Goal: Task Accomplishment & Management: Manage account settings

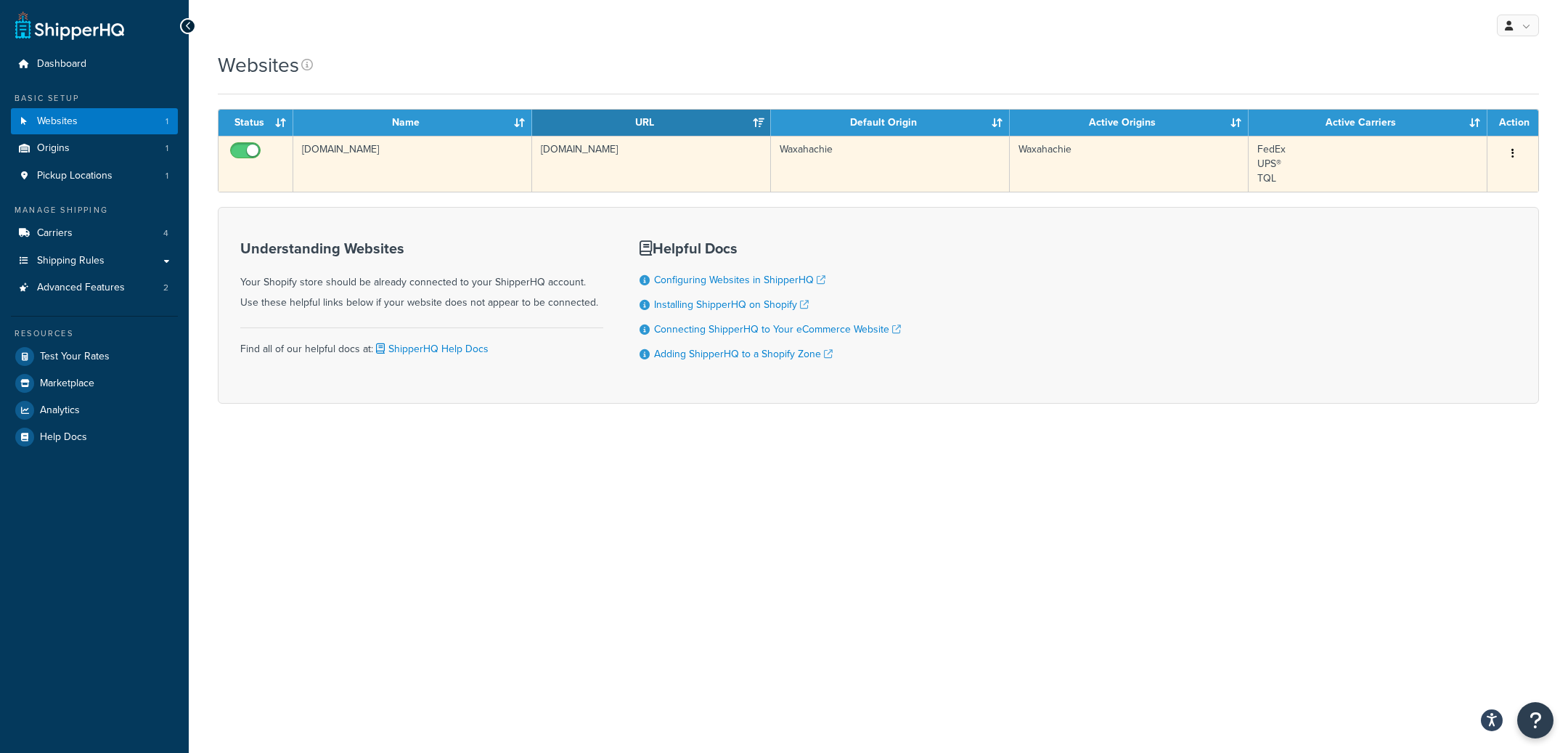
click at [412, 177] on td "directpalletracking.myshopify.com" at bounding box center [413, 164] width 239 height 56
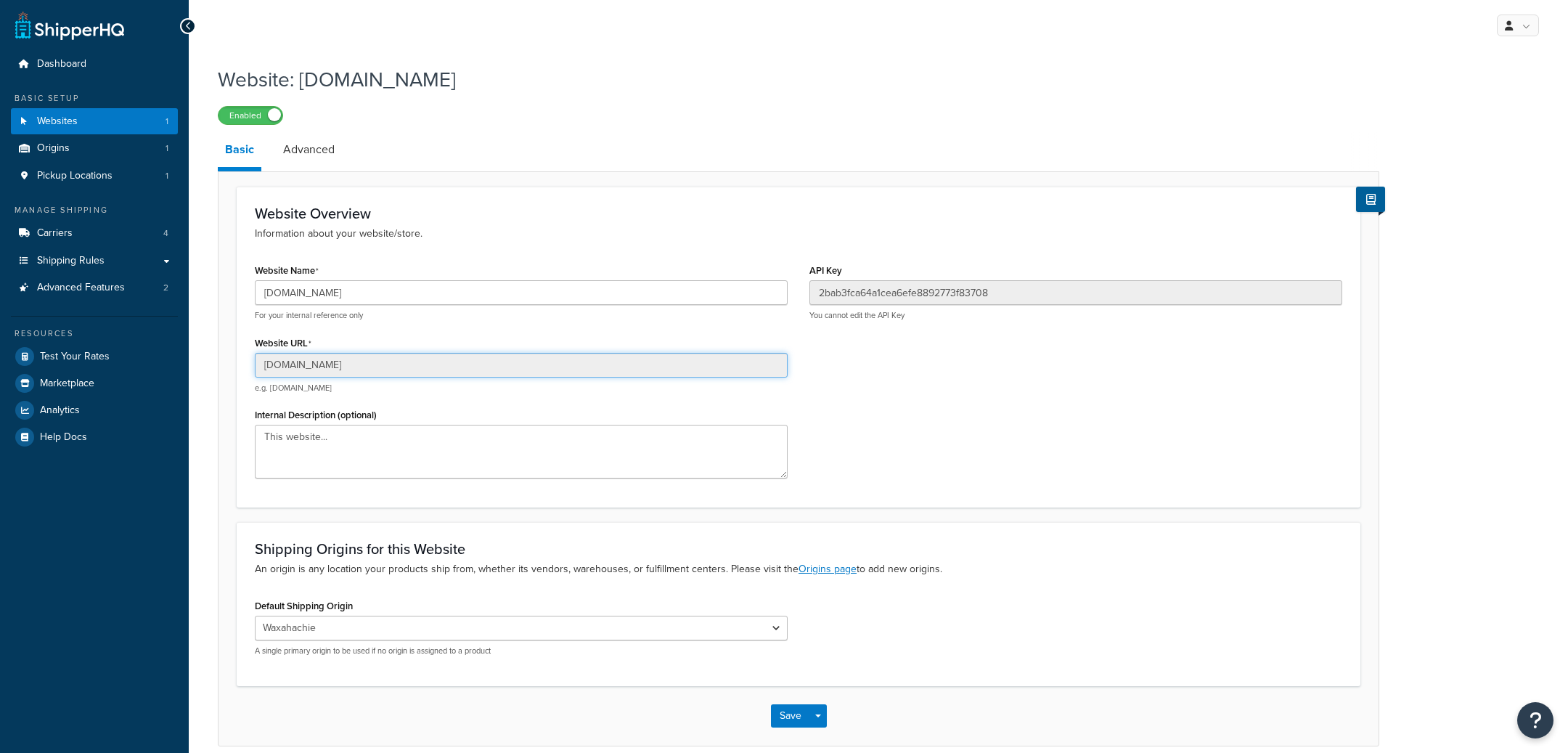
click at [465, 368] on input "[DOMAIN_NAME]" at bounding box center [521, 365] width 533 height 24
click at [465, 368] on input "directpalletracking.myshopify.com" at bounding box center [521, 365] width 533 height 24
click at [591, 293] on input "directpalletracking.myshopify.com" at bounding box center [521, 292] width 533 height 24
click at [591, 293] on input "[DOMAIN_NAME]" at bounding box center [521, 292] width 533 height 24
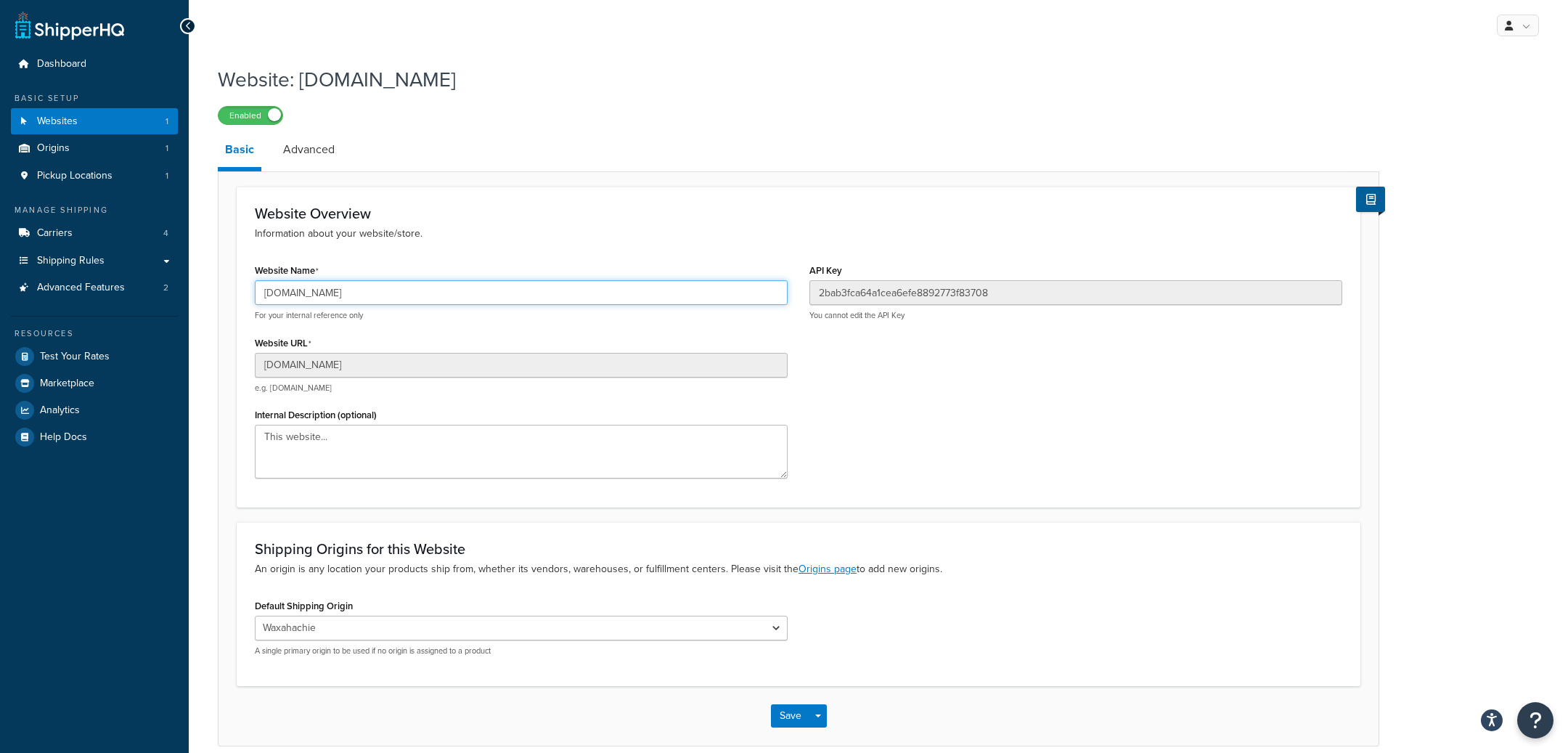
click at [591, 293] on input "[DOMAIN_NAME]" at bounding box center [521, 292] width 533 height 24
click at [123, 231] on link "Carriers 4" at bounding box center [94, 234] width 167 height 27
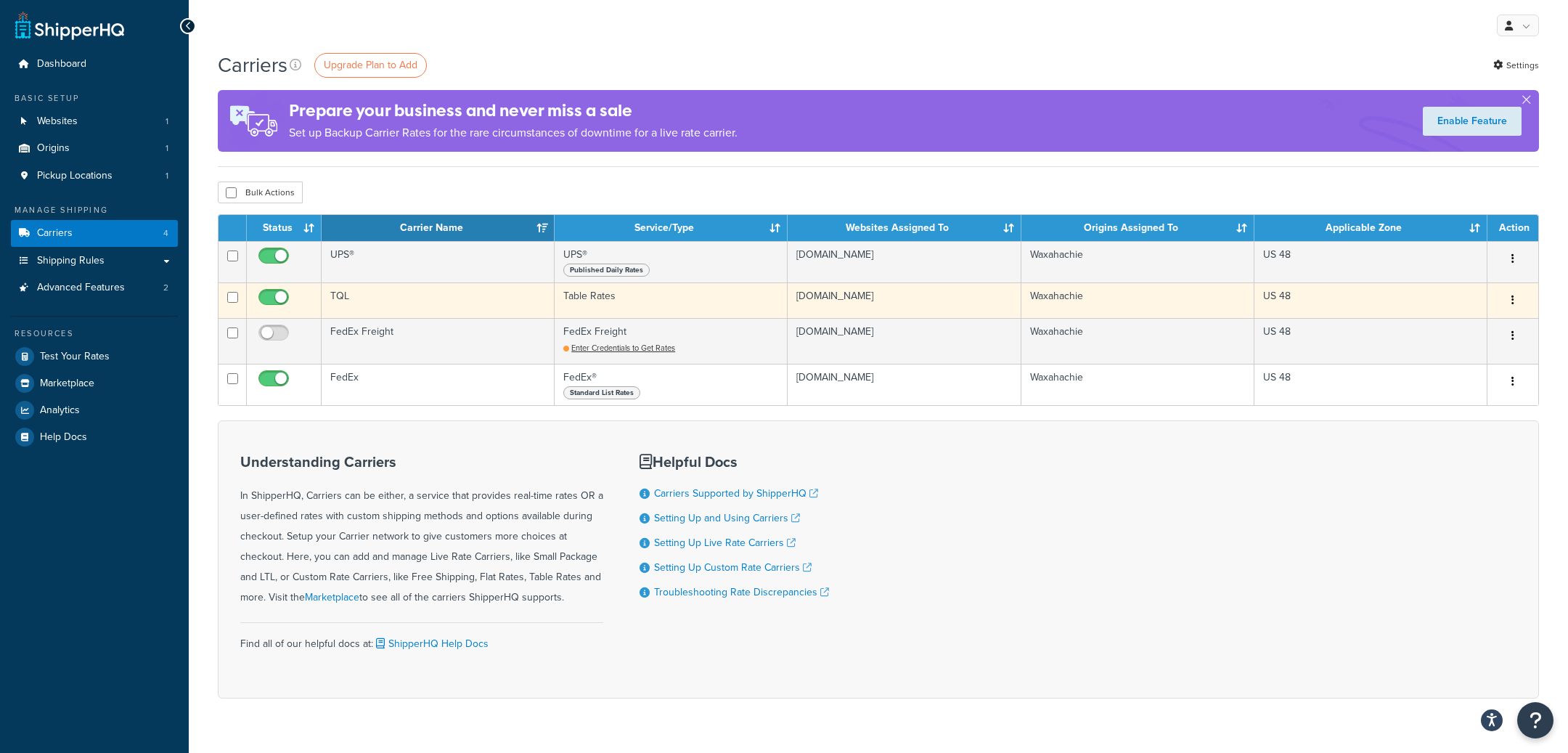
click at [700, 295] on td "Table Rates" at bounding box center [671, 300] width 233 height 35
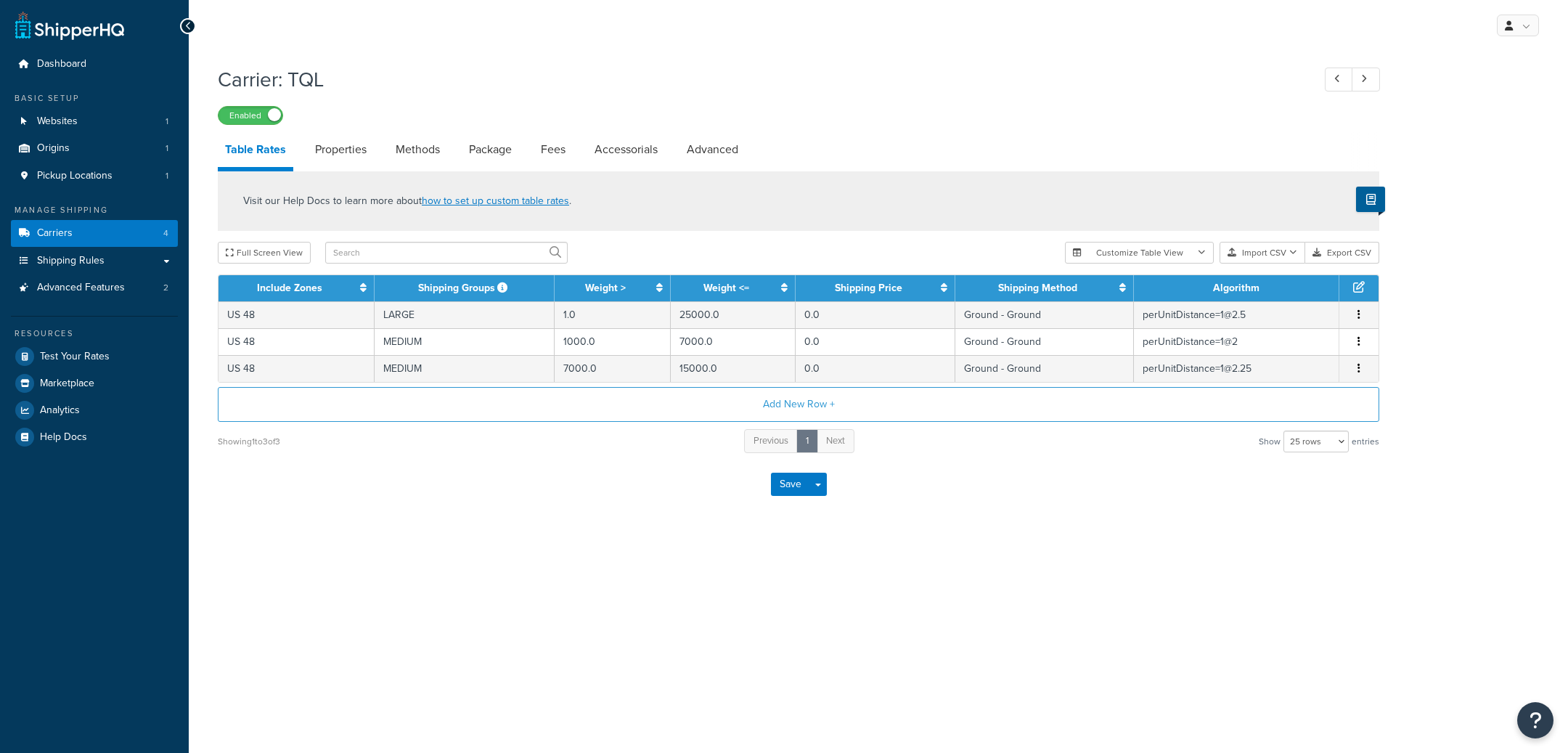
select select "25"
click at [158, 230] on link "Carriers 4" at bounding box center [94, 234] width 167 height 27
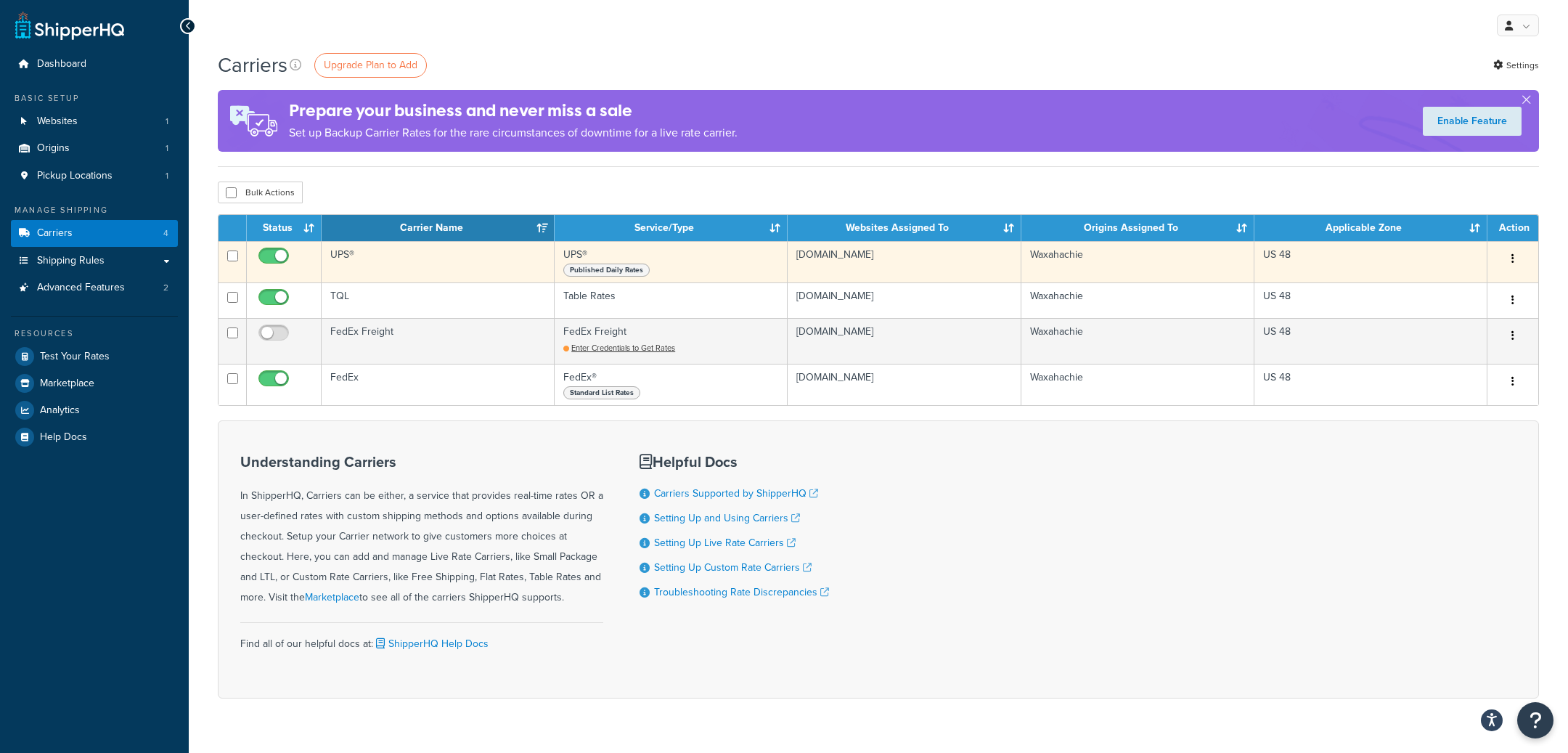
click at [473, 262] on td "UPS®" at bounding box center [437, 262] width 233 height 42
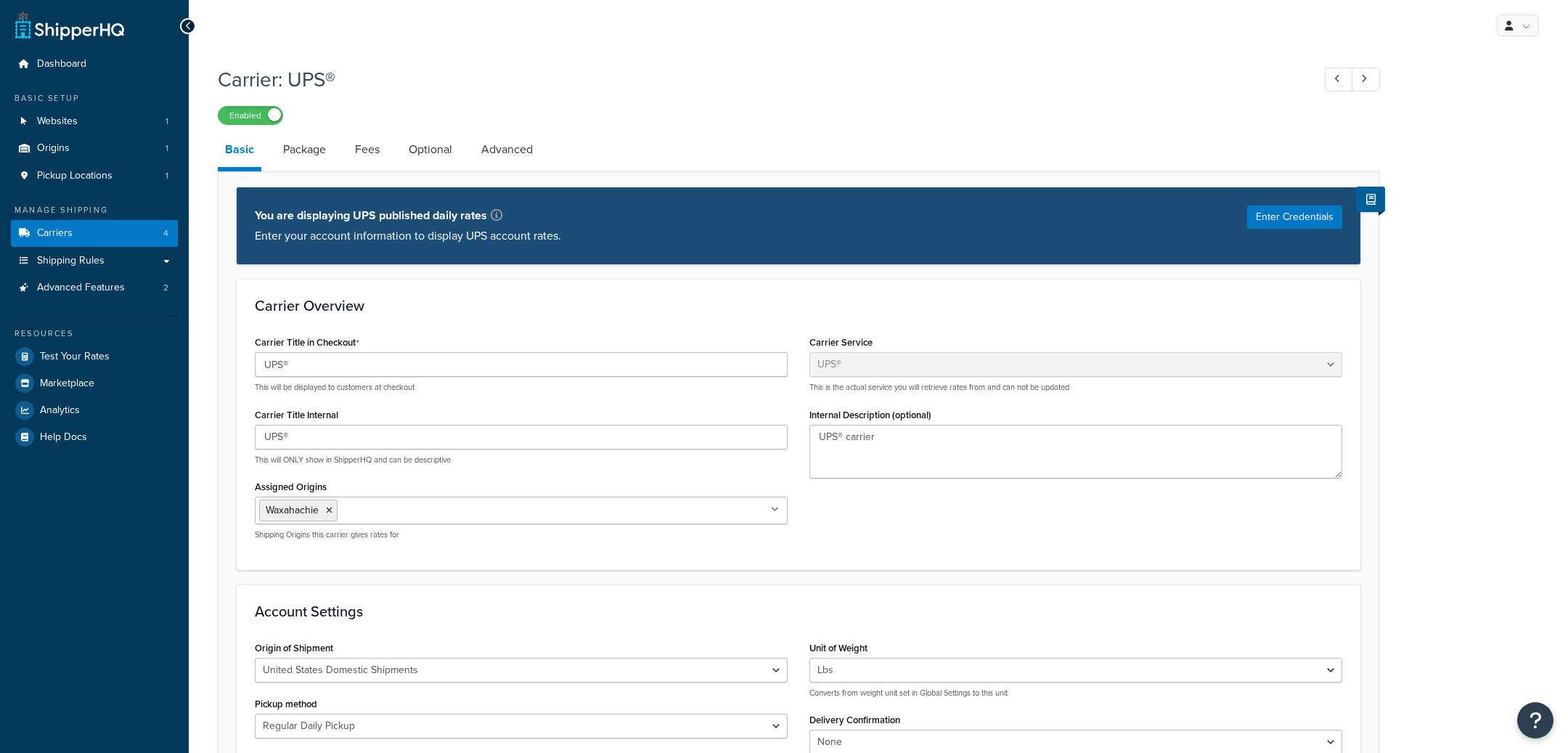
select select "ups"
click at [123, 266] on link "Shipping Rules" at bounding box center [94, 261] width 167 height 27
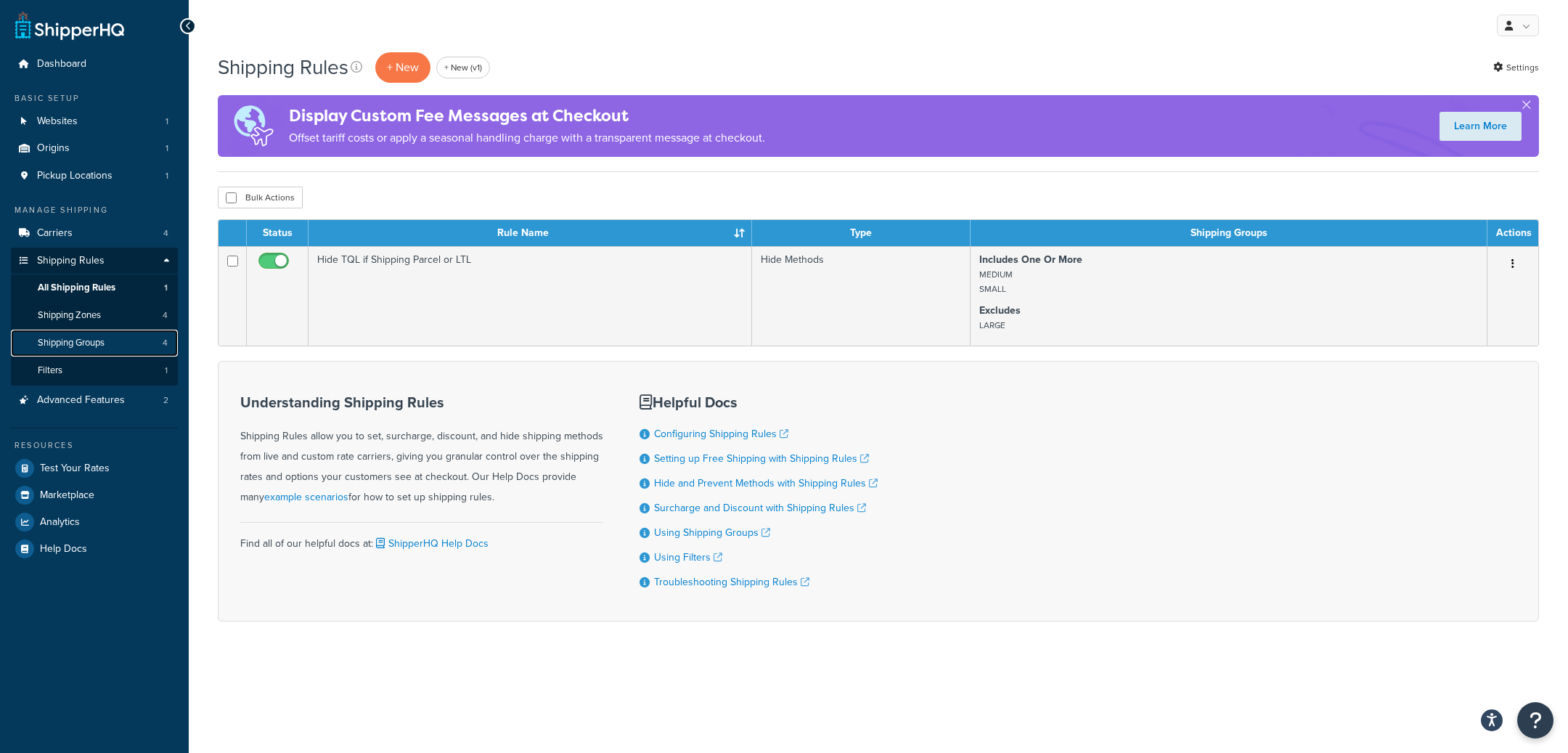
click at [92, 335] on link "Shipping Groups 4" at bounding box center [94, 343] width 167 height 27
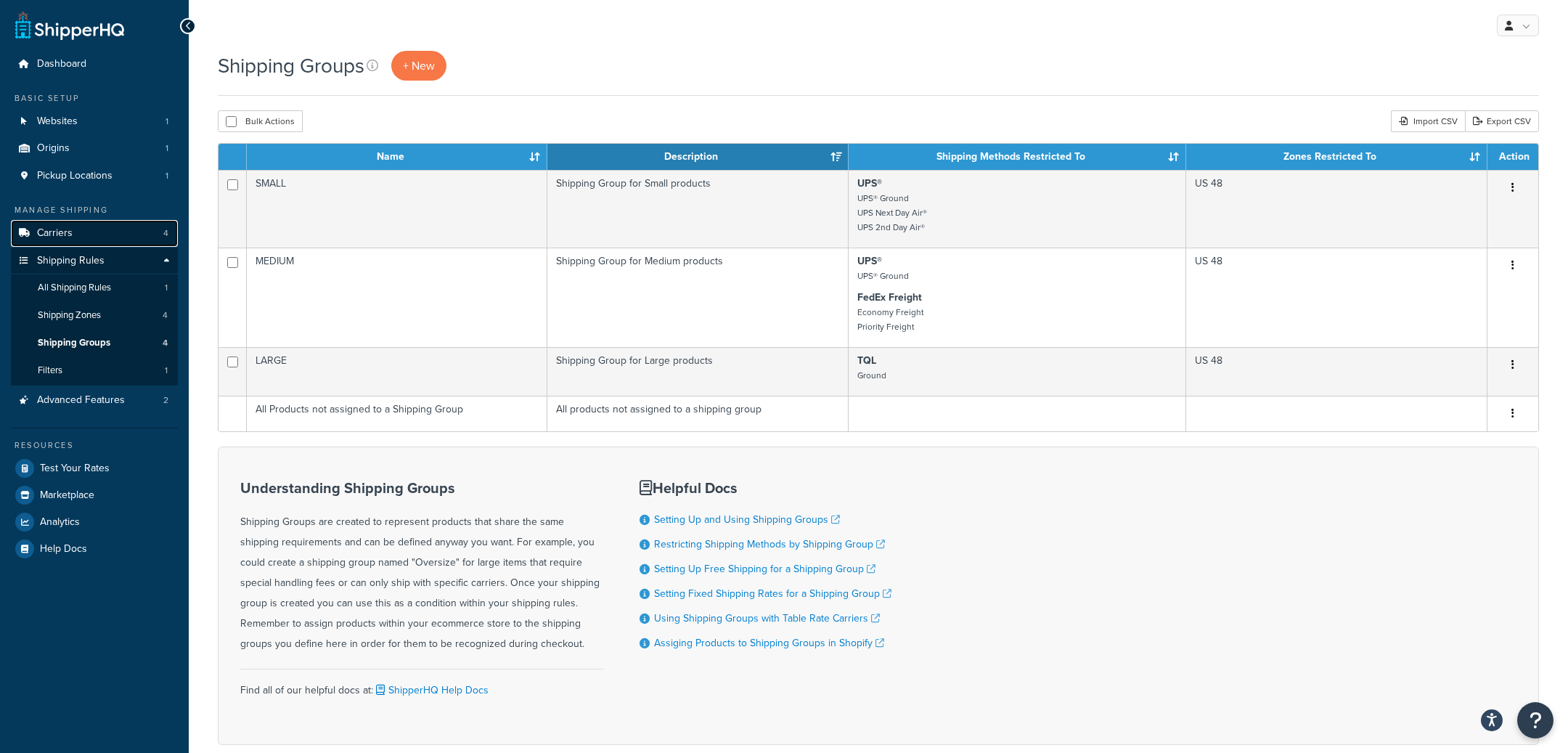
click at [120, 236] on link "Carriers 4" at bounding box center [94, 234] width 167 height 27
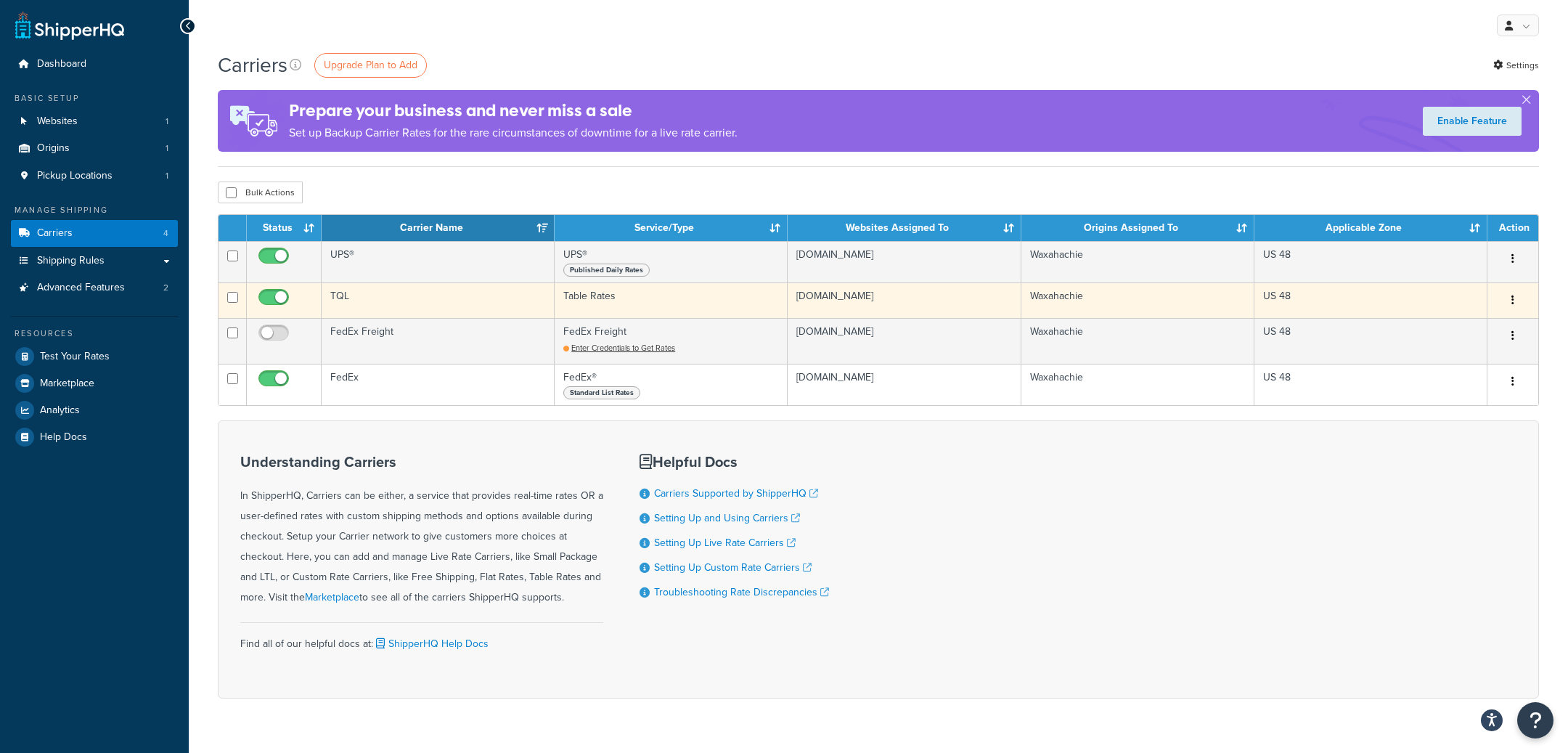
click at [657, 302] on td "Table Rates" at bounding box center [671, 300] width 233 height 35
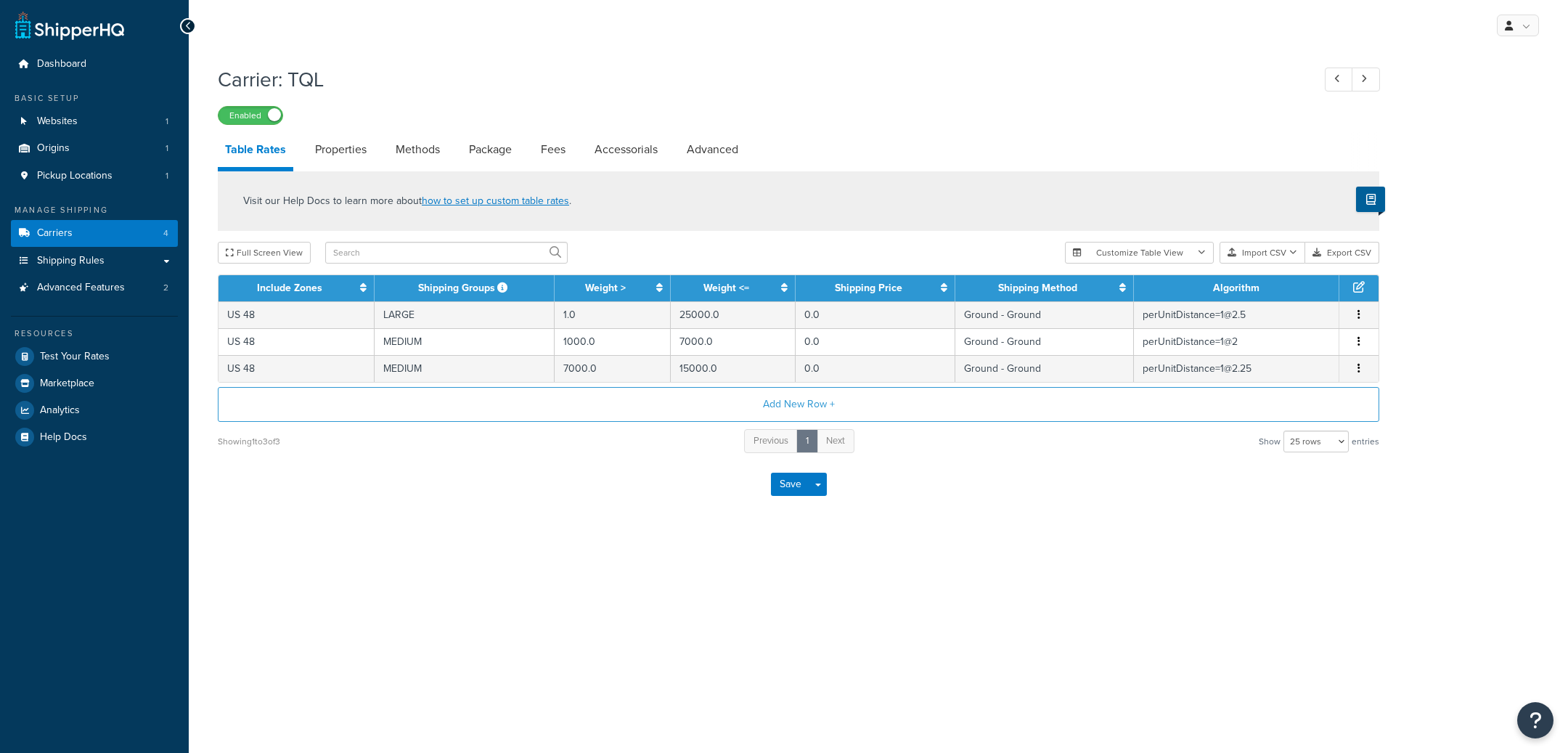
select select "25"
click at [327, 149] on link "Properties" at bounding box center [340, 149] width 66 height 34
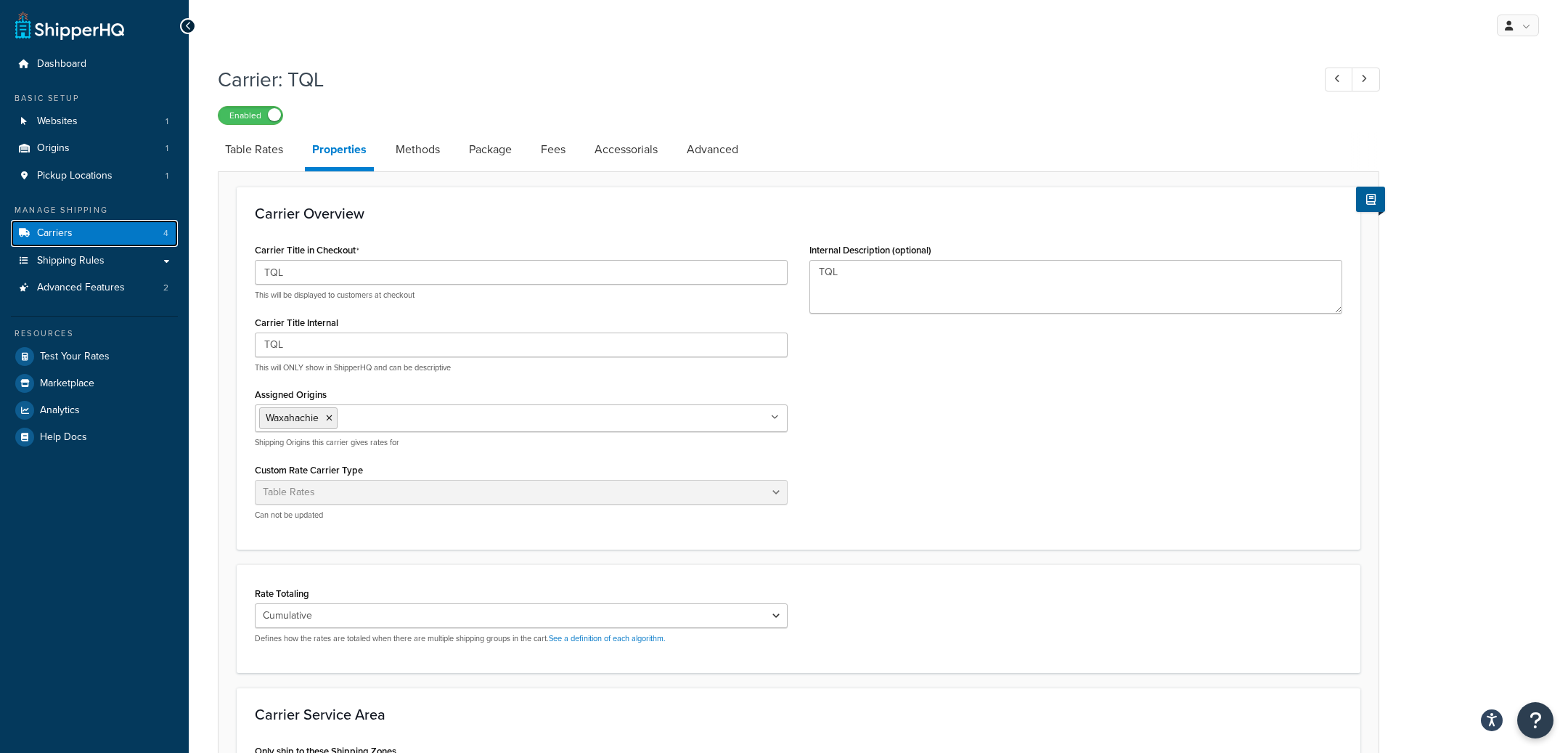
click at [137, 234] on link "Carriers 4" at bounding box center [94, 234] width 167 height 27
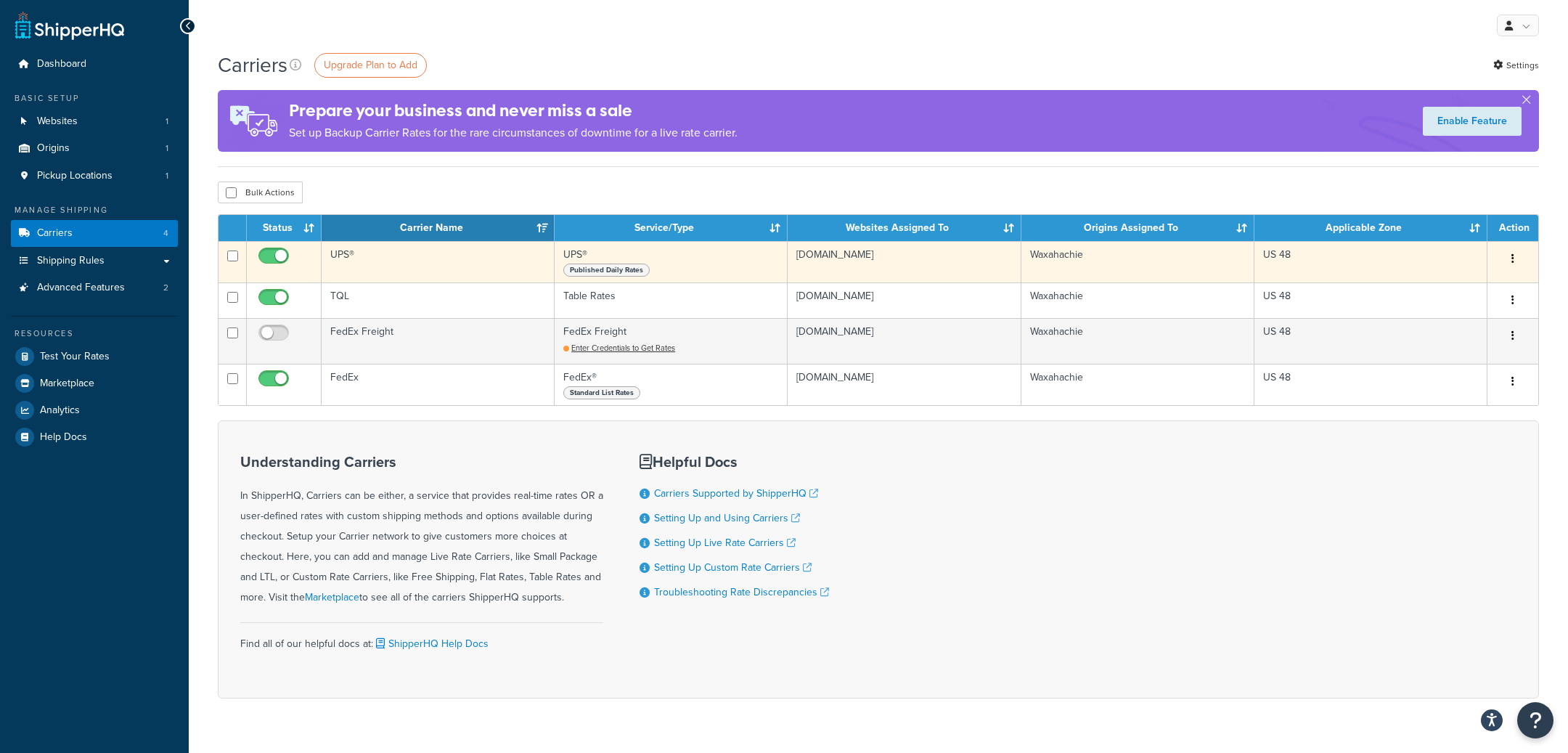
click at [464, 276] on td "UPS®" at bounding box center [437, 262] width 233 height 42
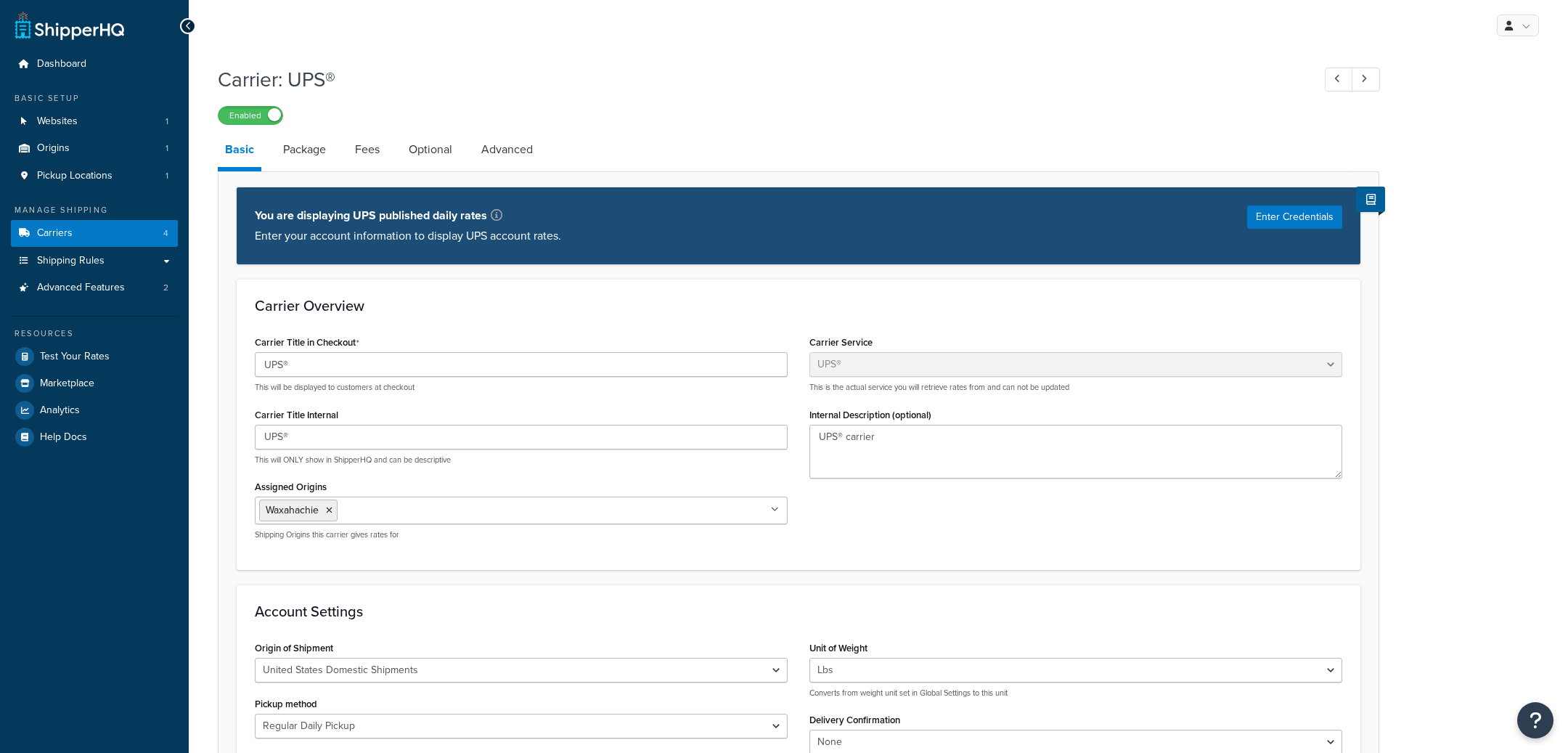
select select "ups"
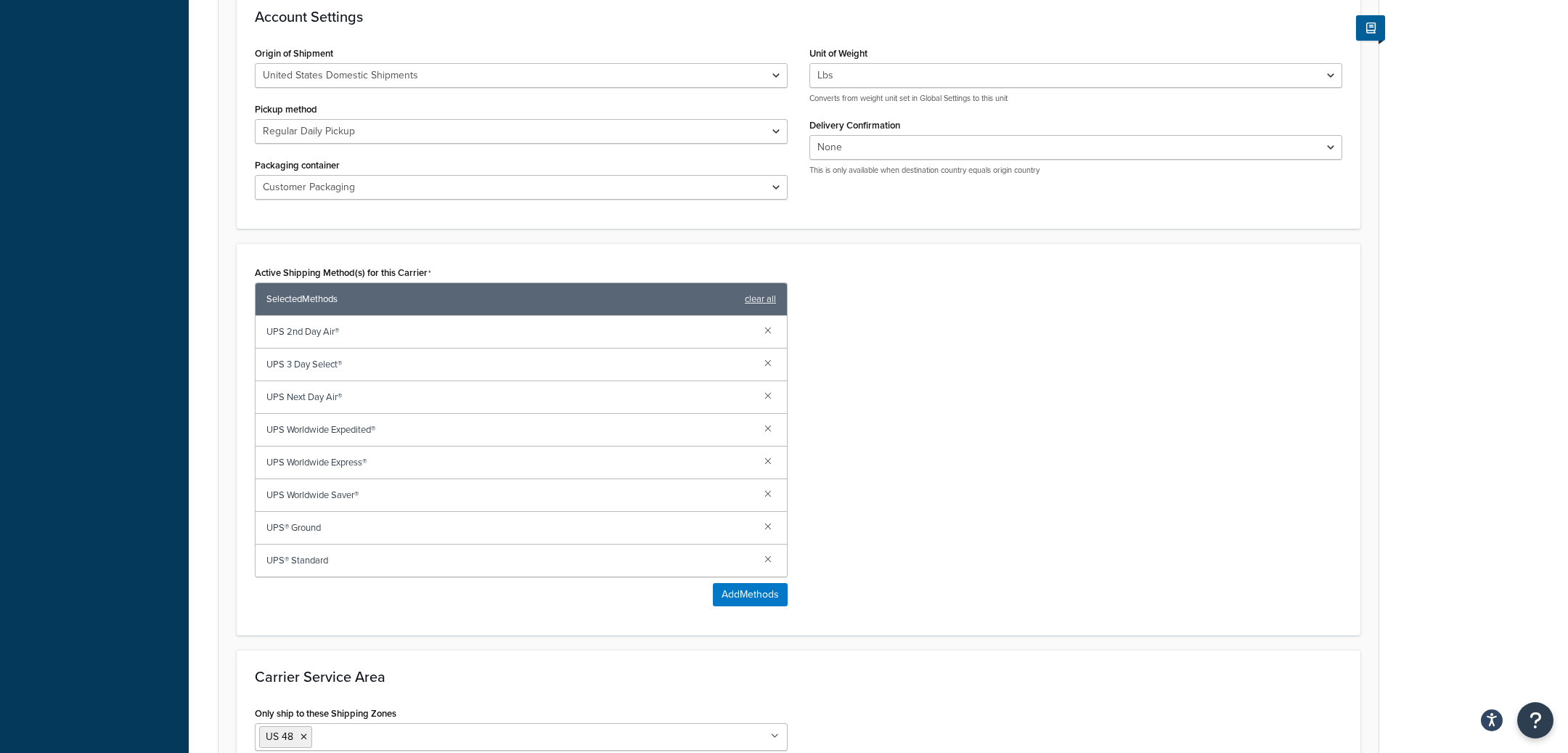
scroll to position [615, 0]
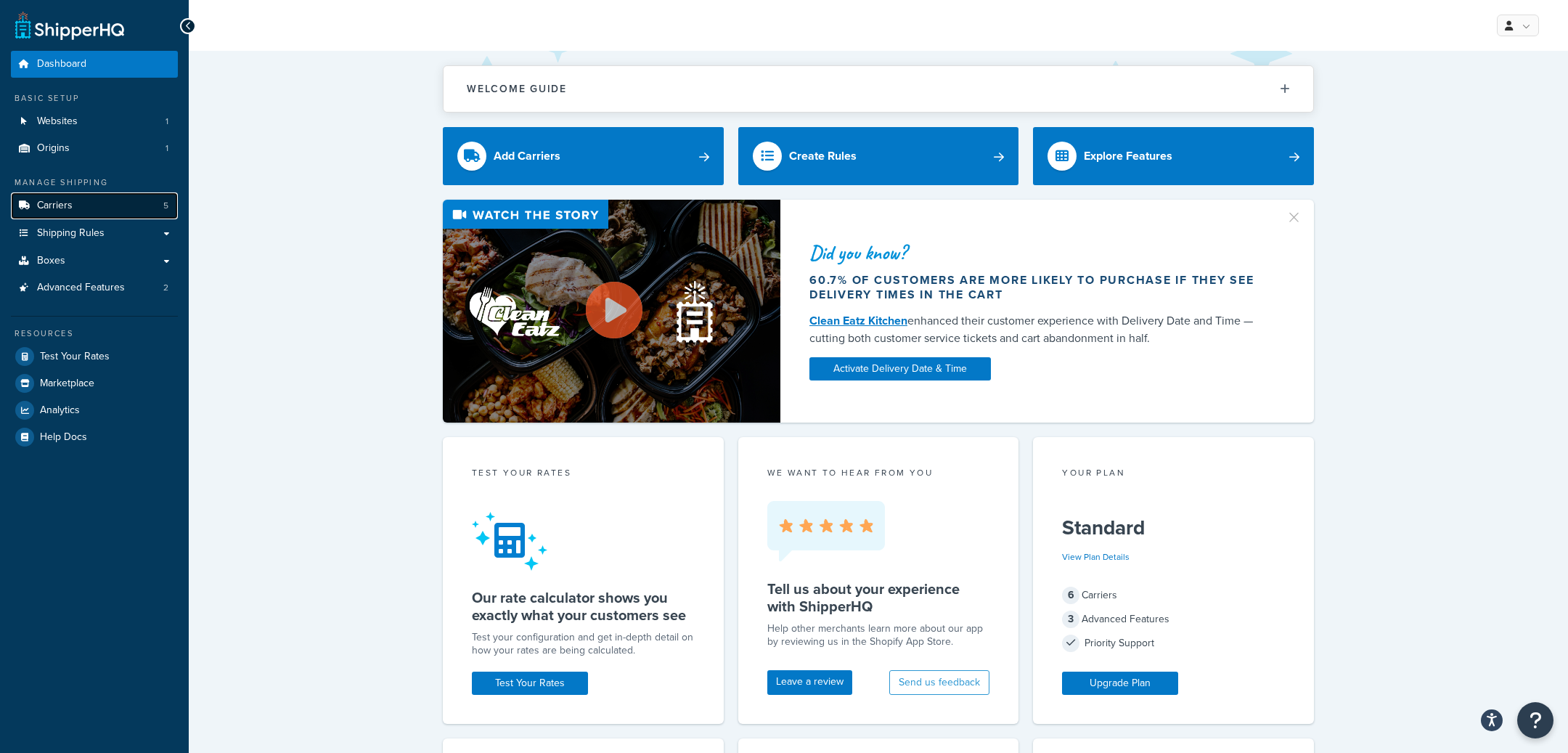
click at [141, 214] on link "Carriers 5" at bounding box center [94, 206] width 167 height 27
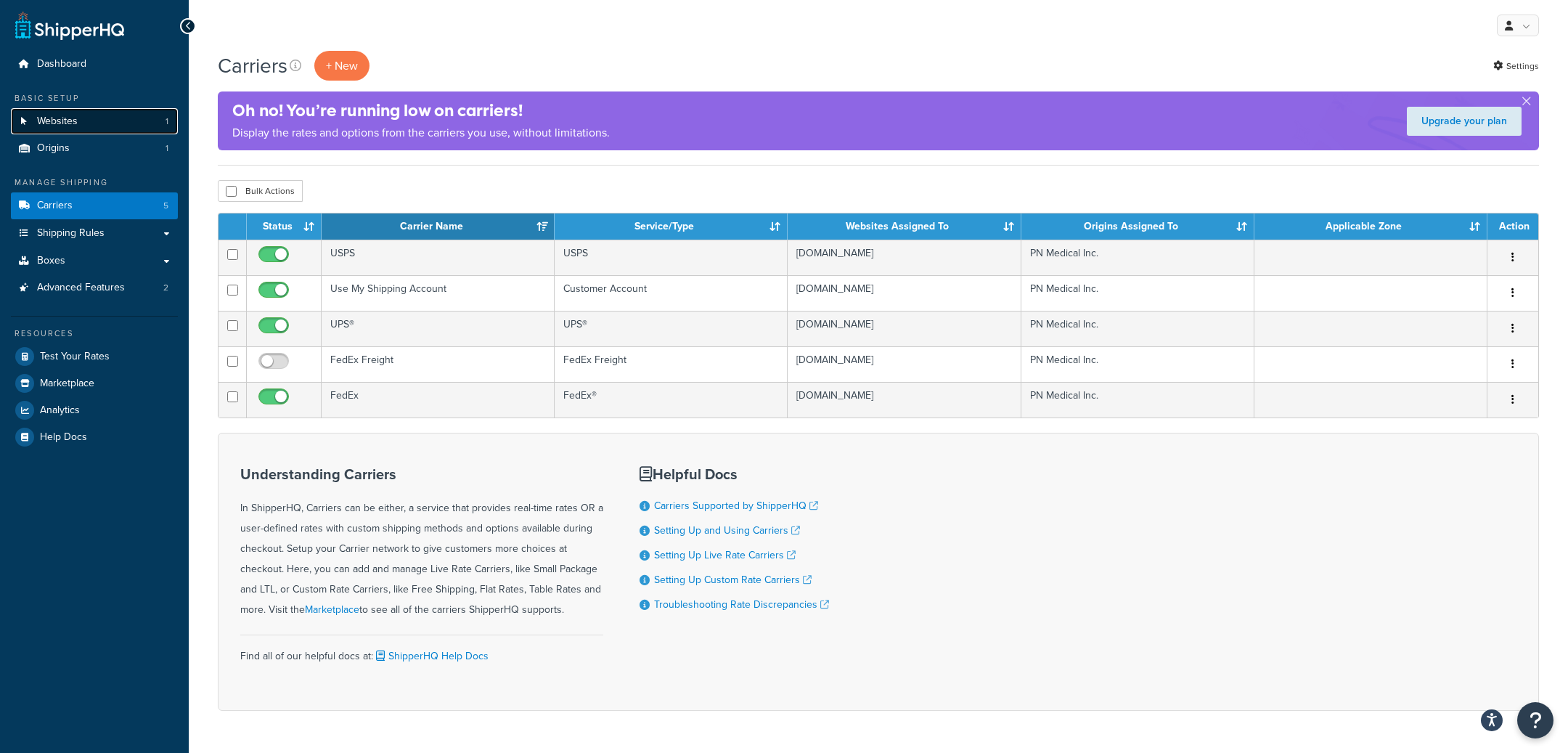
click at [108, 124] on link "Websites 1" at bounding box center [94, 121] width 167 height 27
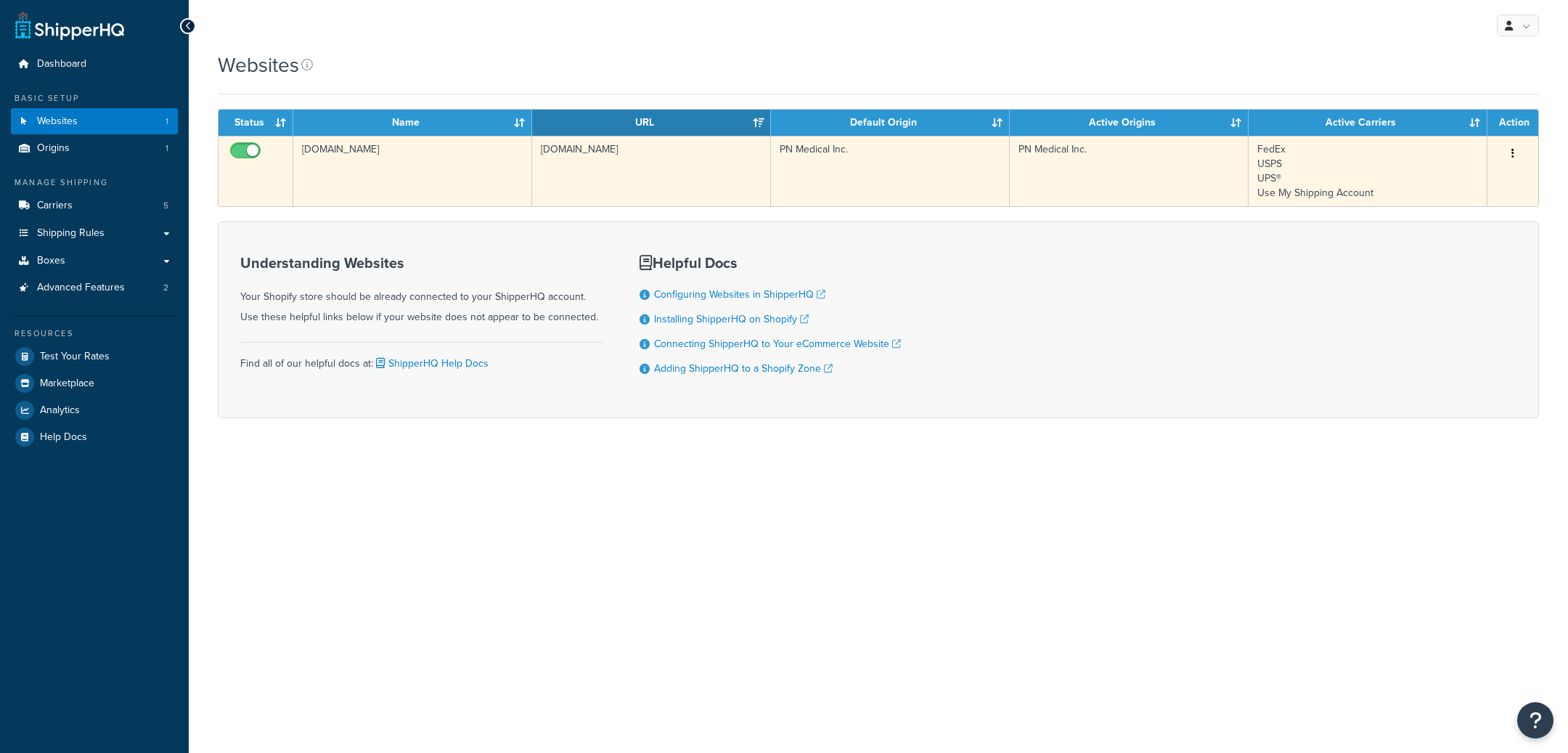
click at [555, 181] on td "the-breather-medicalwholesale.myshopify.com" at bounding box center [652, 171] width 239 height 71
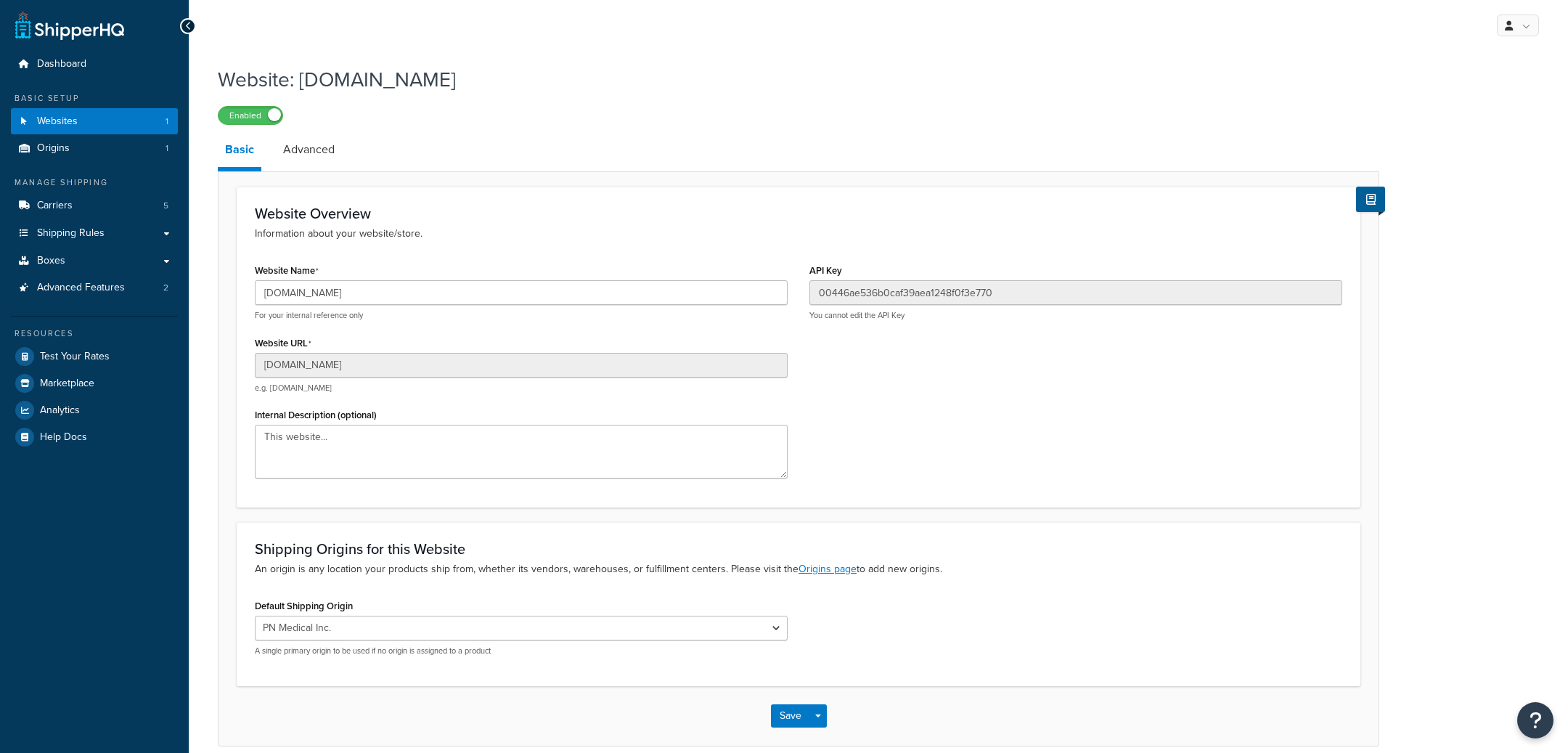
click at [464, 363] on input "the-breather-medicalwholesale.myshopify.com" at bounding box center [521, 365] width 533 height 24
click at [130, 211] on link "Carriers 5" at bounding box center [94, 206] width 167 height 27
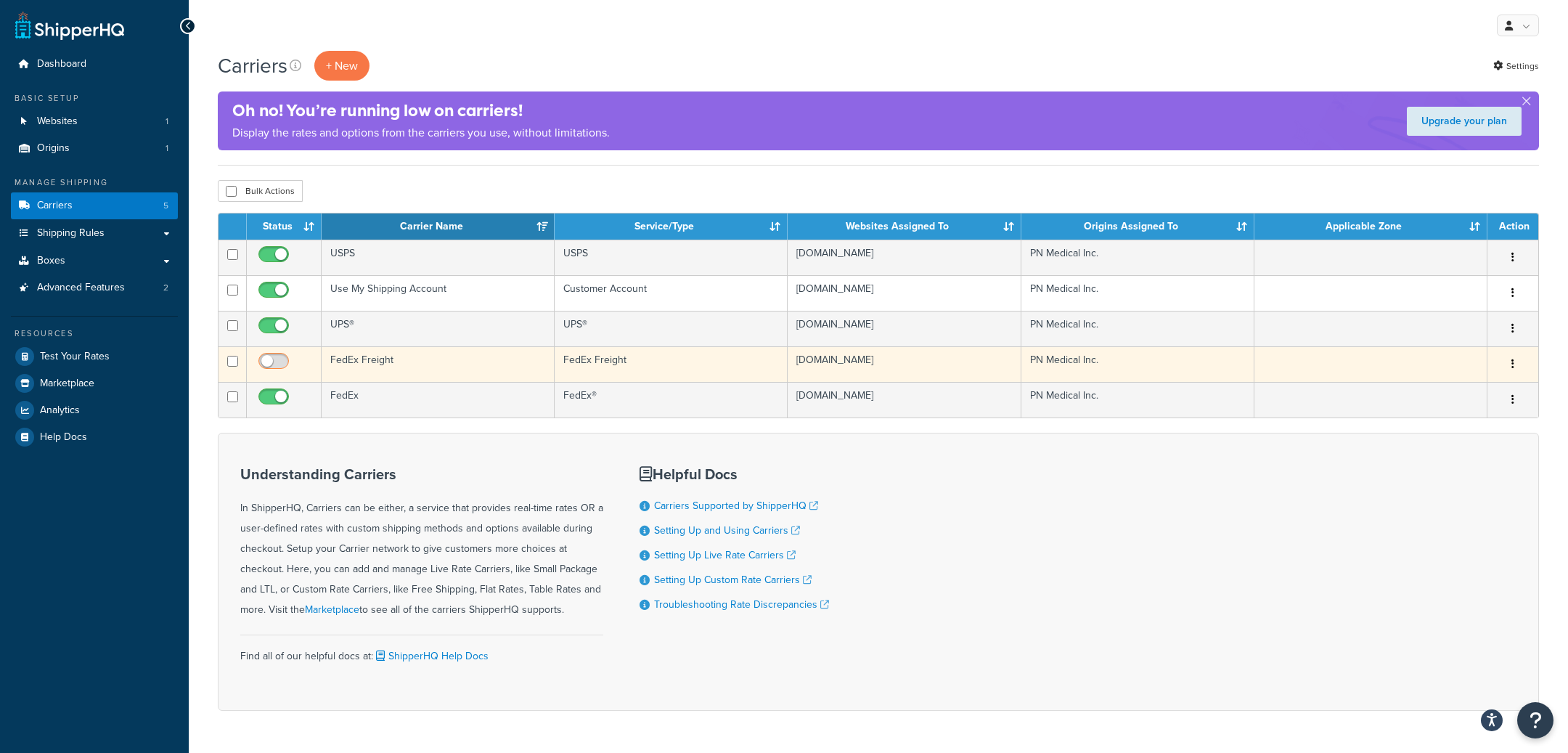
click at [277, 361] on input "checkbox" at bounding box center [275, 365] width 40 height 18
checkbox input "false"
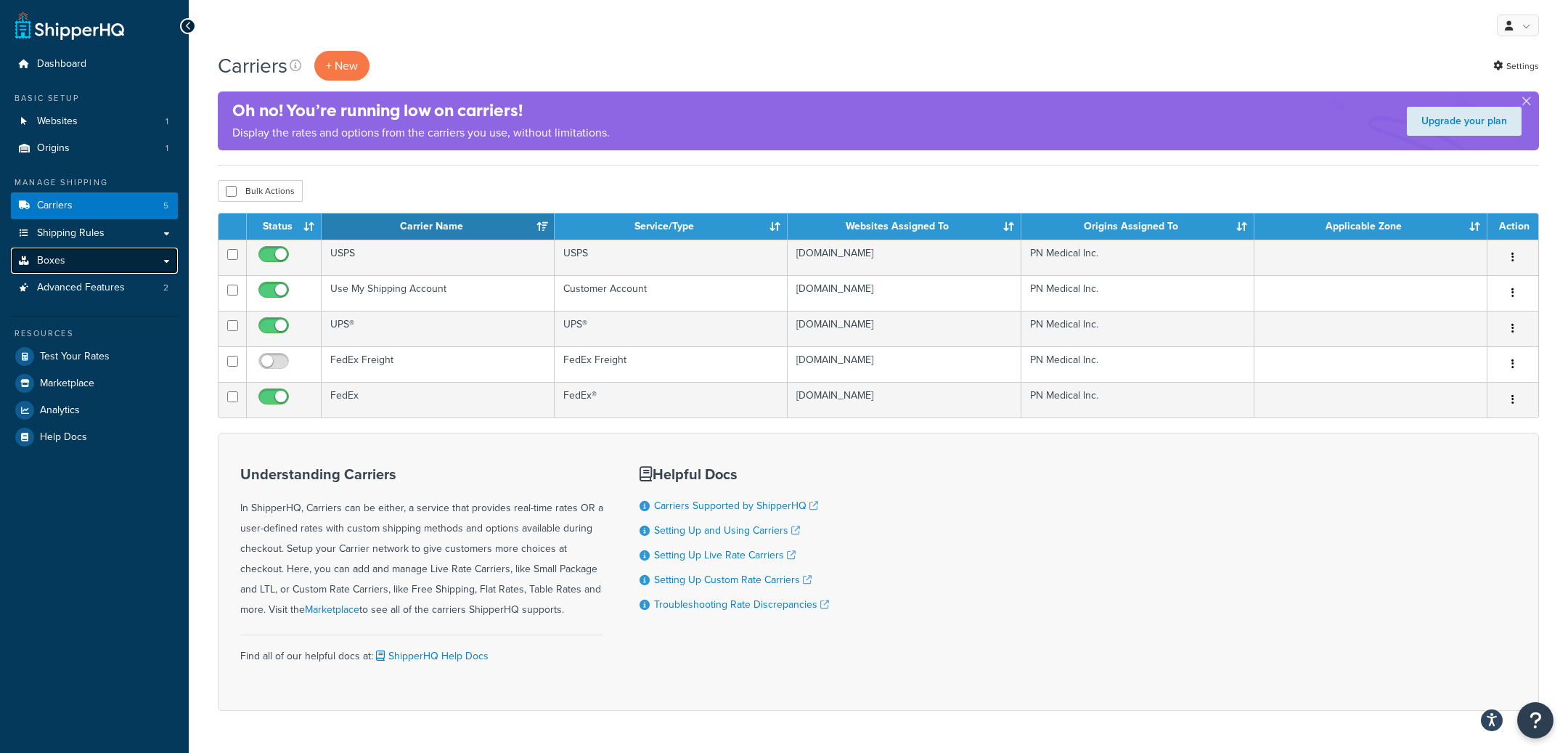
click at [118, 258] on link "Boxes" at bounding box center [94, 261] width 167 height 27
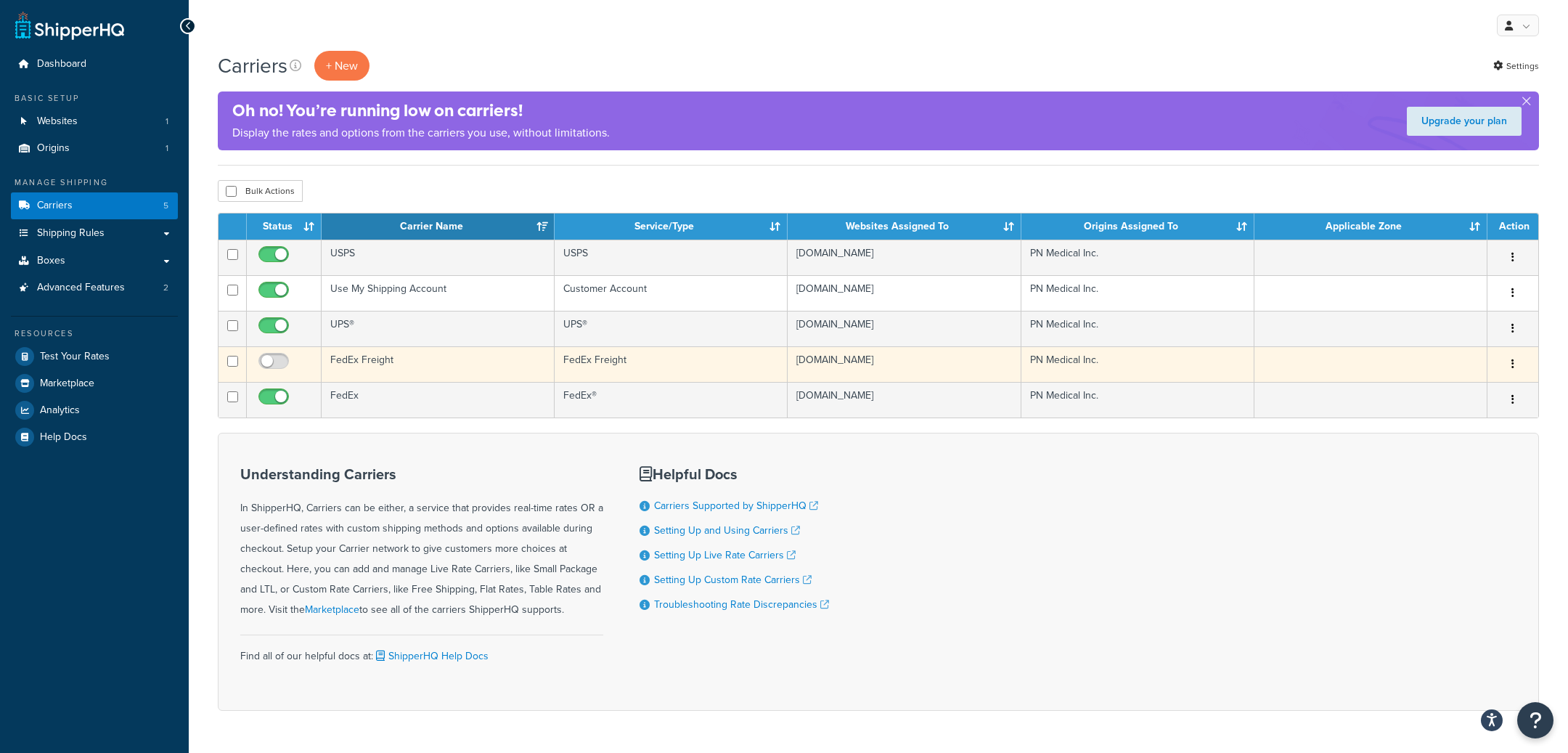
click at [454, 361] on td "FedEx Freight" at bounding box center [437, 364] width 233 height 35
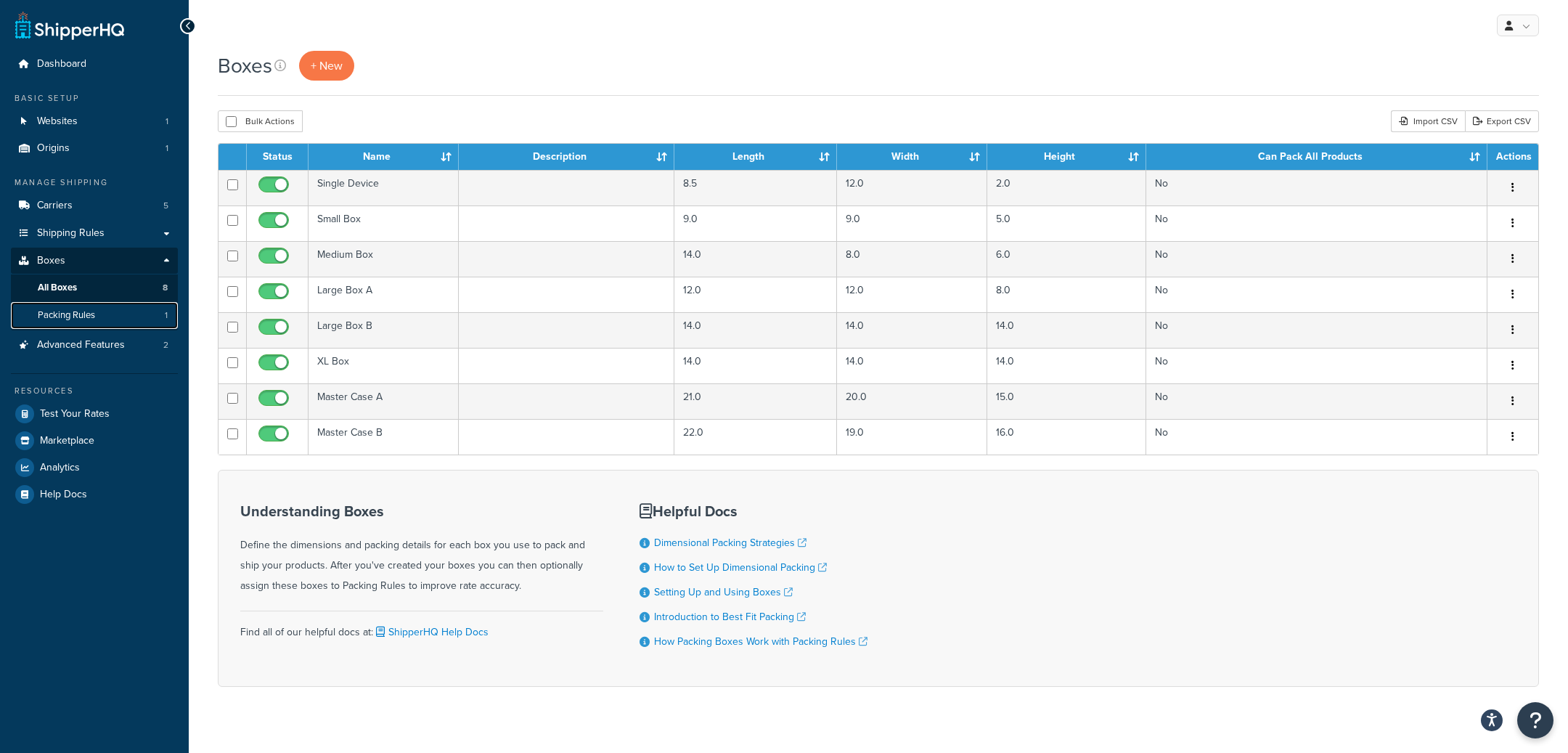
click at [120, 308] on link "Packing Rules 1" at bounding box center [94, 316] width 167 height 27
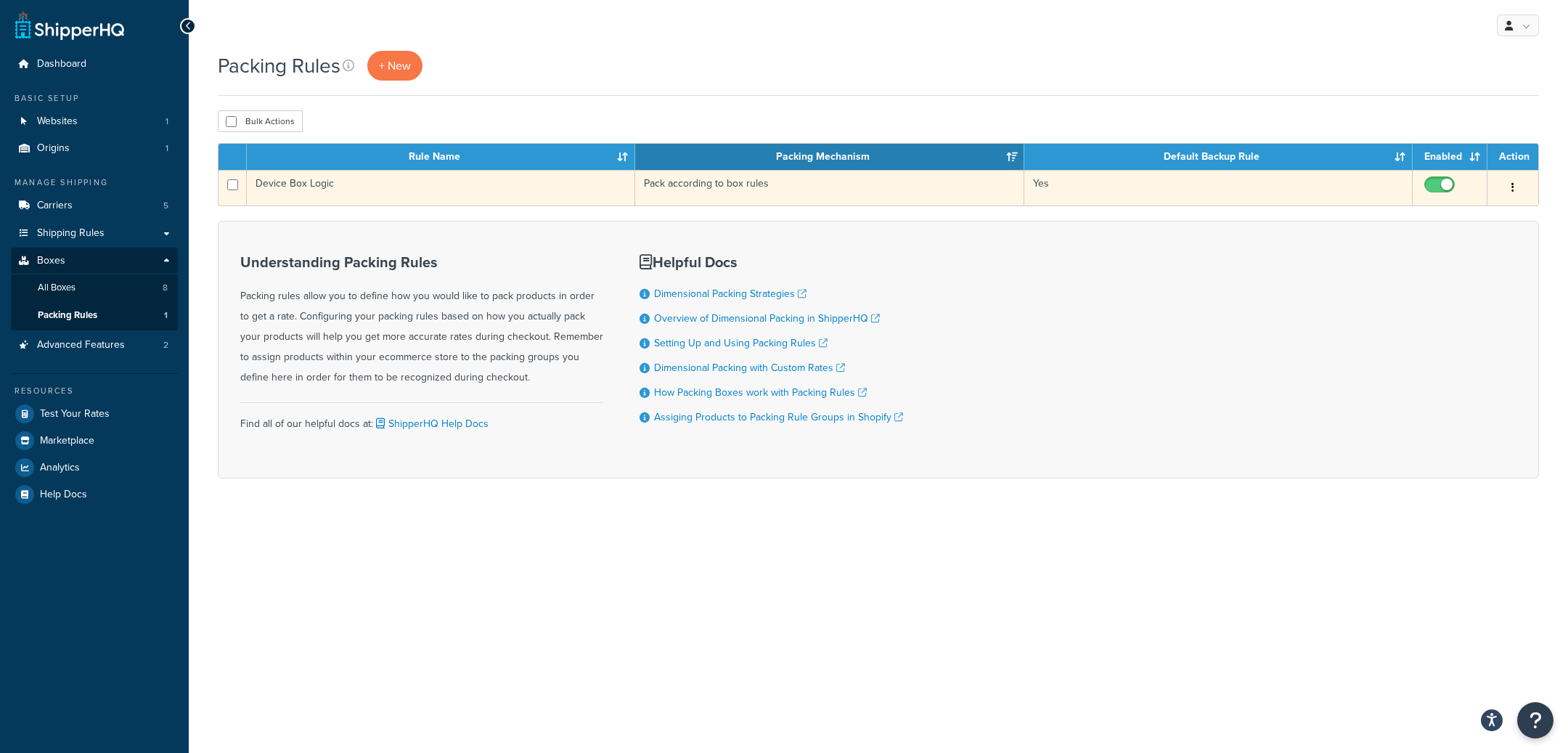
click at [524, 202] on td "Device Box Logic" at bounding box center [441, 187] width 388 height 35
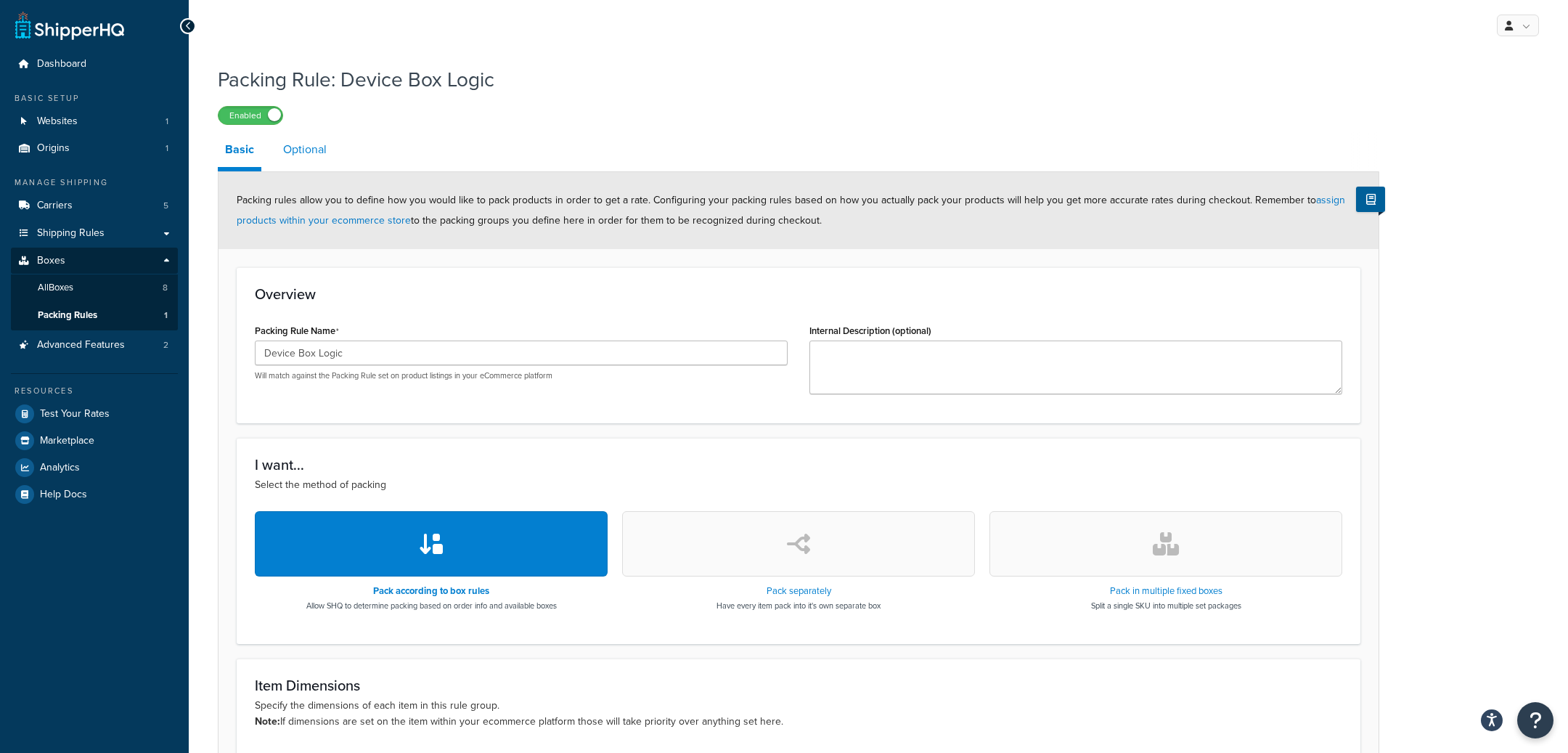
click at [311, 163] on link "Optional" at bounding box center [305, 149] width 58 height 34
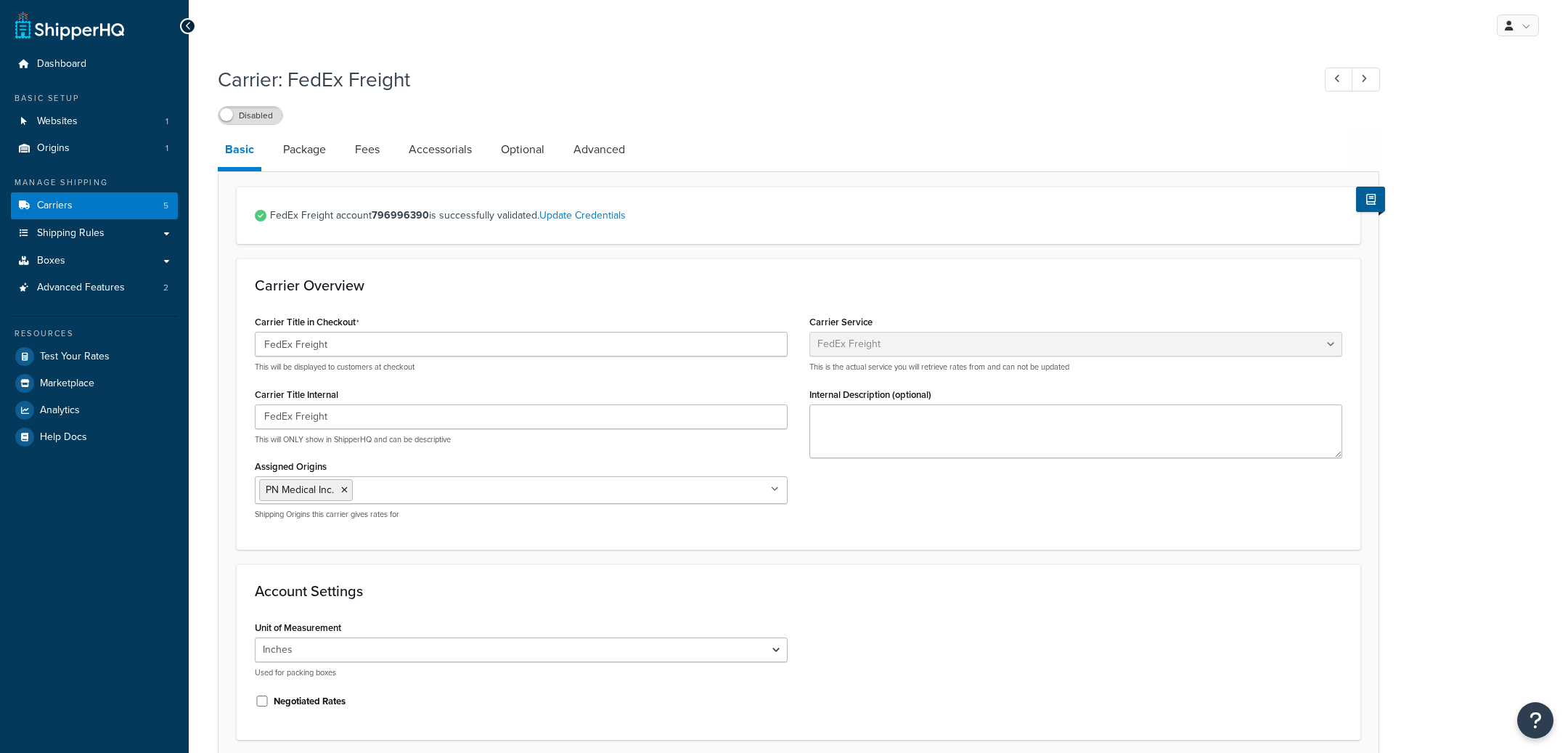
click at [437, 145] on link "Accessorials" at bounding box center [440, 149] width 78 height 34
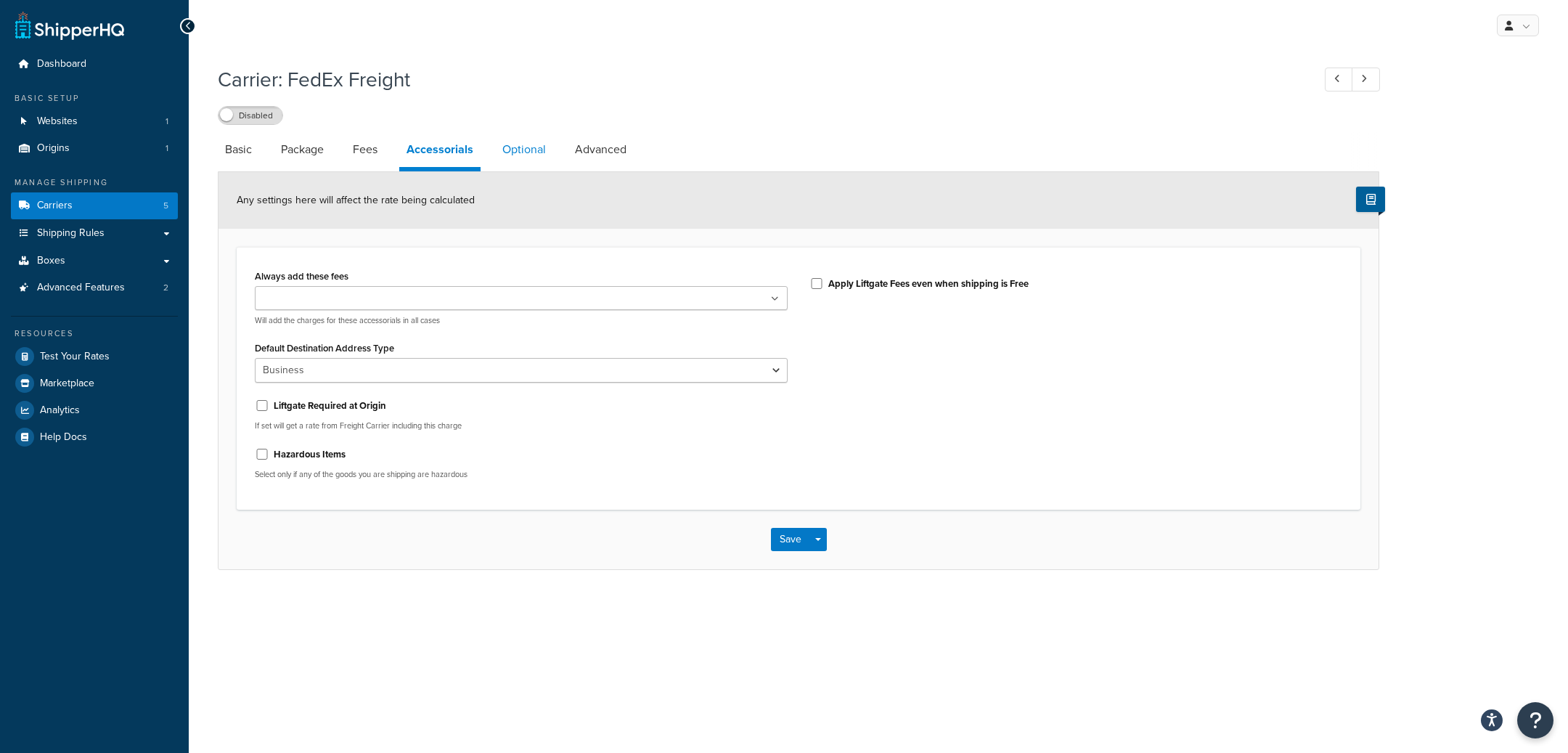
click at [522, 164] on link "Optional" at bounding box center [524, 149] width 58 height 34
select select "55"
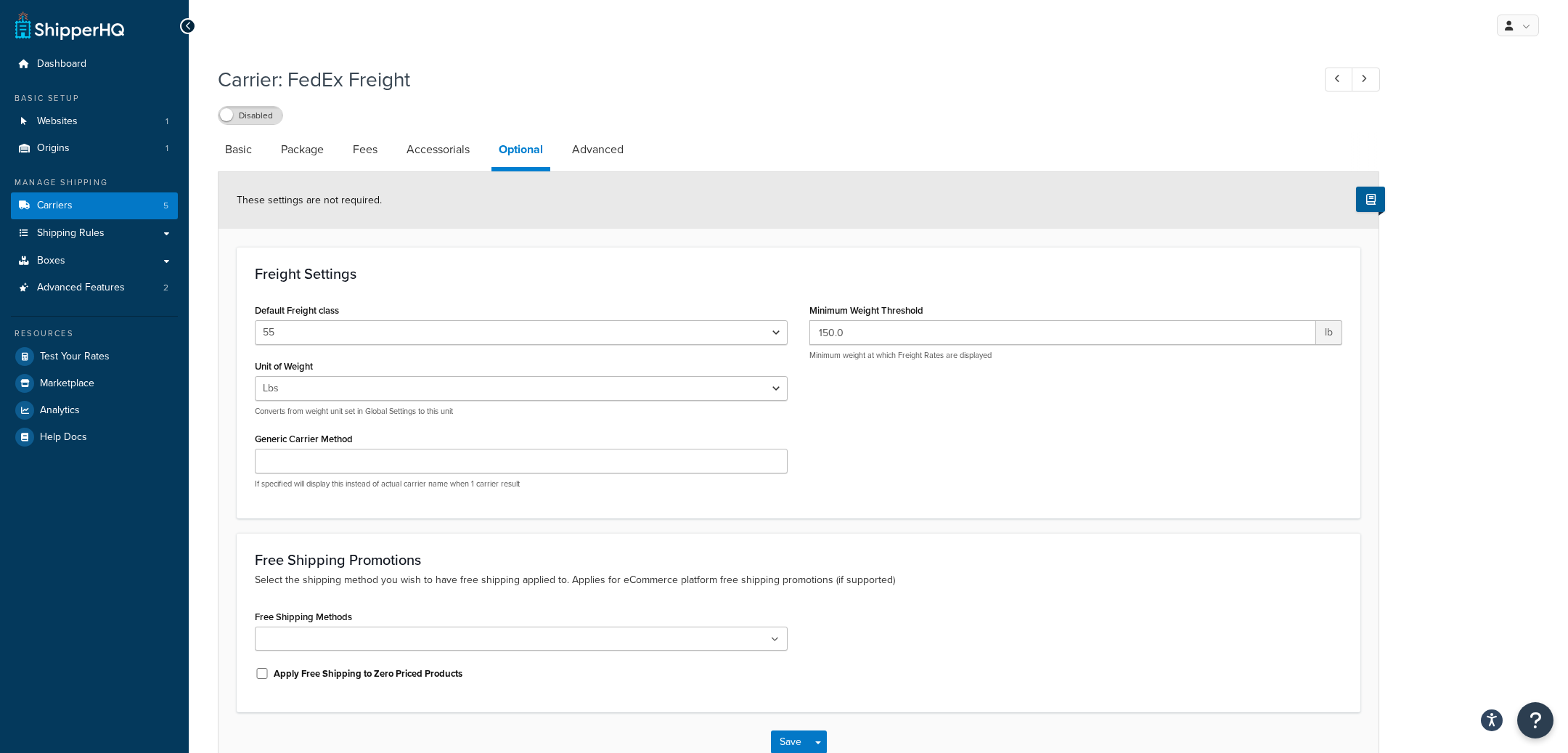
scroll to position [92, 0]
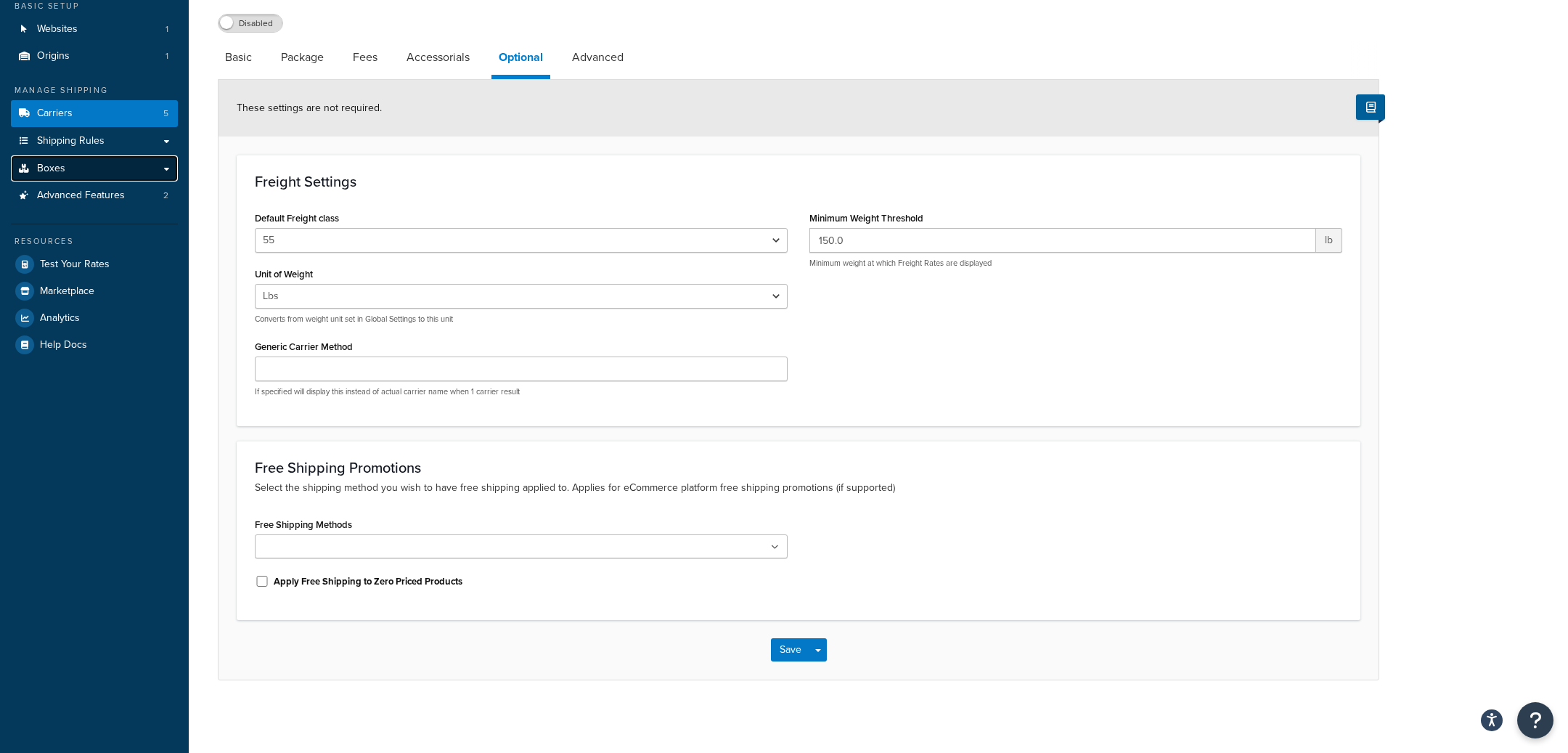
click at [110, 165] on link "Boxes" at bounding box center [94, 169] width 167 height 27
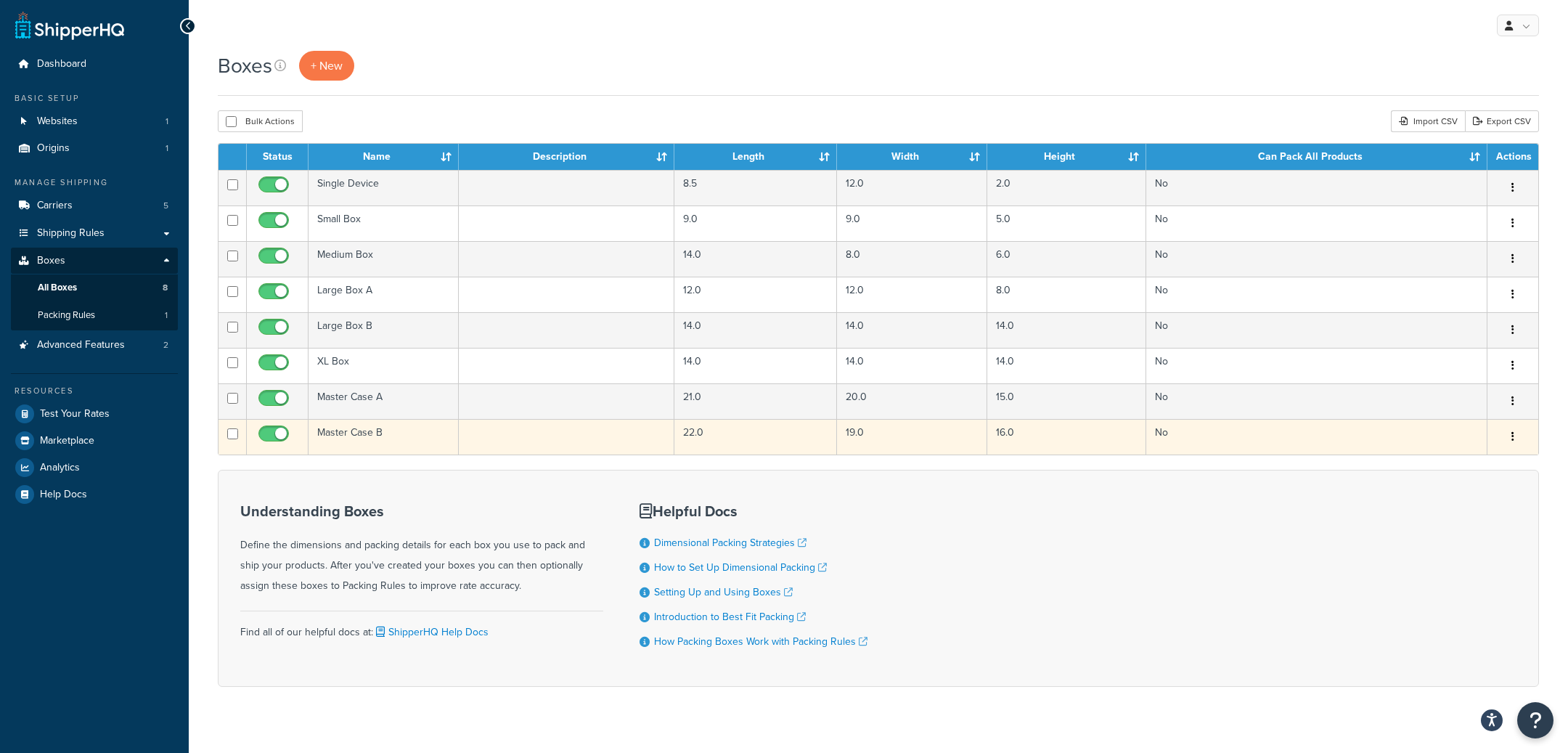
click at [418, 431] on td "Master Case B" at bounding box center [384, 436] width 150 height 35
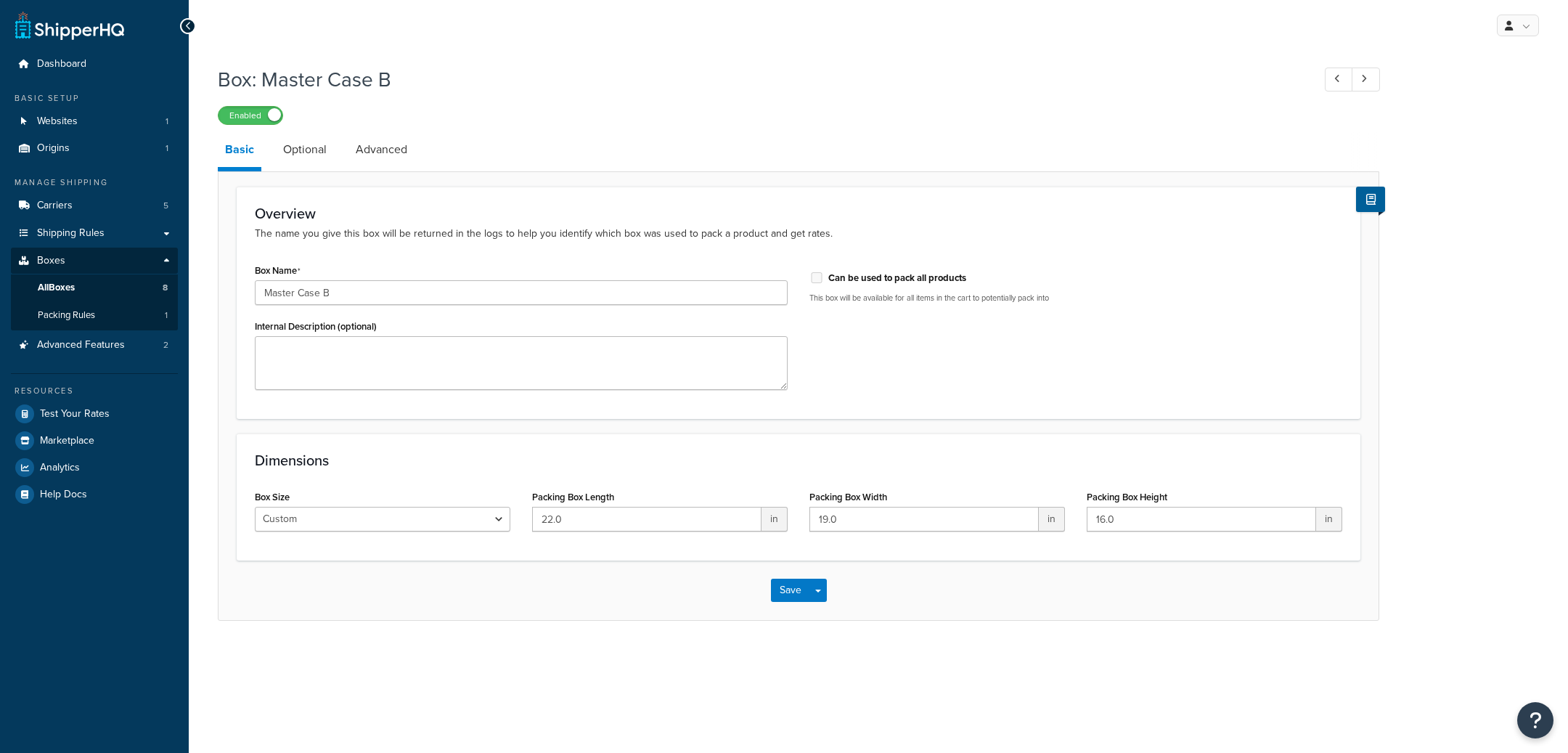
click at [384, 163] on link "Advanced" at bounding box center [381, 149] width 66 height 34
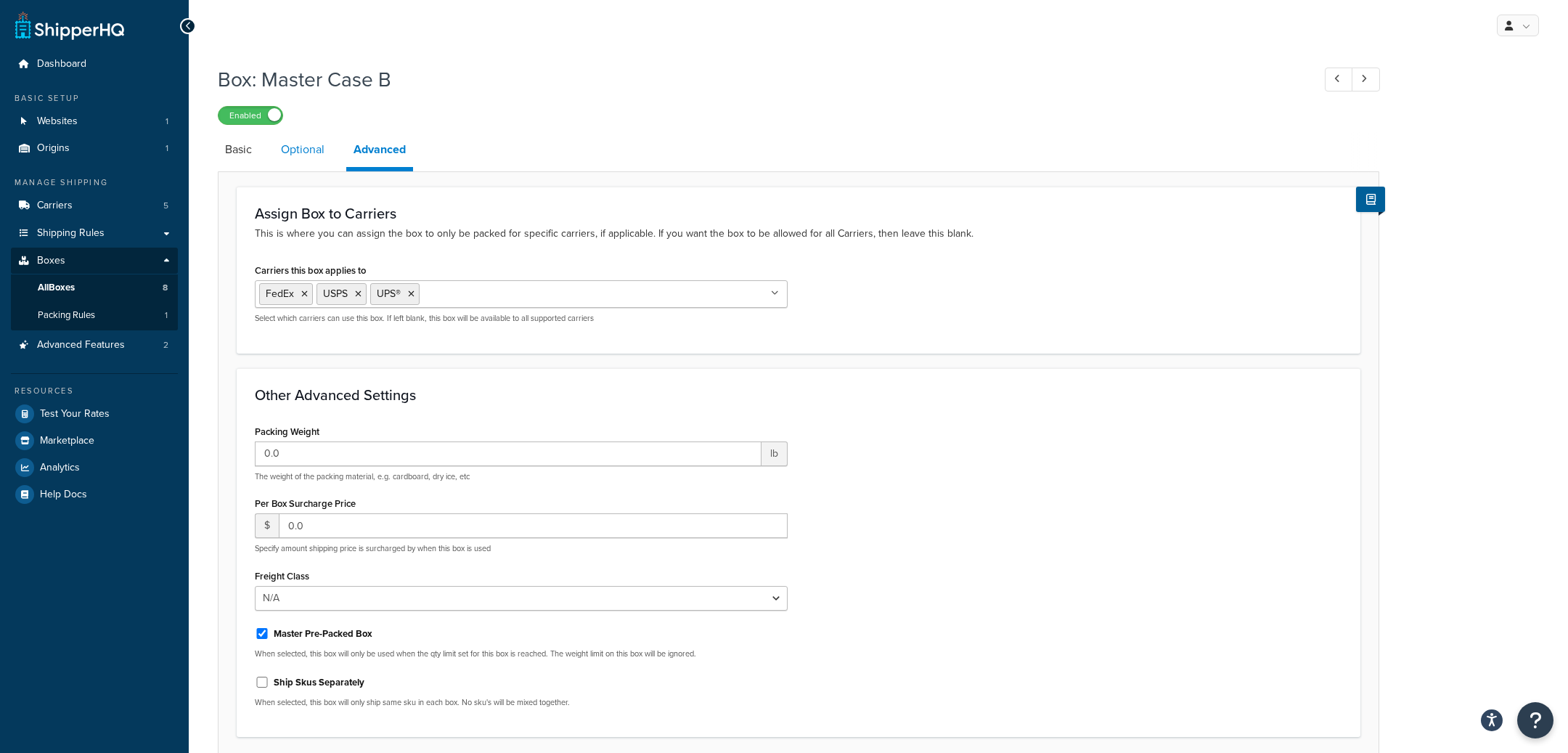
click at [292, 167] on link "Optional" at bounding box center [302, 149] width 58 height 34
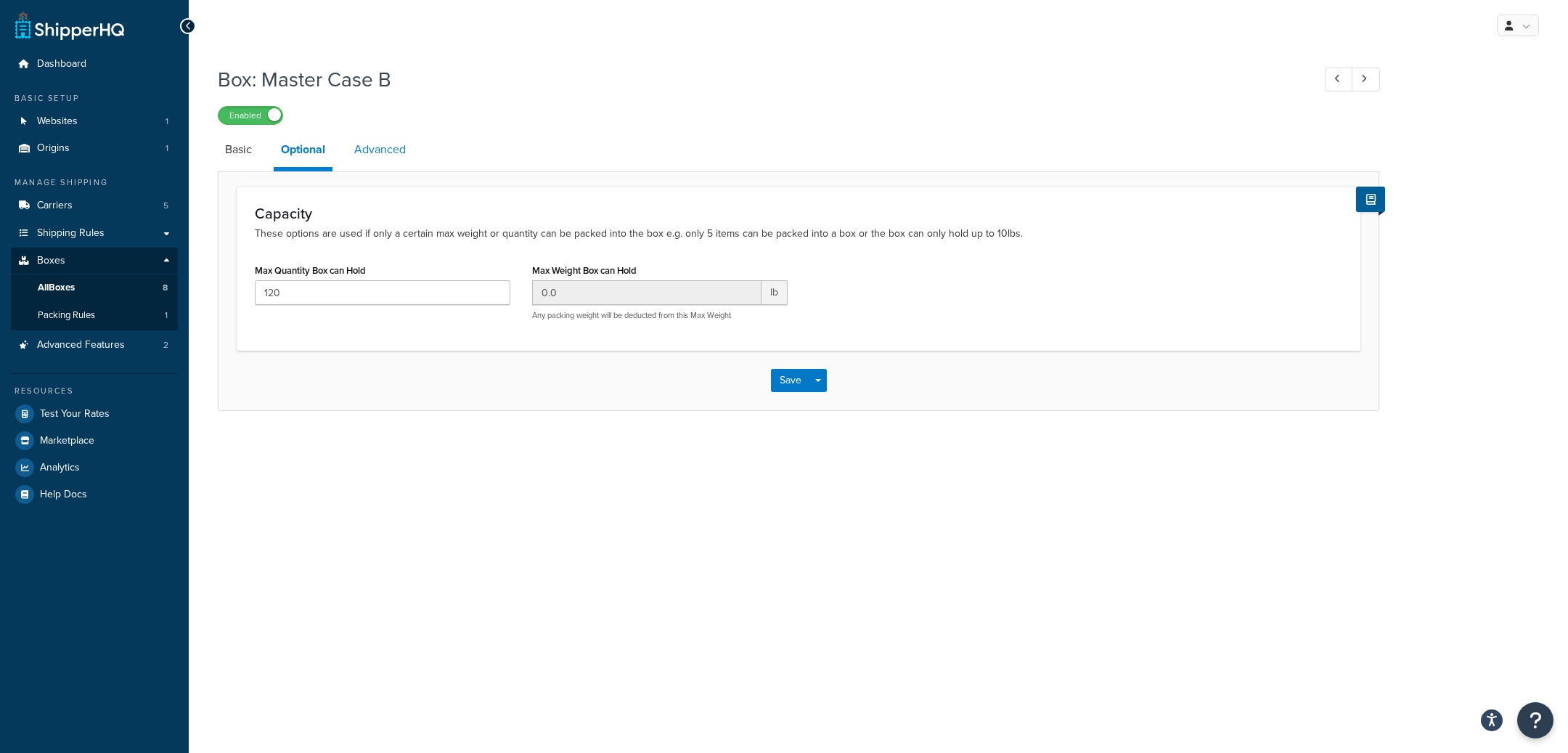
click at [377, 147] on link "Advanced" at bounding box center [379, 149] width 66 height 34
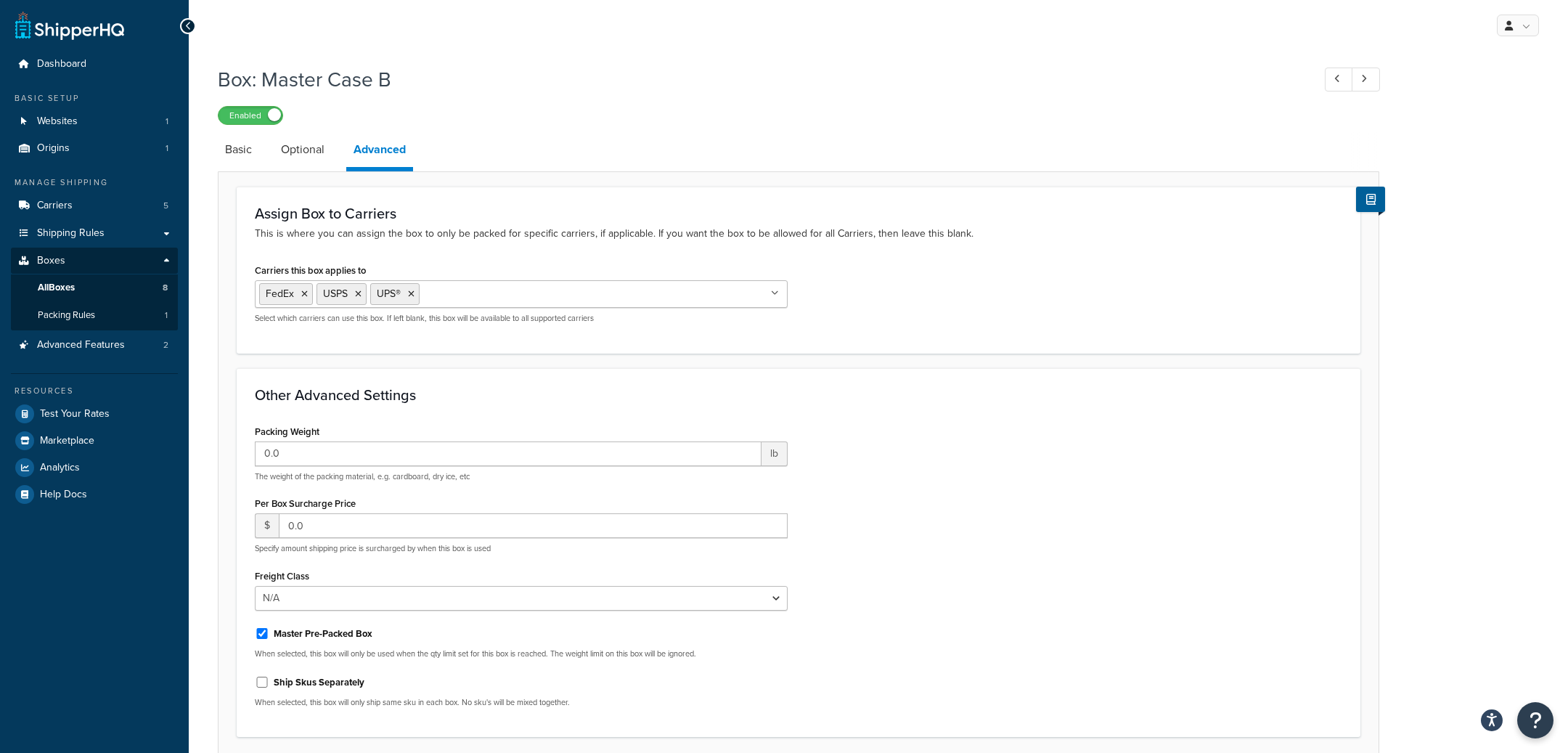
click at [514, 300] on input "Carriers this box applies to" at bounding box center [488, 293] width 129 height 16
click at [995, 463] on div "Packing Weight 0.0 lb The weight of the packing material, e.g. cardboard, dry i…" at bounding box center [798, 570] width 1109 height 299
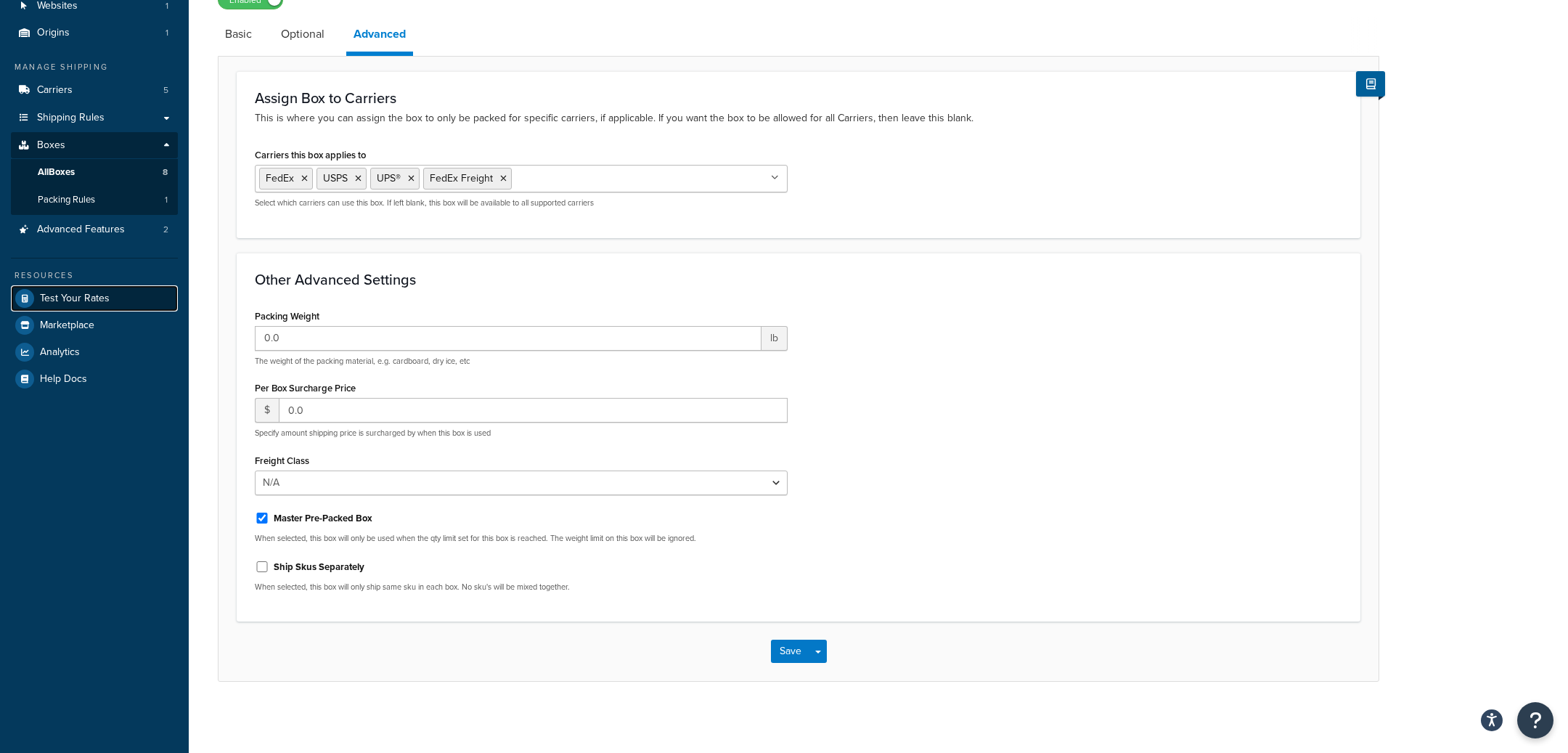
click at [121, 302] on link "Test Your Rates" at bounding box center [94, 298] width 167 height 26
click at [816, 648] on button "Save Dropdown" at bounding box center [817, 651] width 17 height 24
click at [823, 665] on button "Save and Edit" at bounding box center [841, 678] width 140 height 31
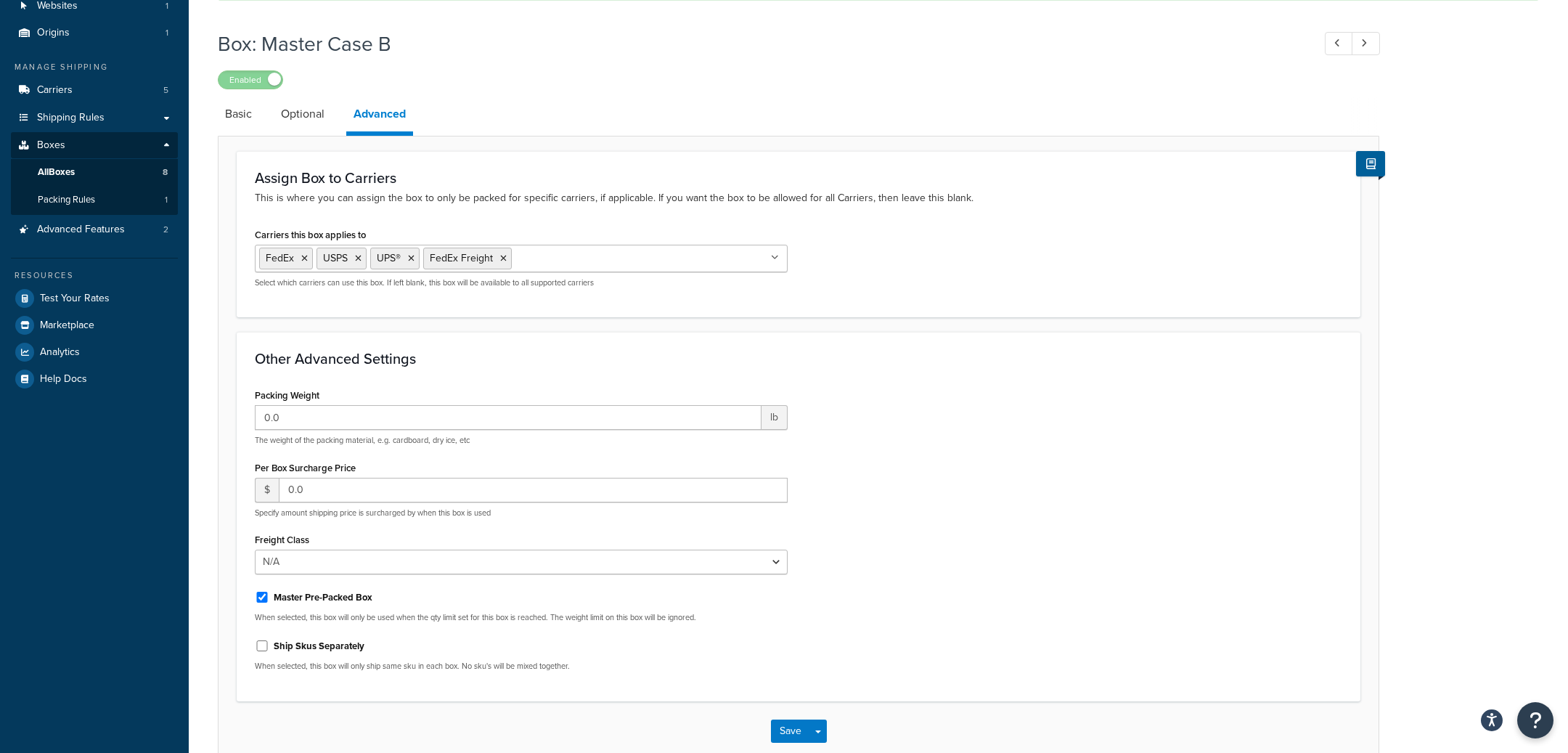
scroll to position [0, 0]
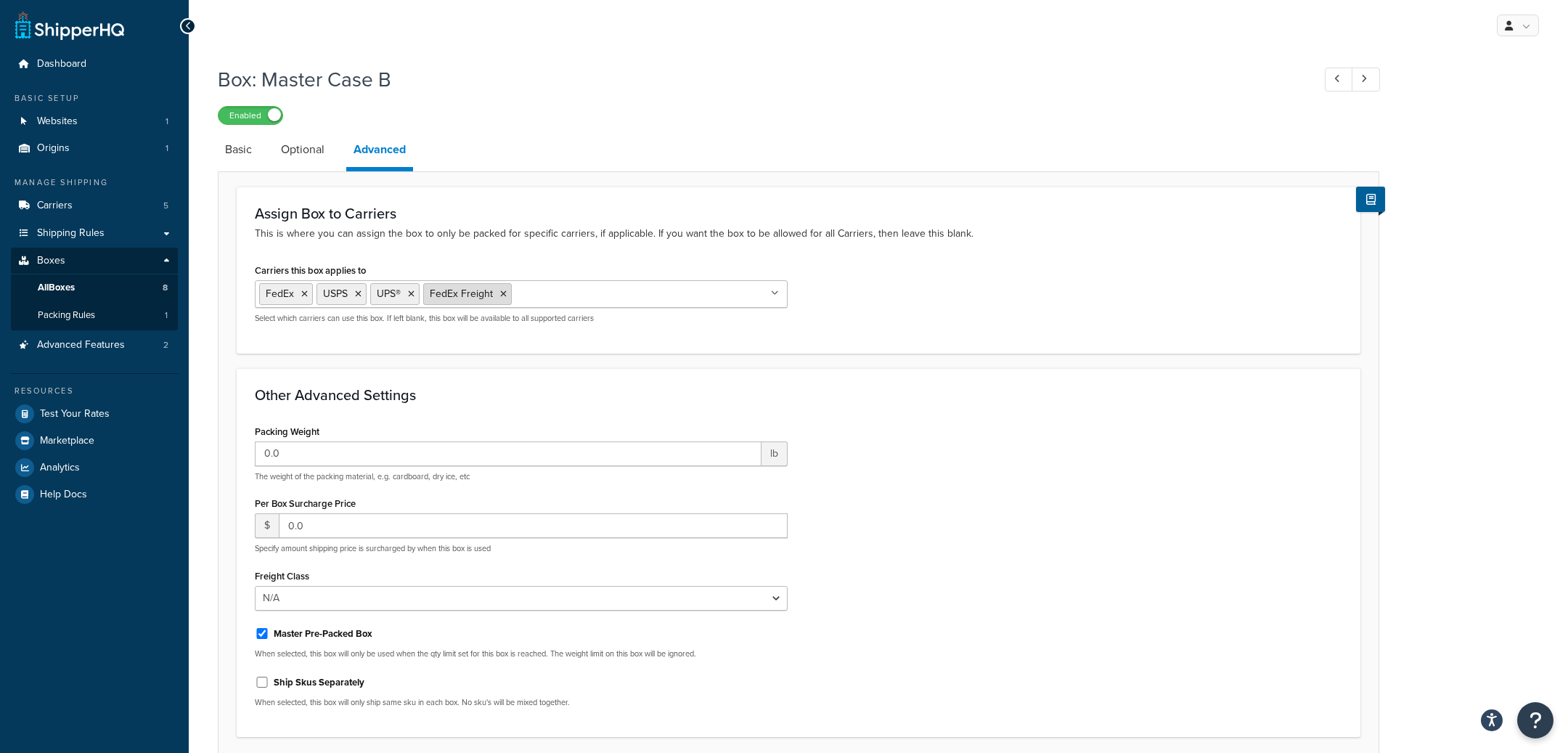
click at [501, 291] on icon at bounding box center [503, 294] width 6 height 9
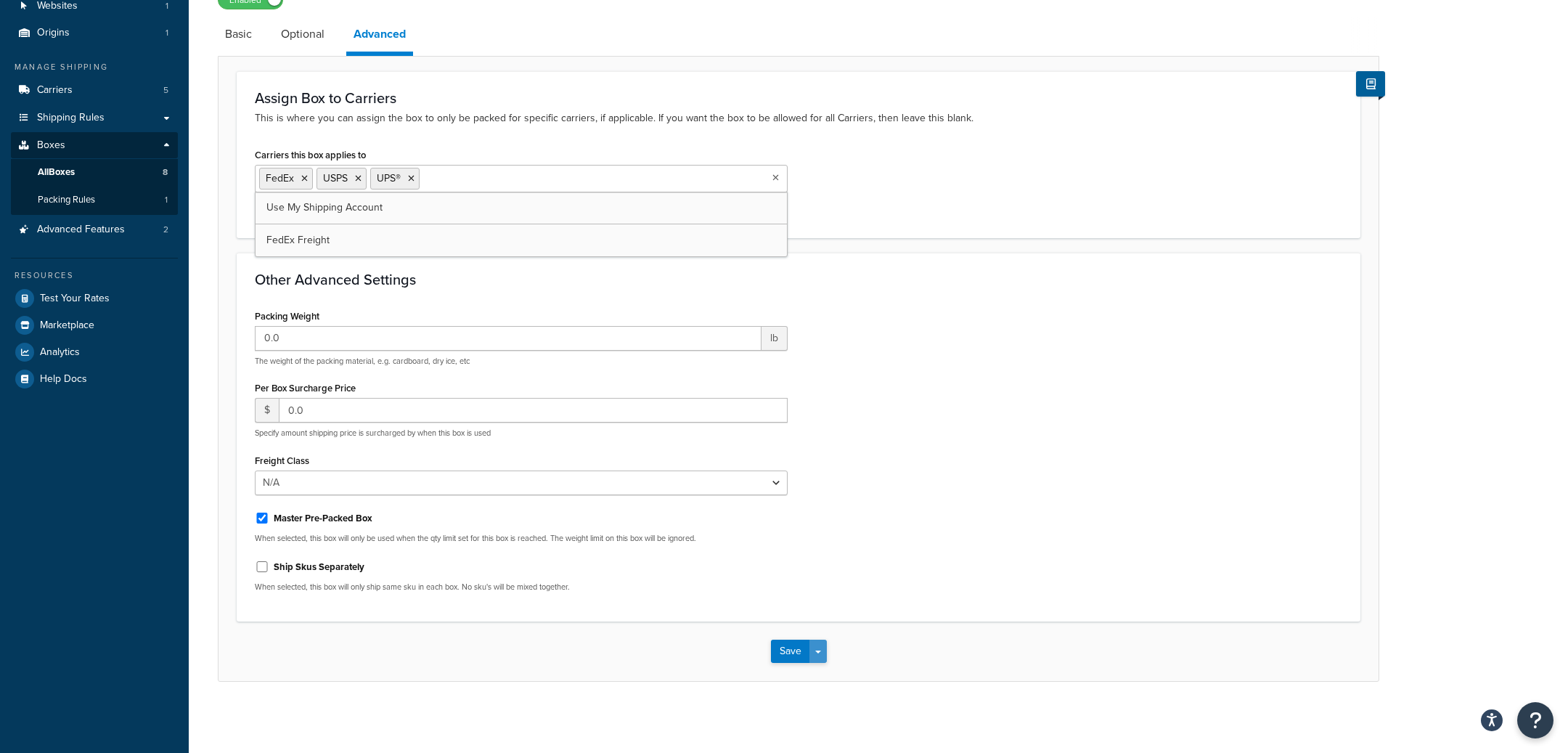
click at [826, 654] on button "Save Dropdown" at bounding box center [817, 651] width 17 height 24
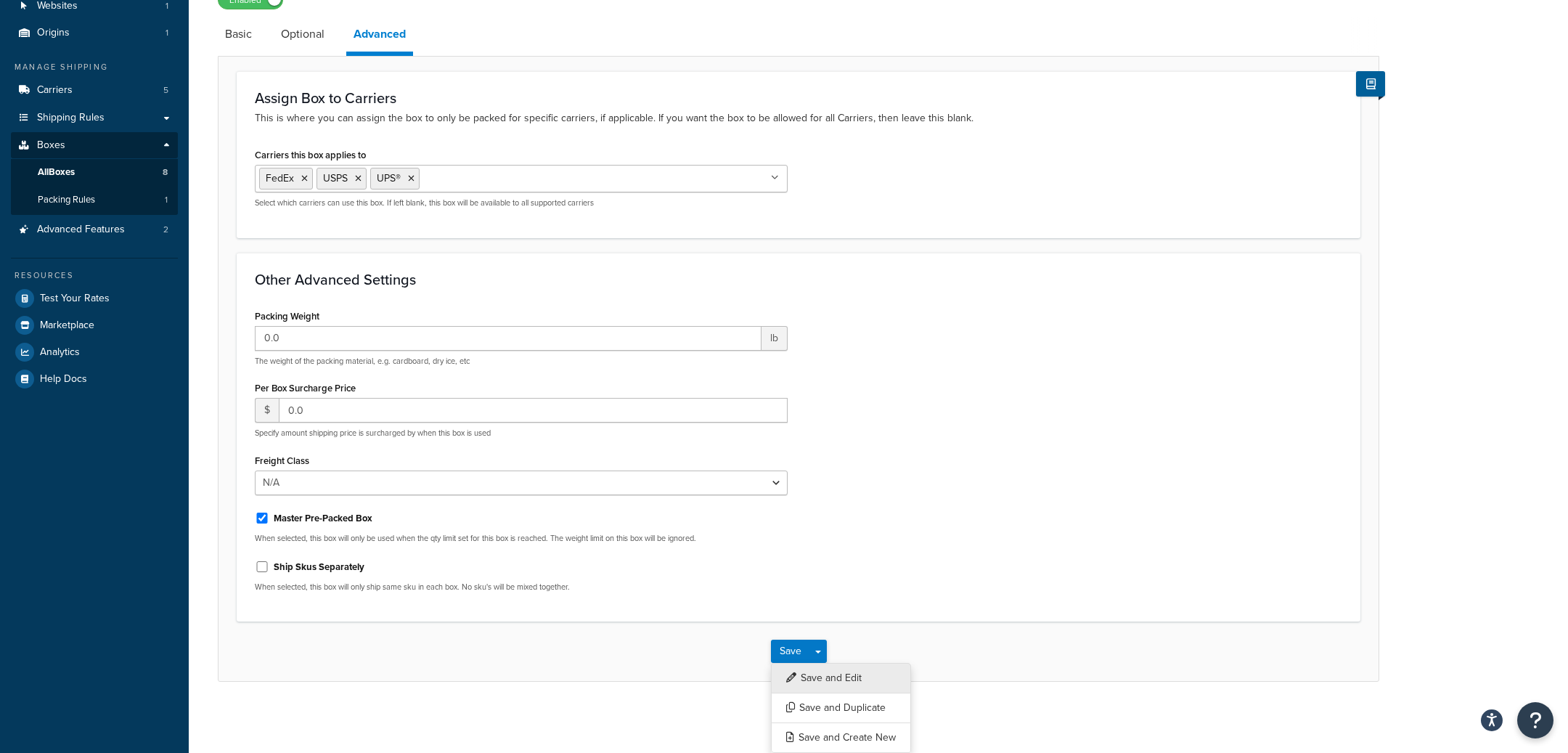
click at [826, 666] on button "Save and Edit" at bounding box center [841, 678] width 140 height 31
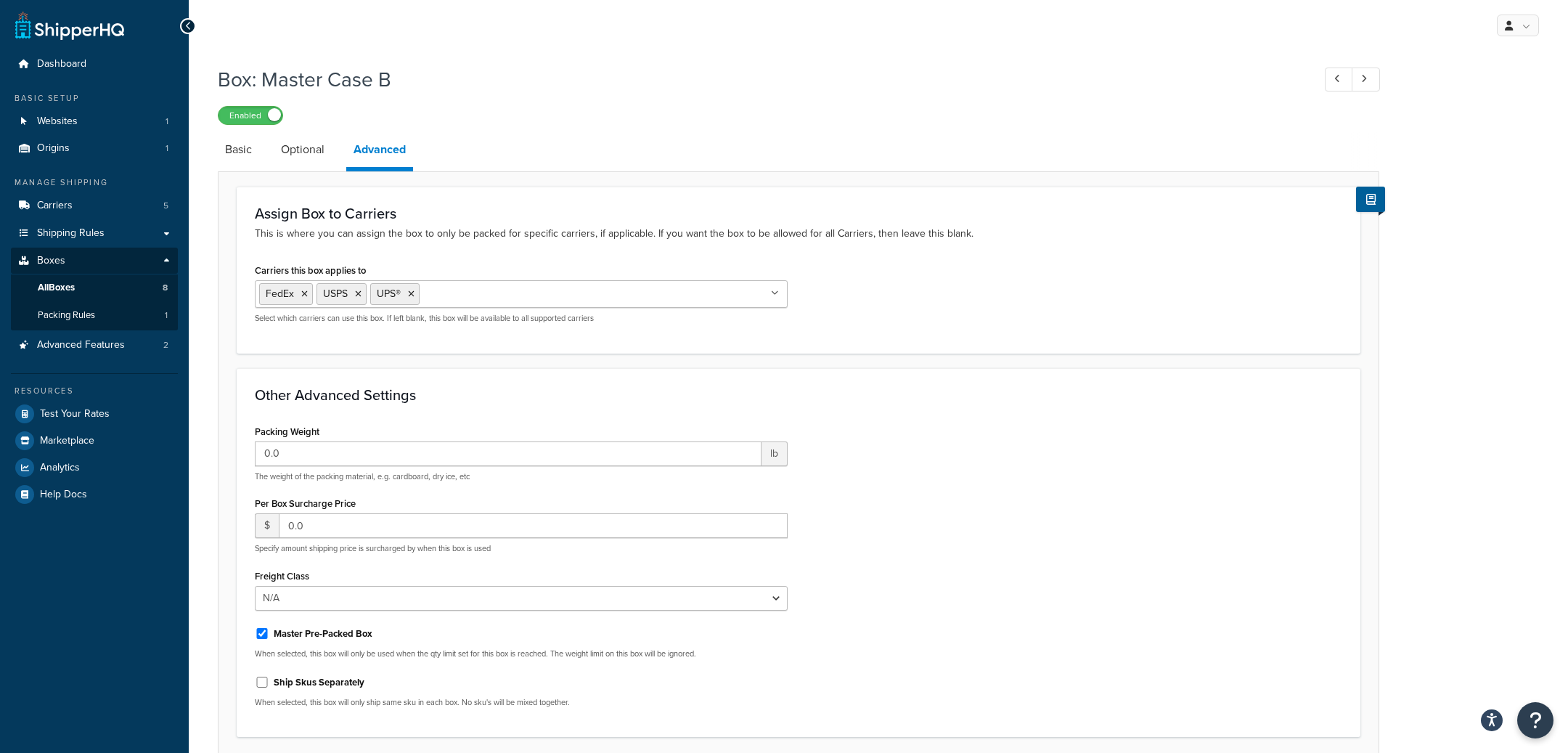
click at [529, 284] on ul "FedEx USPS UPS®" at bounding box center [521, 294] width 533 height 27
click at [927, 434] on div "Packing Weight 0.0 lb The weight of the packing material, e.g. cardboard, dry i…" at bounding box center [798, 570] width 1109 height 299
click at [501, 295] on icon at bounding box center [503, 294] width 6 height 9
click at [134, 350] on link "Advanced Features 2" at bounding box center [94, 345] width 167 height 27
click at [134, 289] on link "All Boxes 8" at bounding box center [94, 288] width 167 height 27
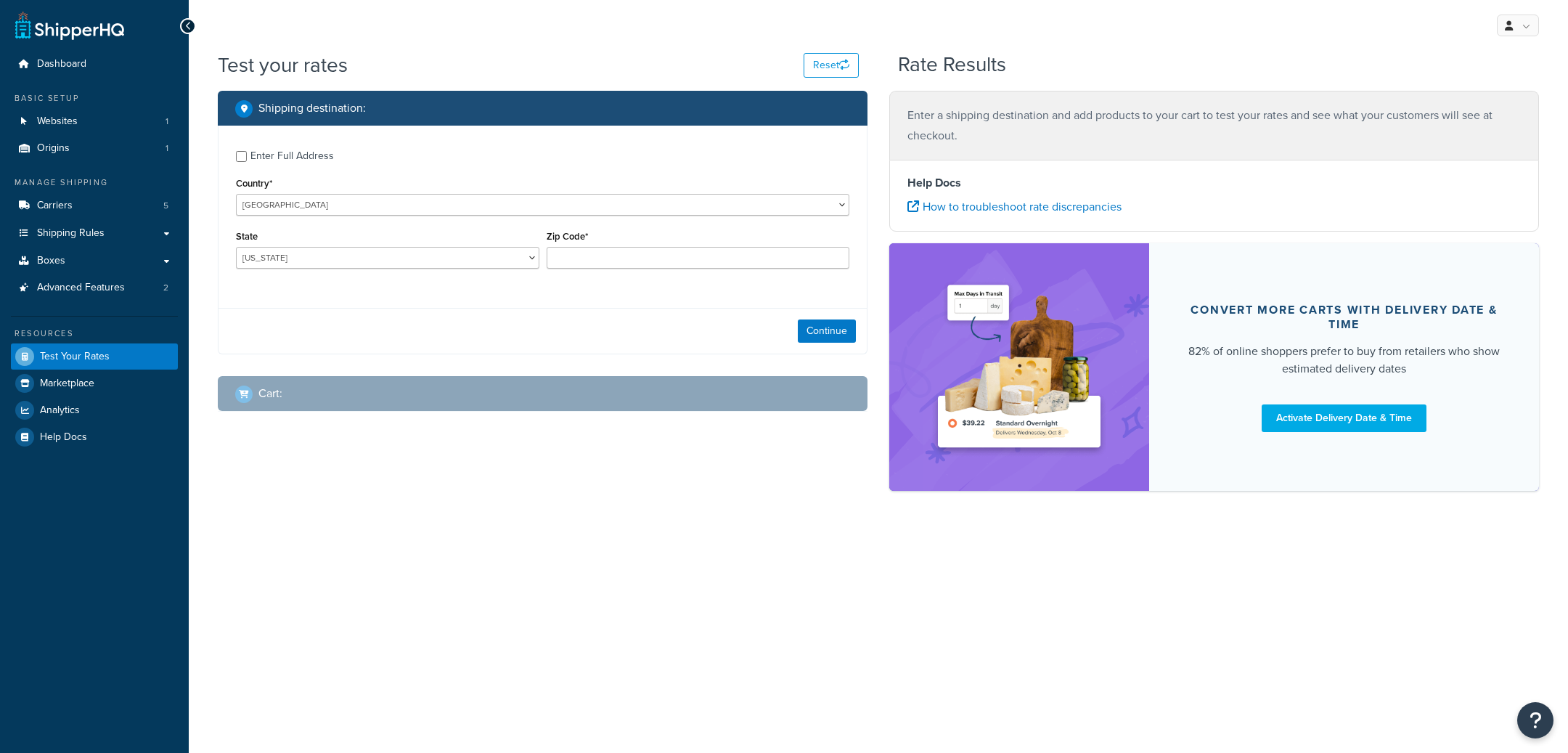
click at [306, 144] on label "Enter Full Address" at bounding box center [550, 155] width 599 height 24
click at [247, 151] on input "Enter Full Address" at bounding box center [242, 157] width 11 height 11
checkbox input "true"
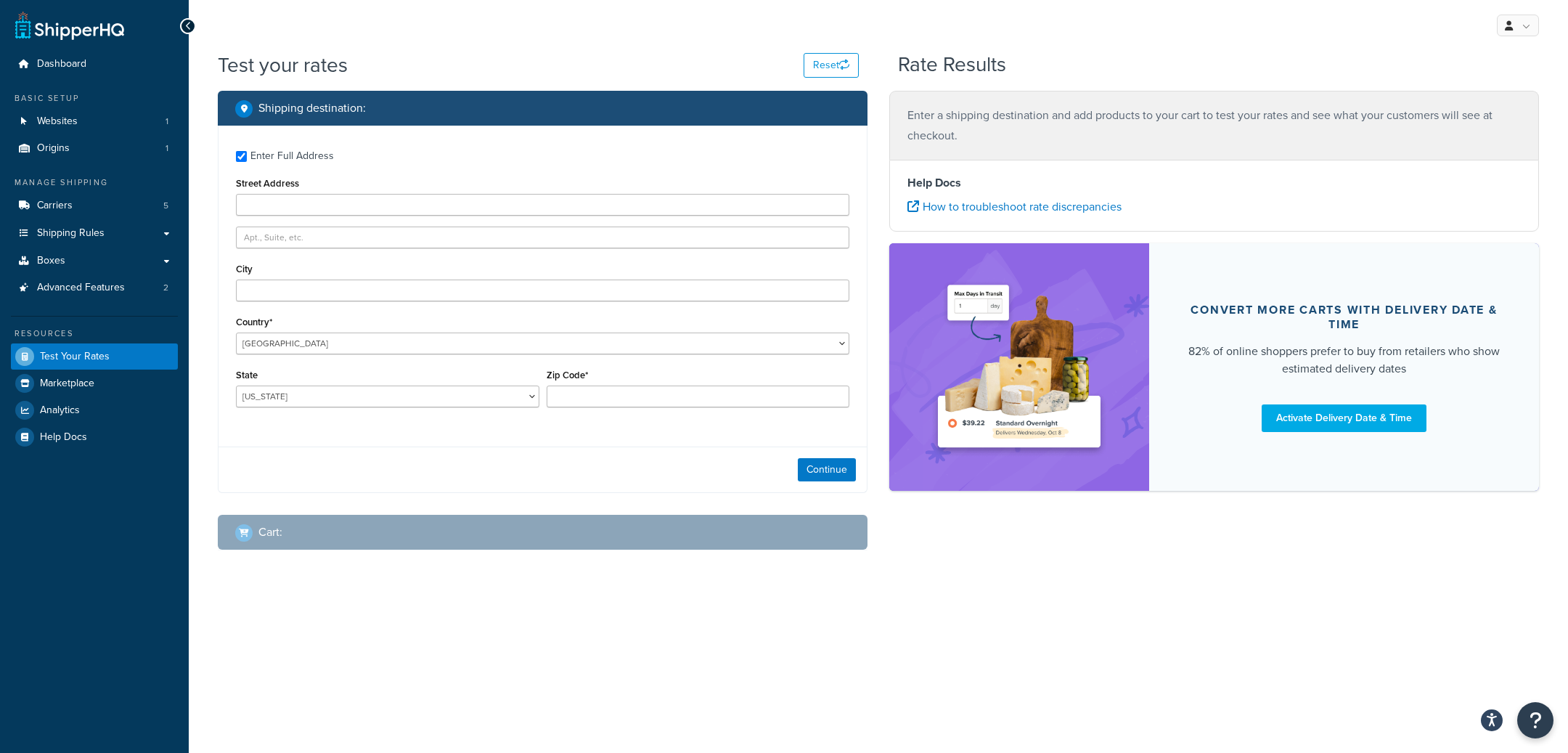
click at [334, 193] on div "Street Address" at bounding box center [543, 195] width 614 height 43
click at [332, 200] on input "Street Address" at bounding box center [543, 205] width 614 height 22
paste input "[STREET_ADDRESS]"
type input "[STREET_ADDRESS]"
click at [301, 276] on div "City" at bounding box center [543, 280] width 614 height 43
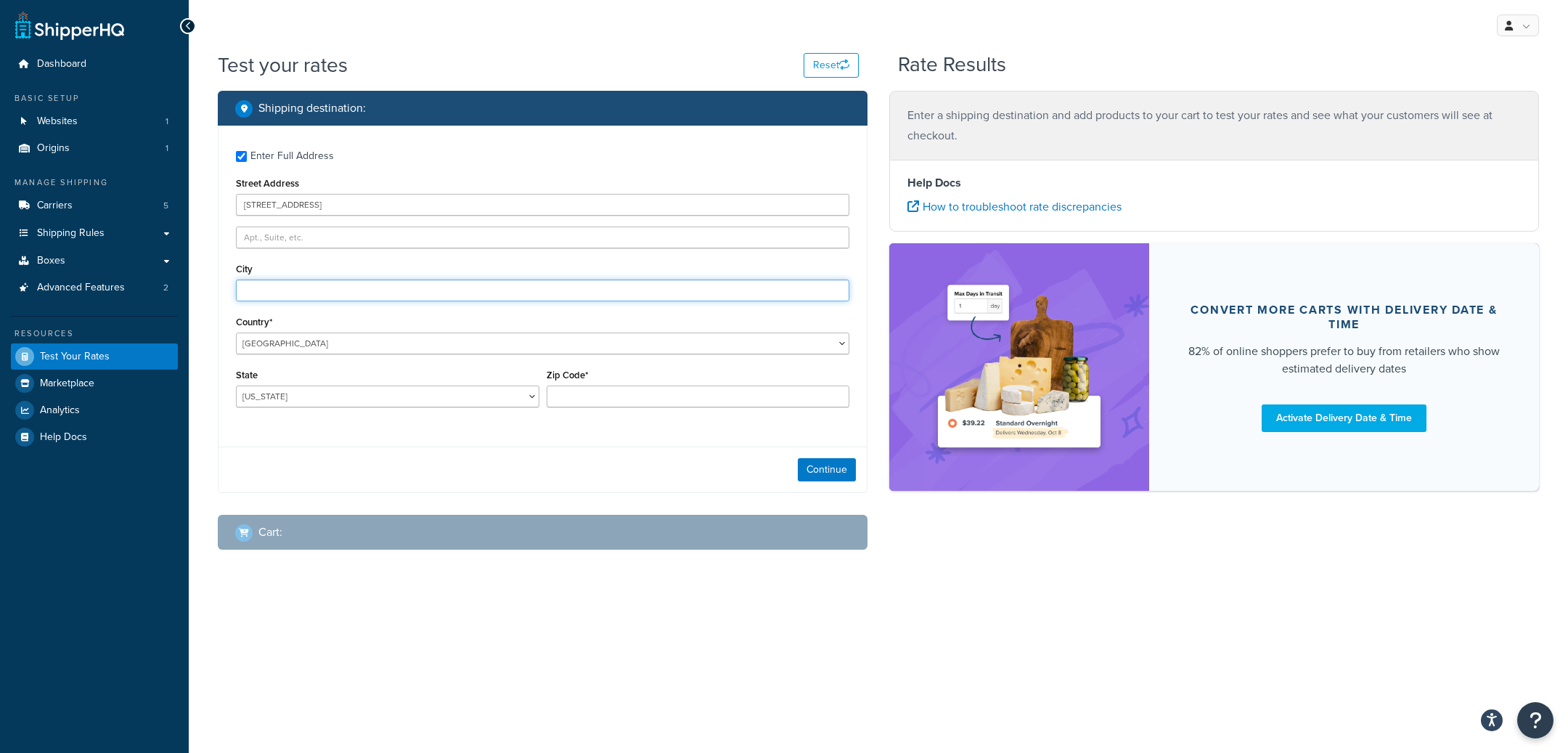
click at [301, 289] on input "City" at bounding box center [543, 291] width 614 height 22
paste input "[GEOGRAPHIC_DATA]"
type input "South San Francisco"
click at [304, 409] on div "State Alabama Alaska American Samoa Arizona Arkansas Armed Forces Americas Arme…" at bounding box center [387, 391] width 311 height 53
click at [236, 386] on select "Alabama Alaska American Samoa Arizona Arkansas Armed Forces Americas Armed Forc…" at bounding box center [387, 396] width 303 height 22
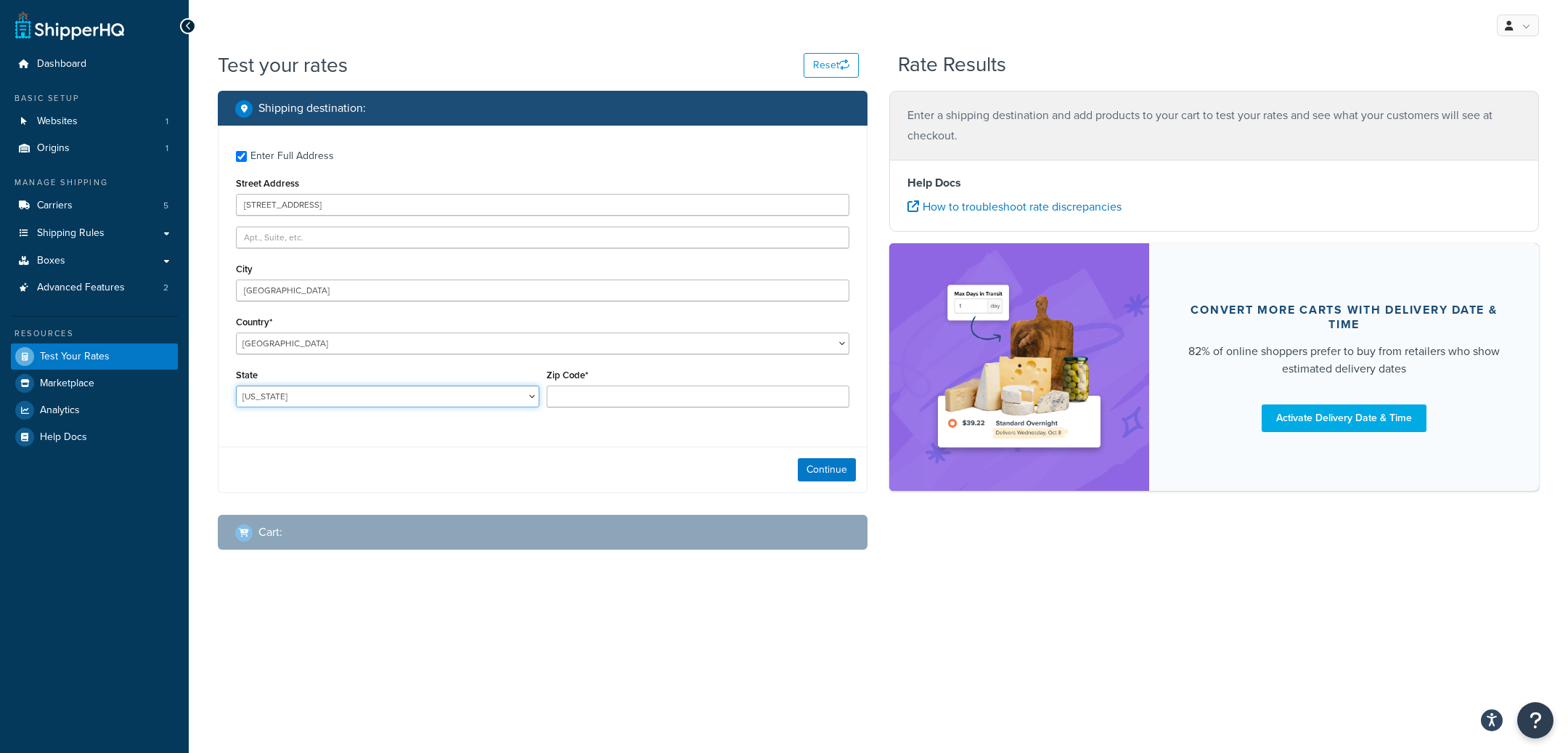
select select "CA"
click option "California" at bounding box center [0, 0] width 0 height 0
click at [591, 398] on input "Zip Code*" at bounding box center [698, 396] width 303 height 22
paste input "94080"
type input "94080"
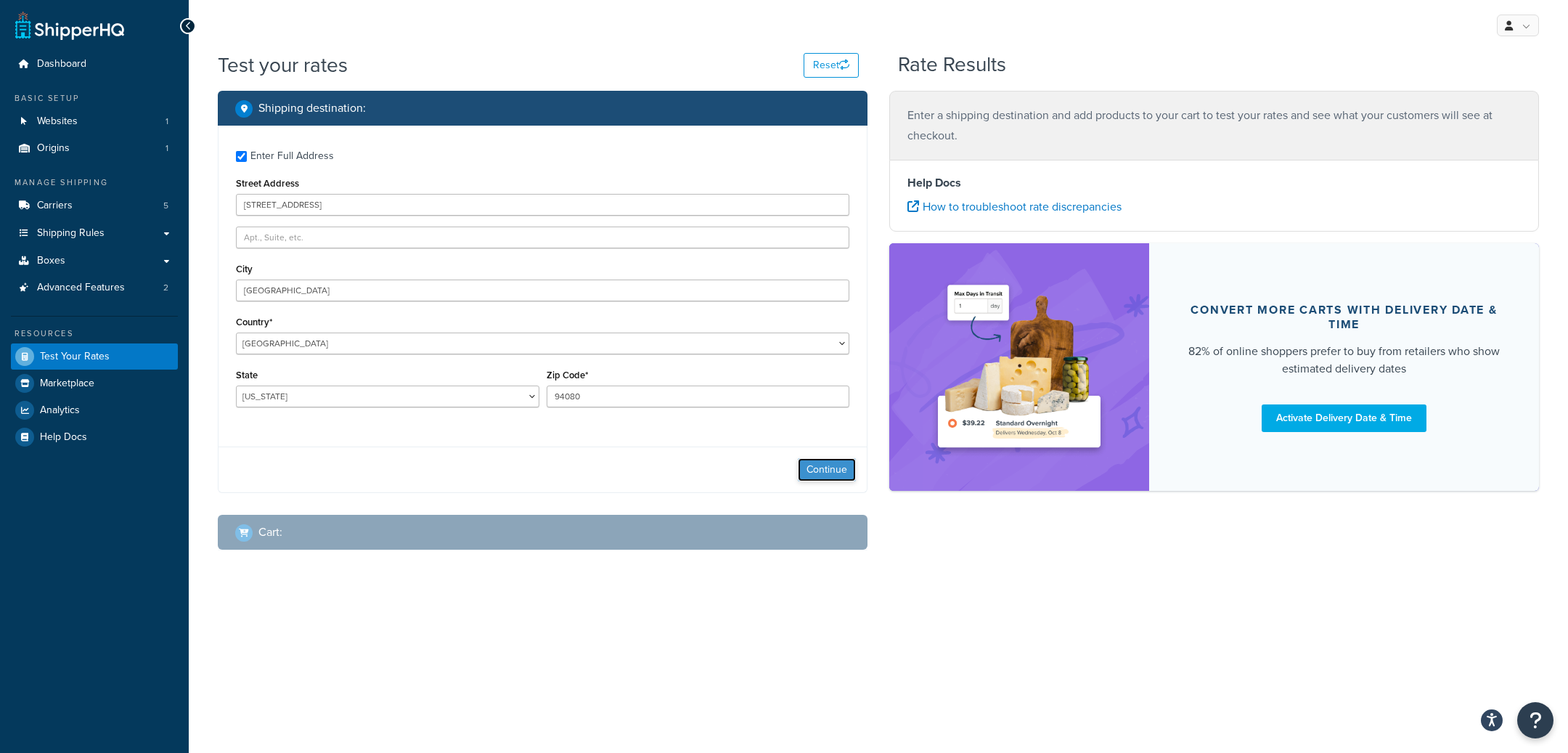
click at [816, 481] on button "Continue" at bounding box center [827, 470] width 58 height 24
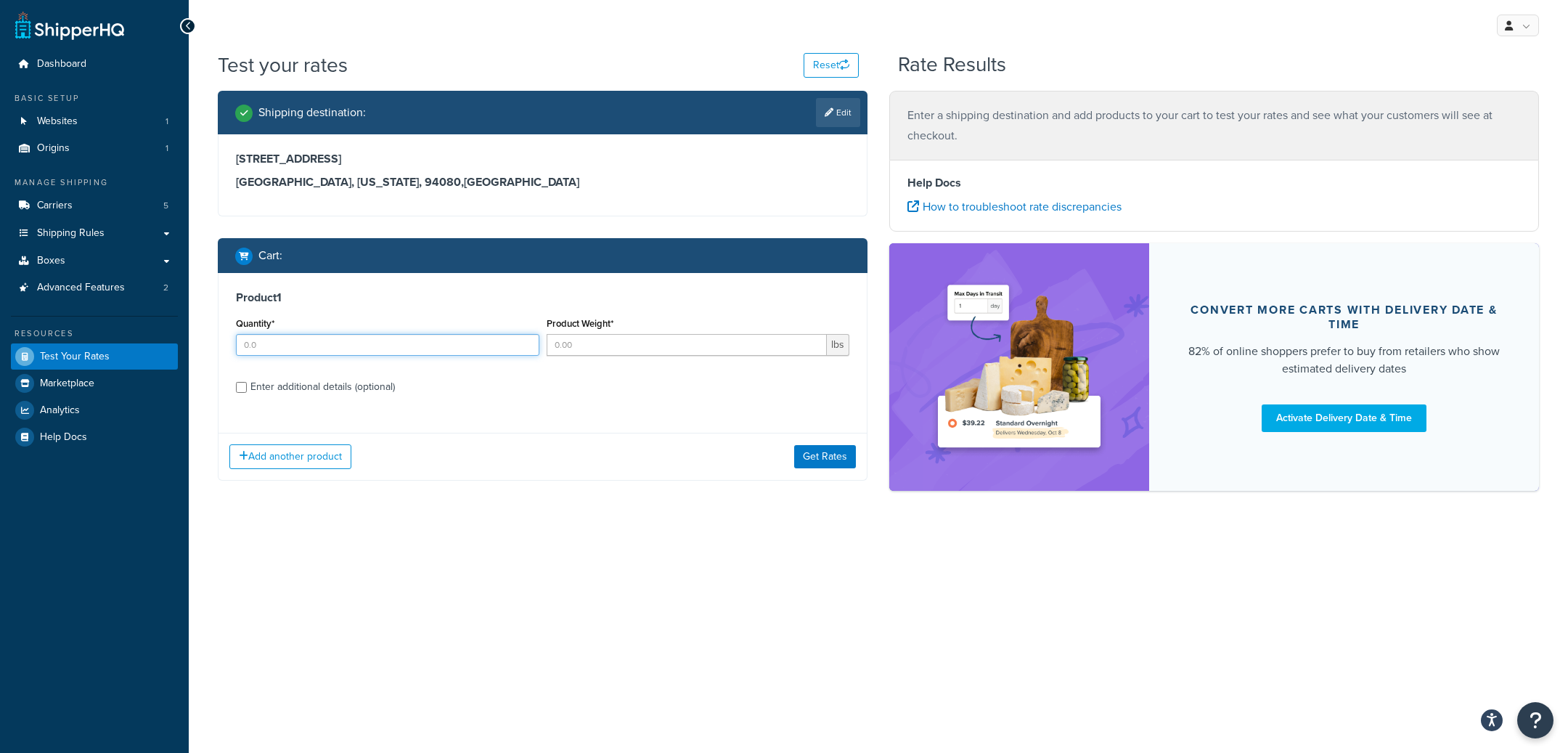
click at [456, 354] on input "Quantity*" at bounding box center [387, 345] width 303 height 22
type input "1"
click at [569, 343] on input "Product Weight*" at bounding box center [687, 345] width 281 height 22
paste input "0.2690"
type input "0.2690"
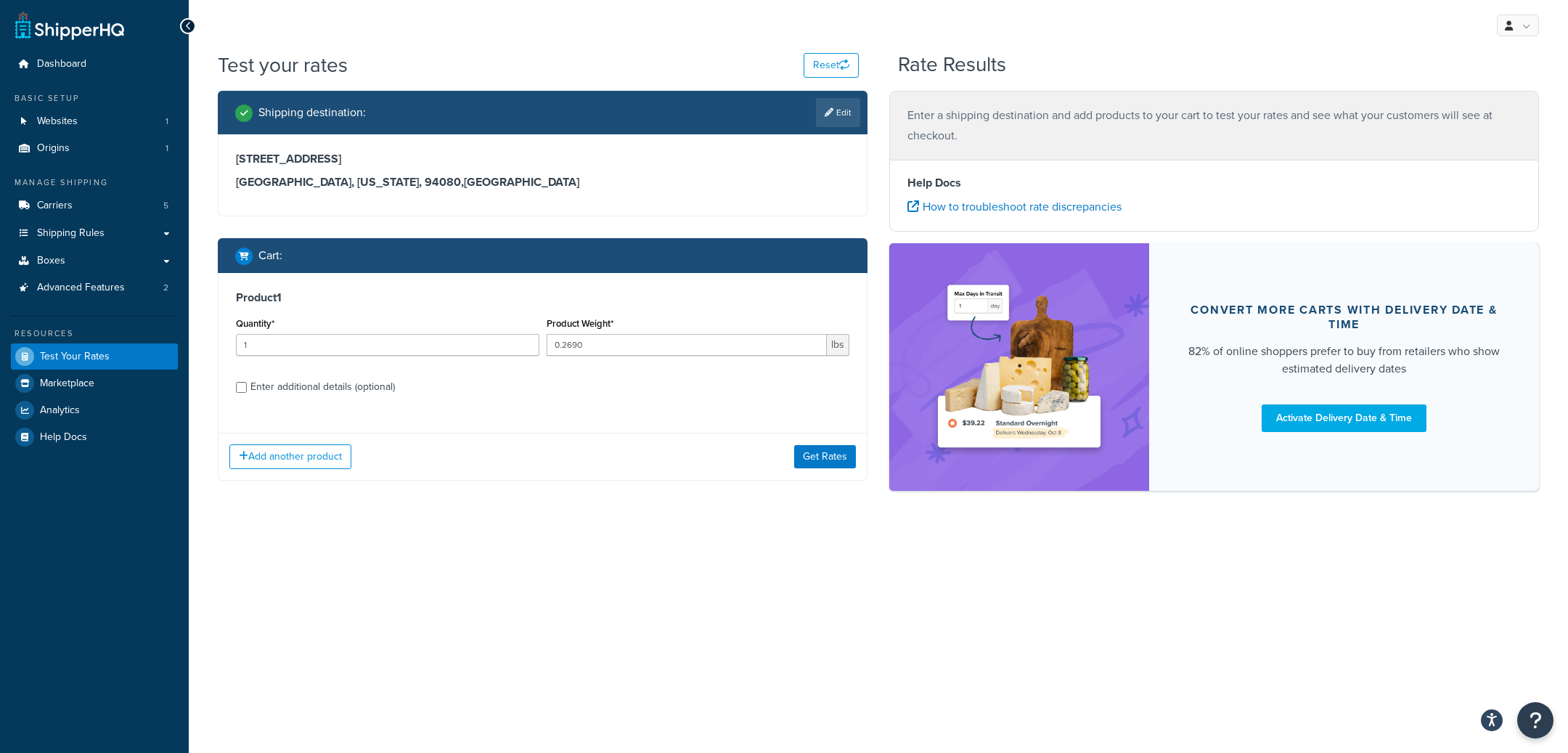
click at [355, 380] on div "Enter additional details (optional)" at bounding box center [323, 386] width 145 height 20
click at [247, 382] on input "Enter additional details (optional)" at bounding box center [242, 387] width 11 height 11
checkbox input "true"
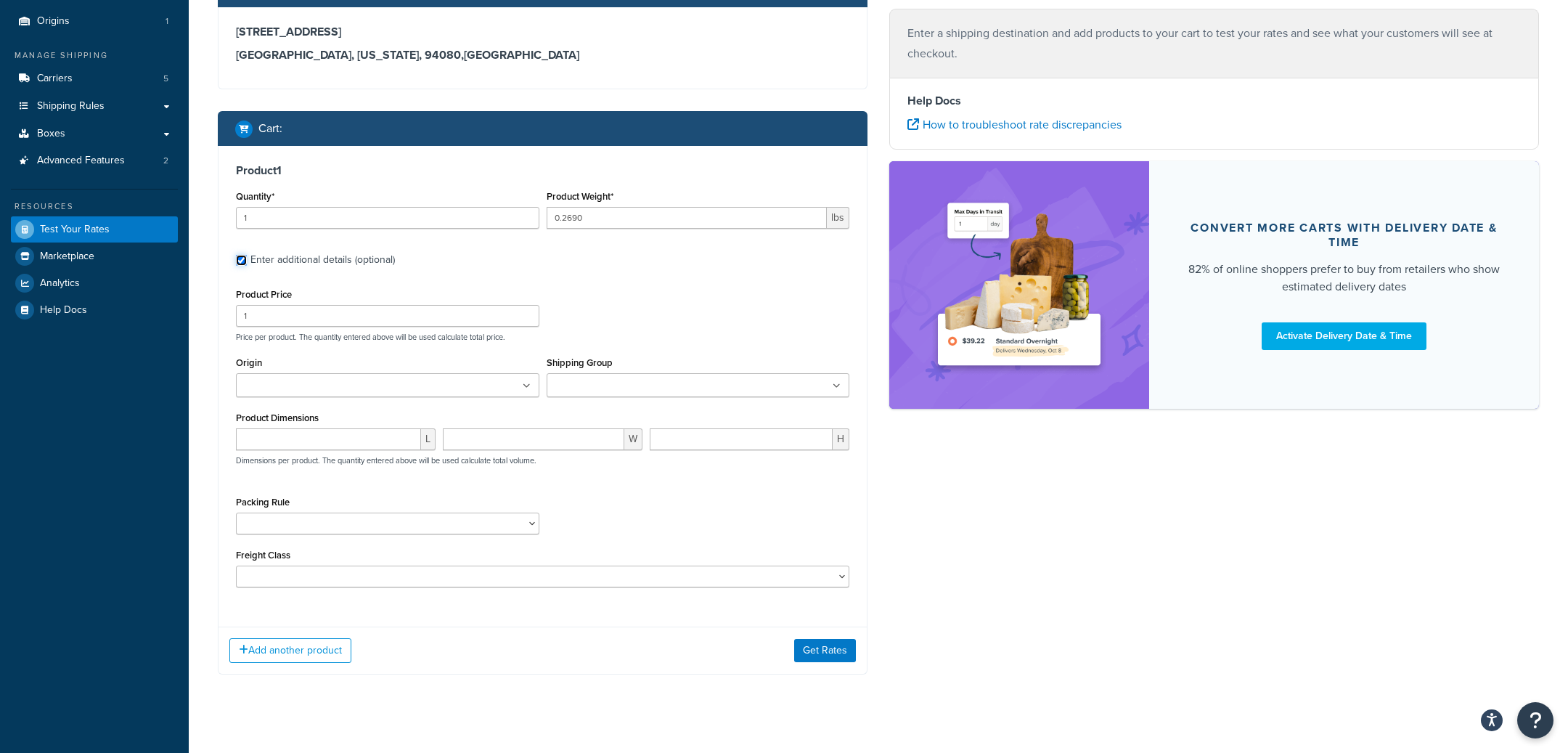
scroll to position [136, 0]
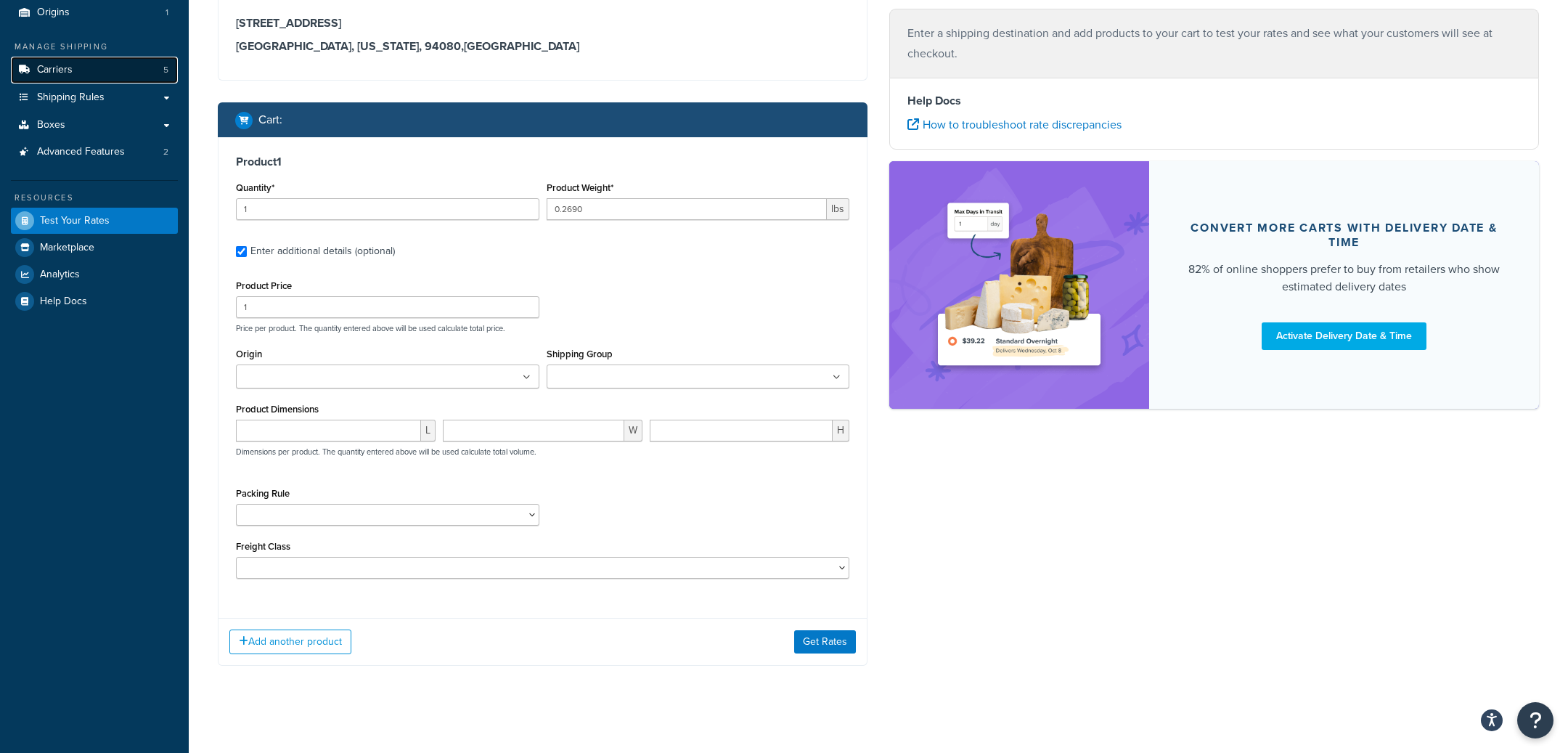
click at [84, 69] on link "Carriers 5" at bounding box center [94, 71] width 167 height 27
click at [365, 310] on input "1" at bounding box center [387, 307] width 303 height 22
type input "3240"
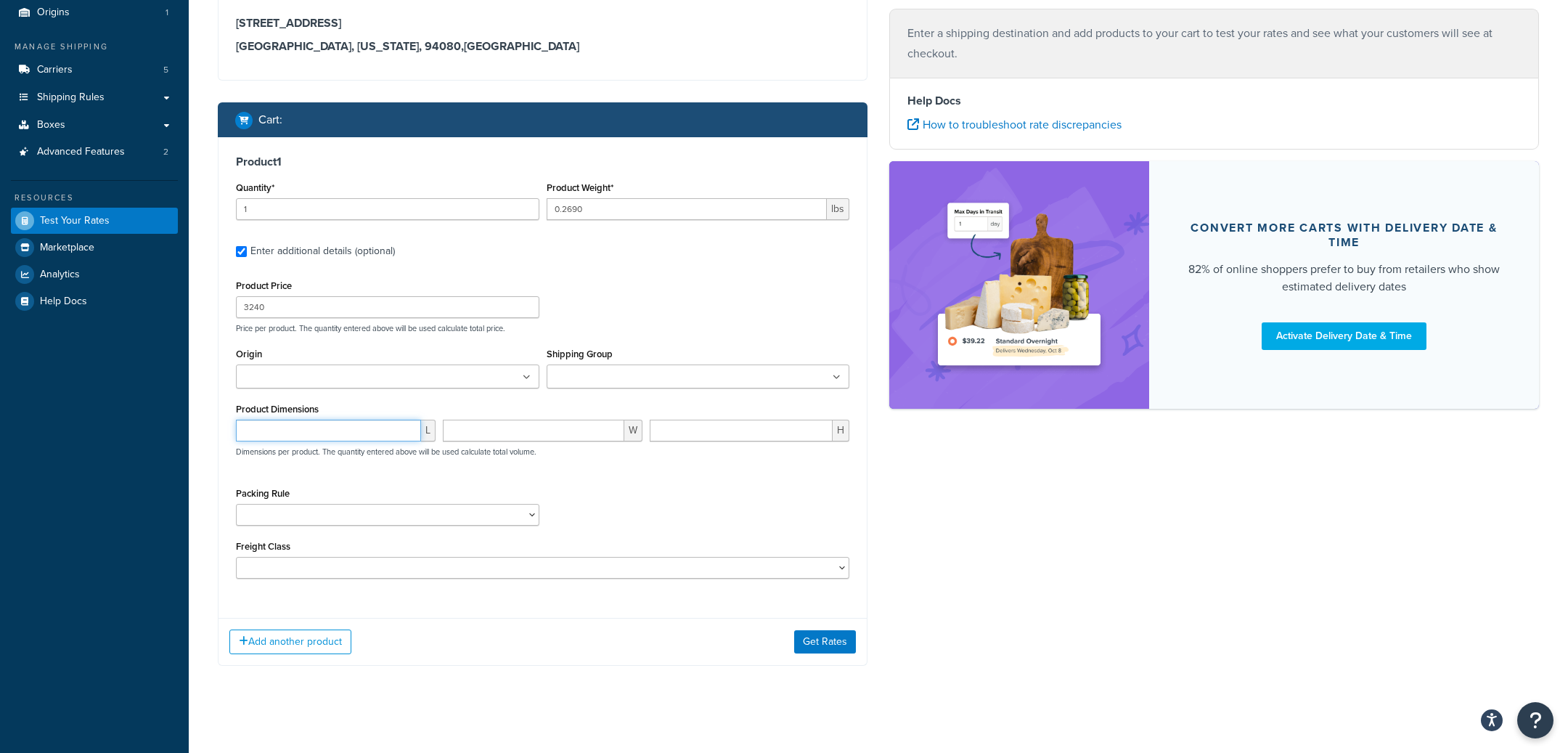
click at [394, 431] on input "number" at bounding box center [329, 431] width 185 height 22
paste input "7.125"
type input "7.125"
click at [531, 433] on input "number" at bounding box center [533, 431] width 181 height 22
paste input "2.875"
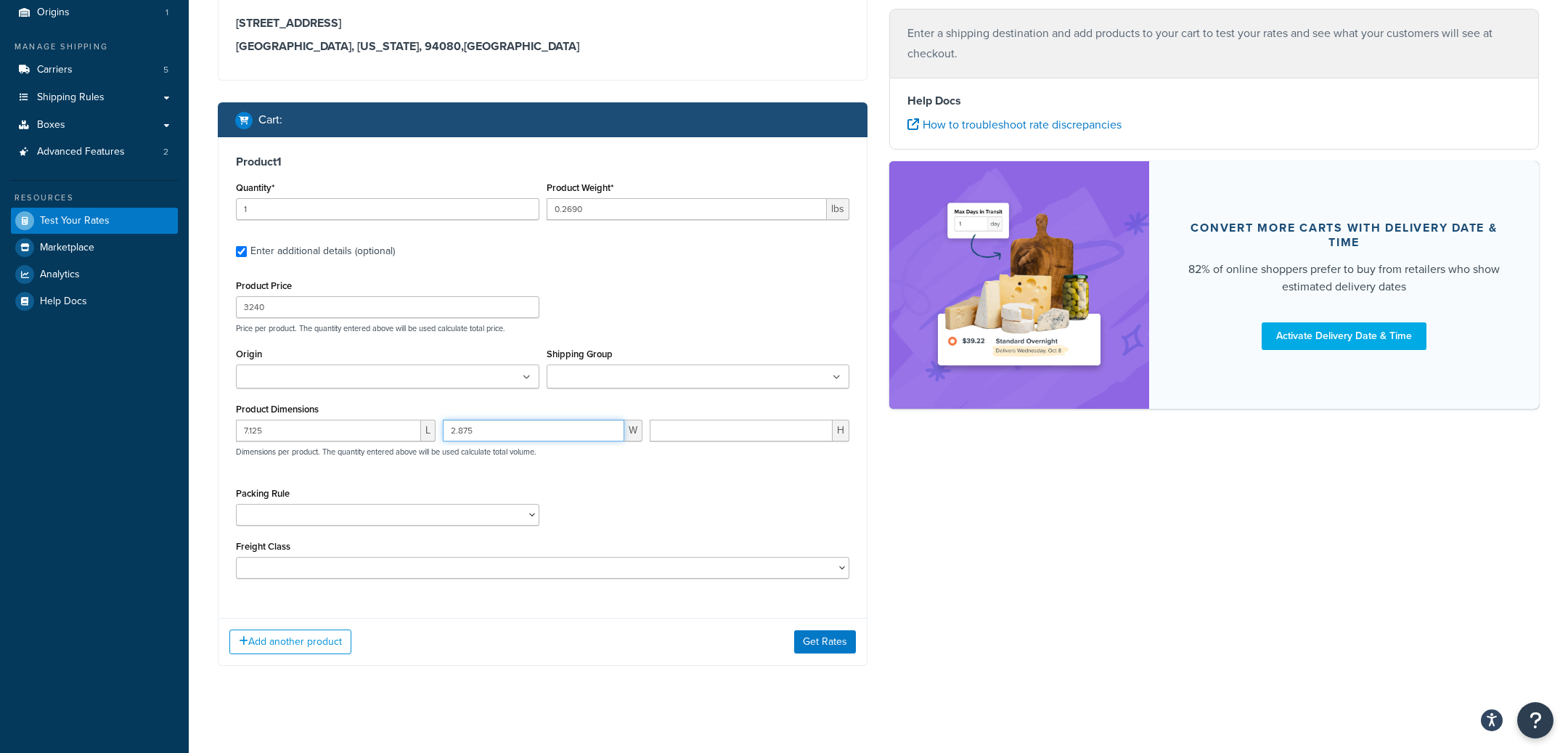
type input "2.875"
click at [679, 435] on input "number" at bounding box center [741, 431] width 183 height 22
paste input "2.25"
type input "2.25"
click at [845, 649] on button "Get Rates" at bounding box center [825, 642] width 62 height 24
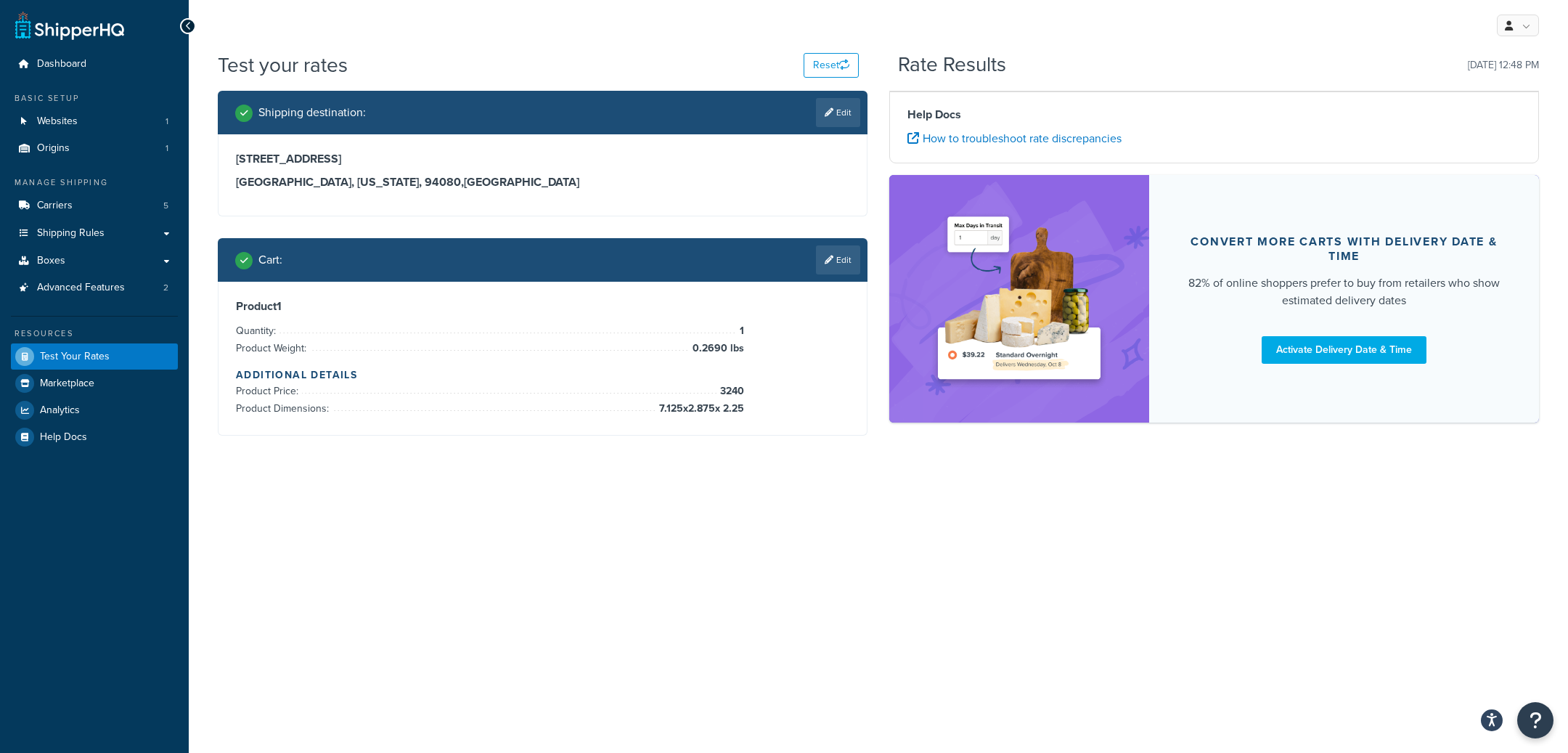
scroll to position [0, 0]
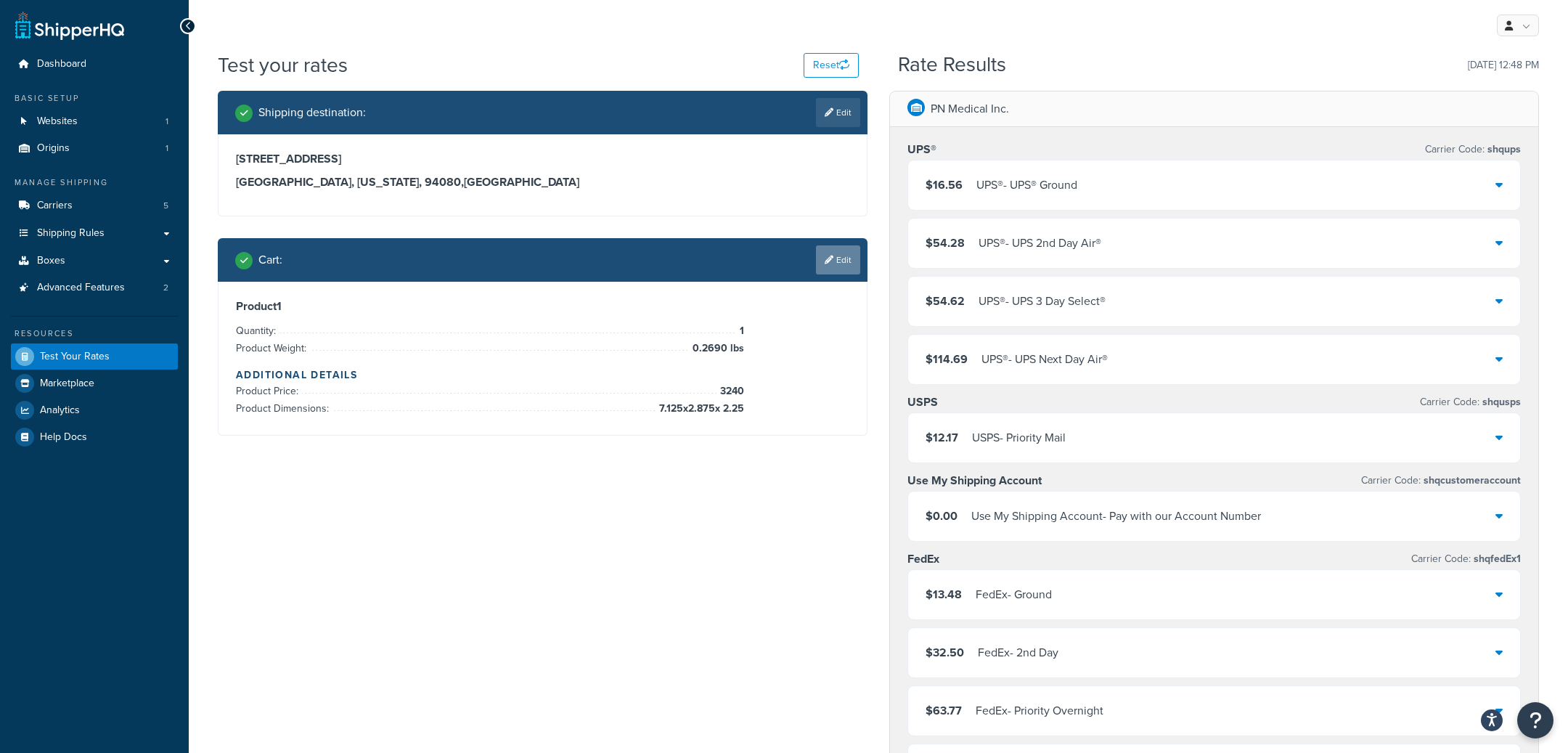
click at [856, 267] on link "Edit" at bounding box center [837, 260] width 44 height 29
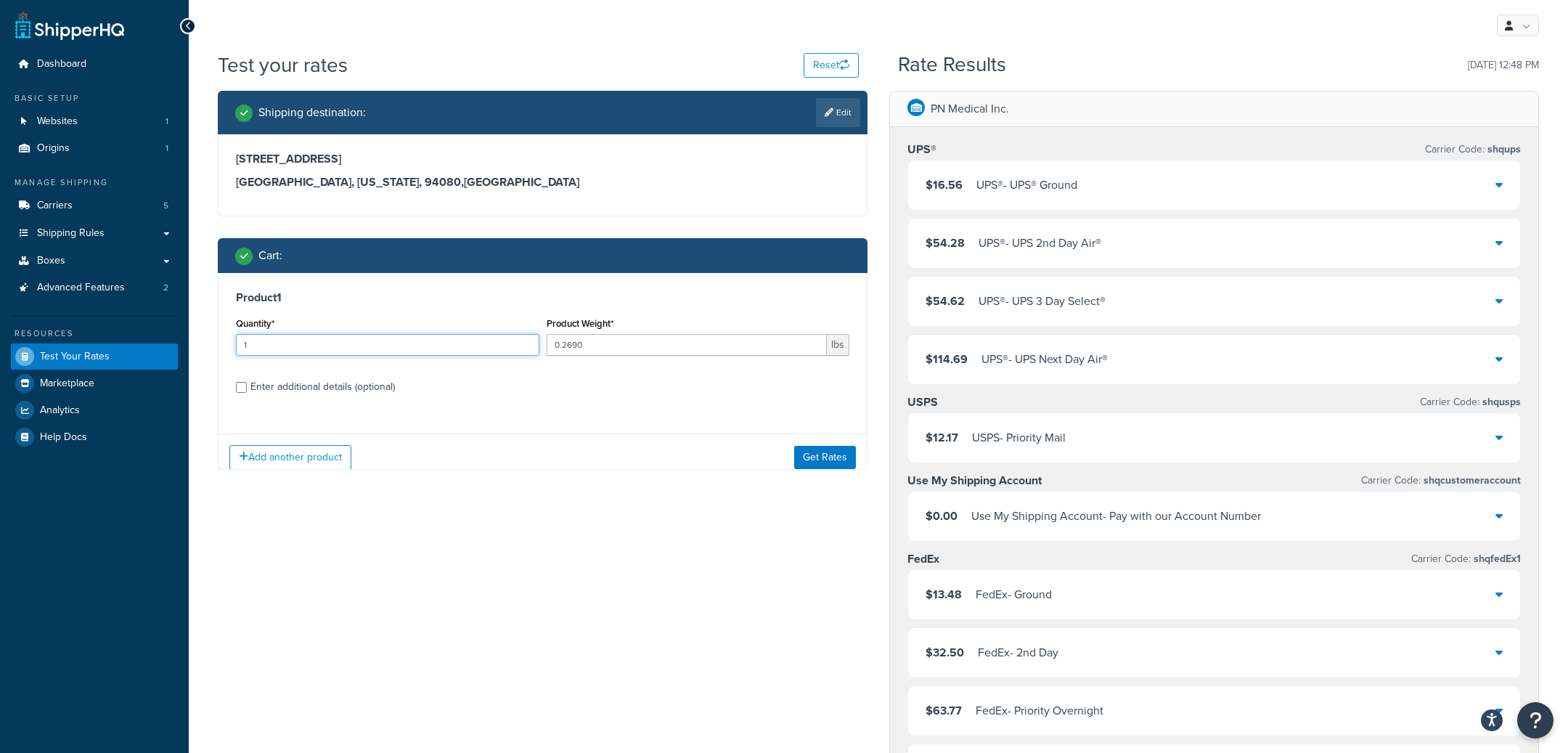
click at [387, 354] on input "1" at bounding box center [387, 345] width 303 height 22
click at [342, 387] on div "Enter additional details (optional)" at bounding box center [323, 386] width 145 height 20
click at [247, 387] on input "Enter additional details (optional)" at bounding box center [242, 387] width 11 height 11
checkbox input "true"
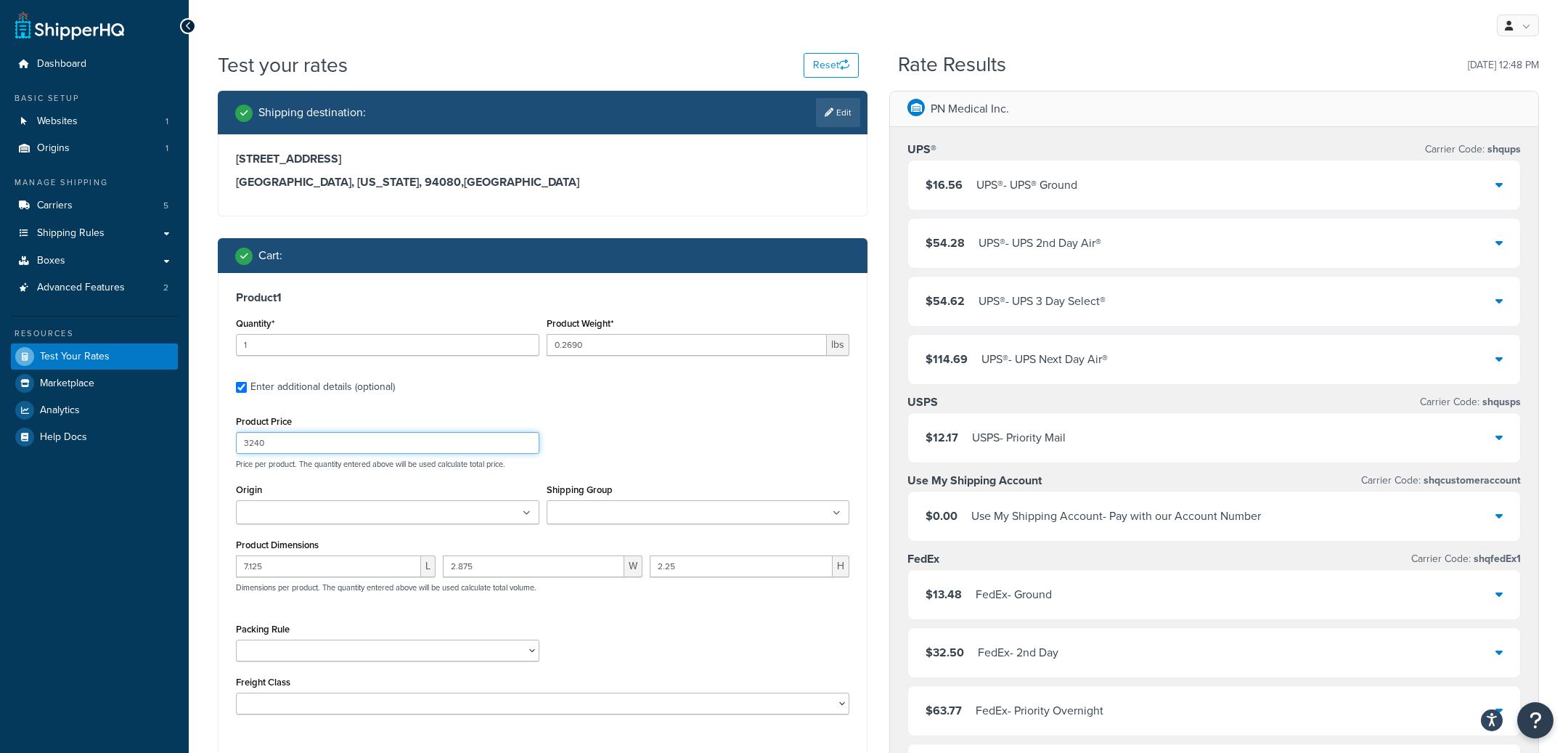
click at [313, 444] on input "3240" at bounding box center [387, 443] width 303 height 22
type input "1"
click at [293, 331] on div "Quantity* 1" at bounding box center [387, 334] width 303 height 43
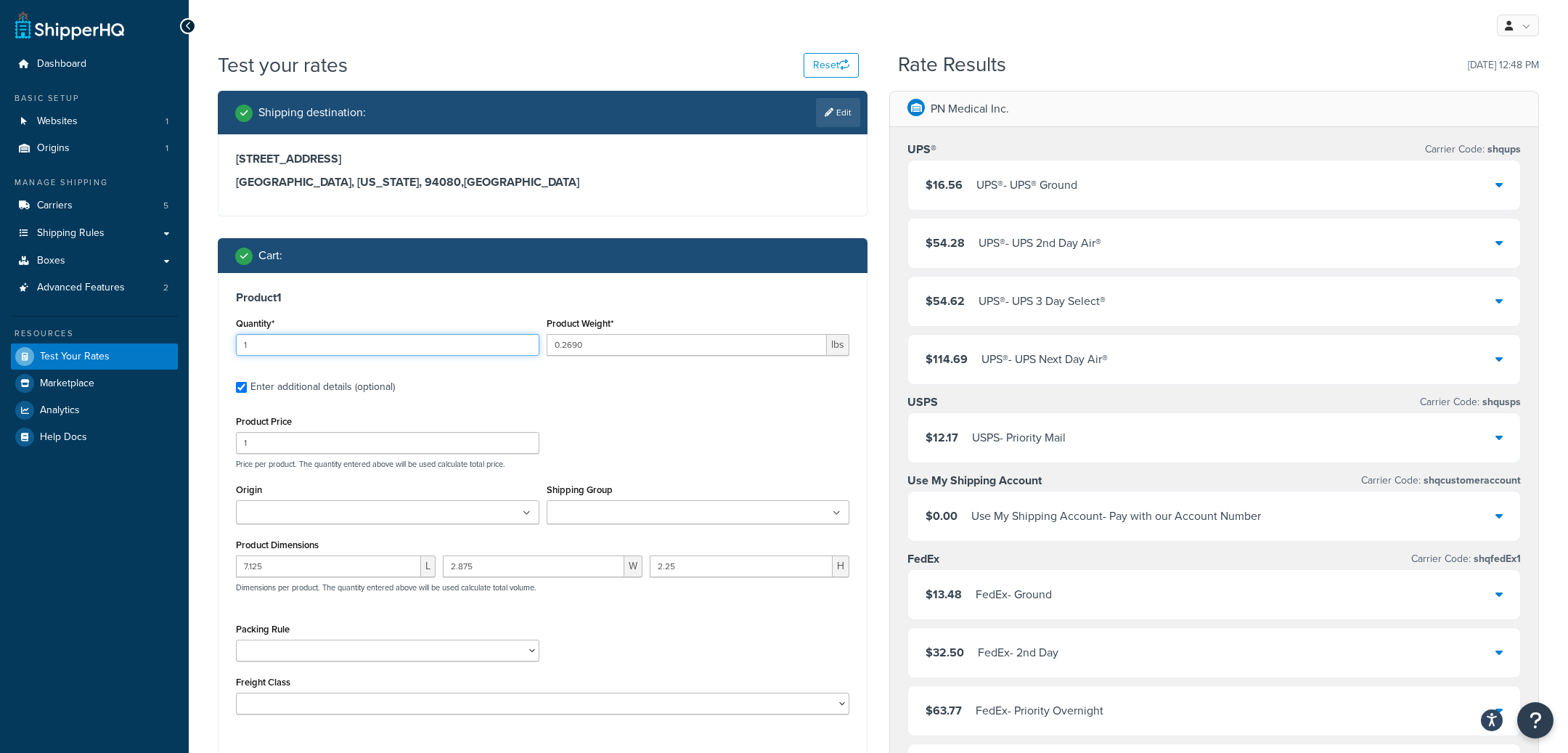
click at [292, 340] on input "1" at bounding box center [387, 345] width 303 height 22
paste input "3240"
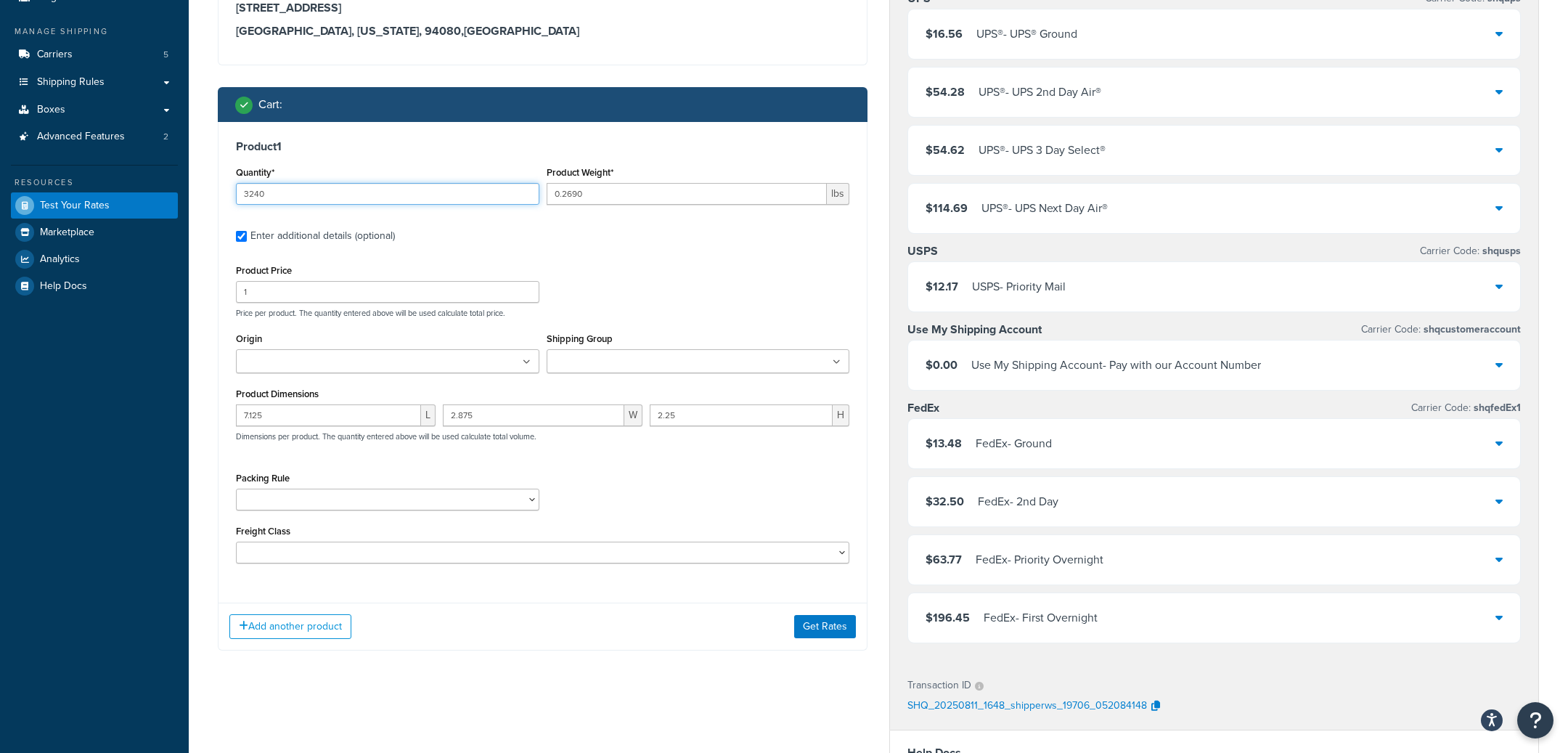
scroll to position [430, 0]
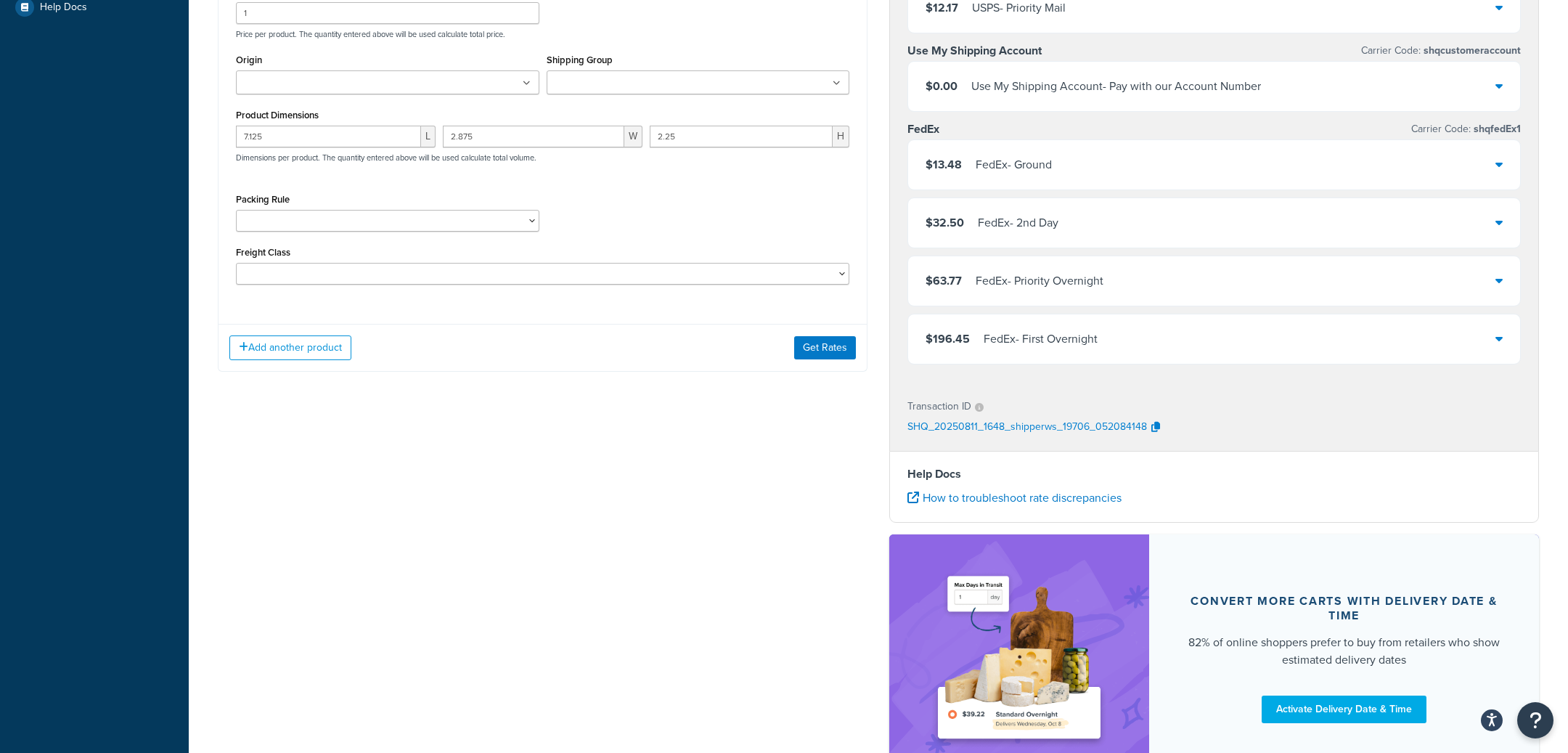
type input "3240"
click at [819, 336] on div "Add another product Get Rates" at bounding box center [542, 348] width 648 height 47
click at [814, 349] on button "Get Rates" at bounding box center [825, 348] width 62 height 24
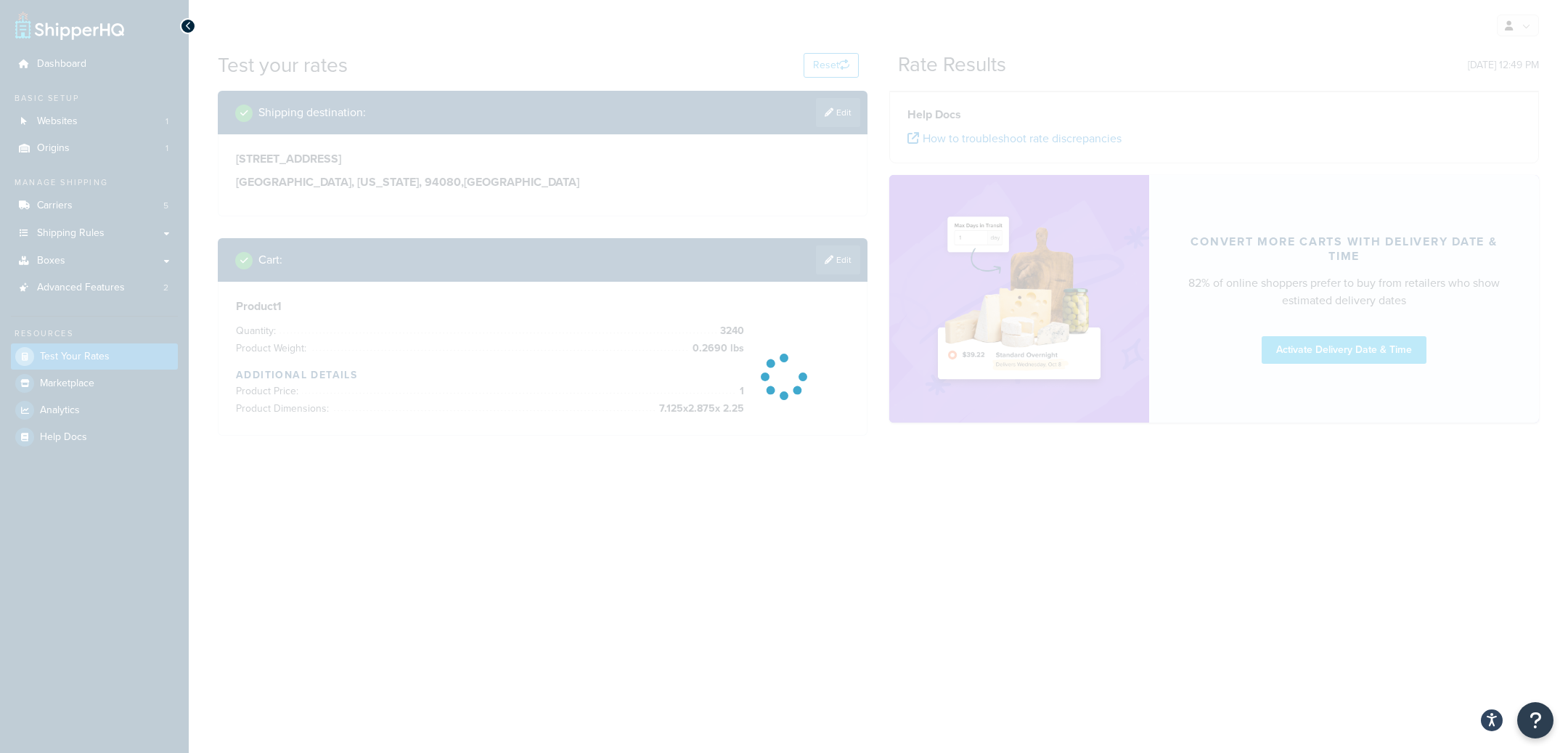
scroll to position [0, 0]
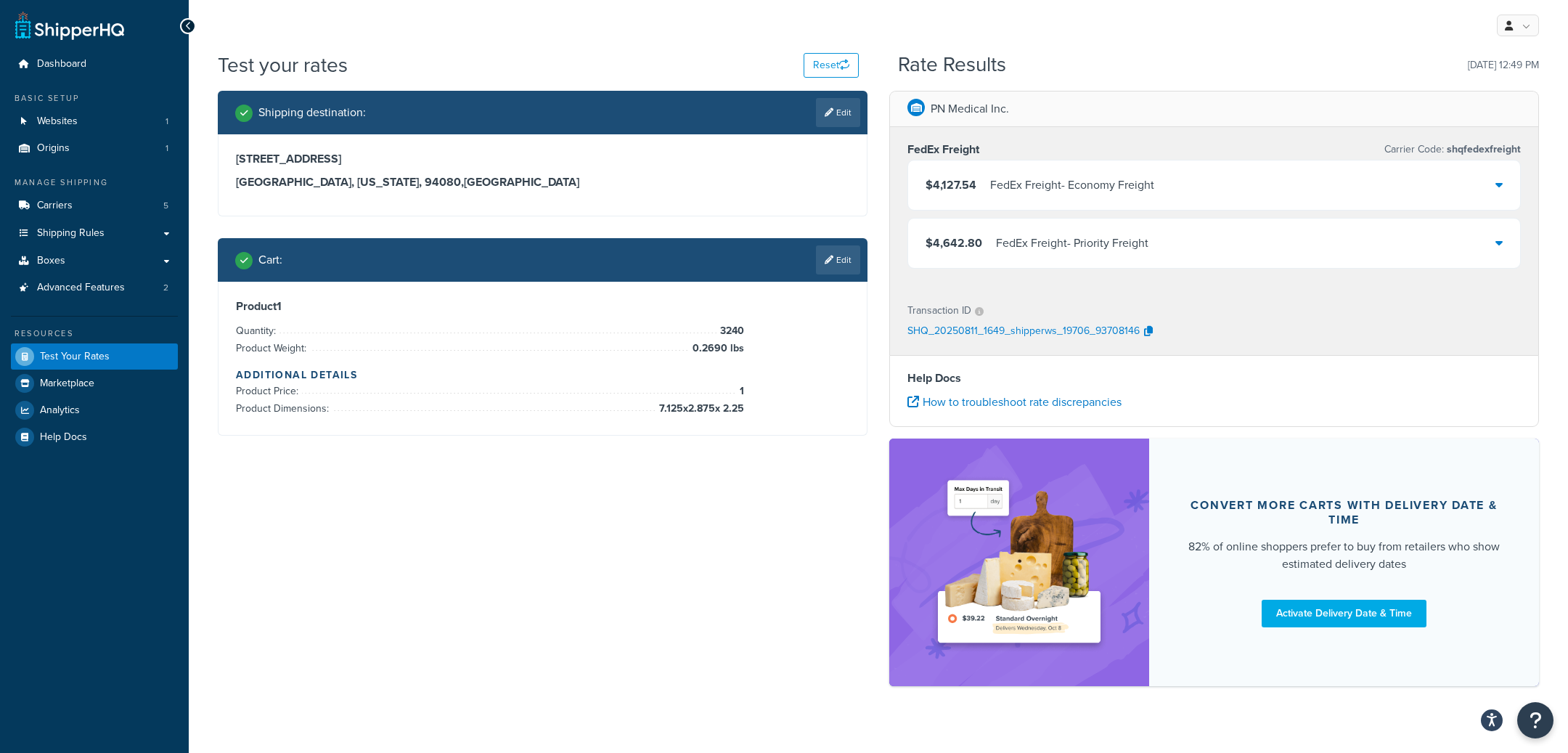
click at [1000, 194] on div "FedEx Freight - Economy Freight" at bounding box center [1072, 185] width 164 height 20
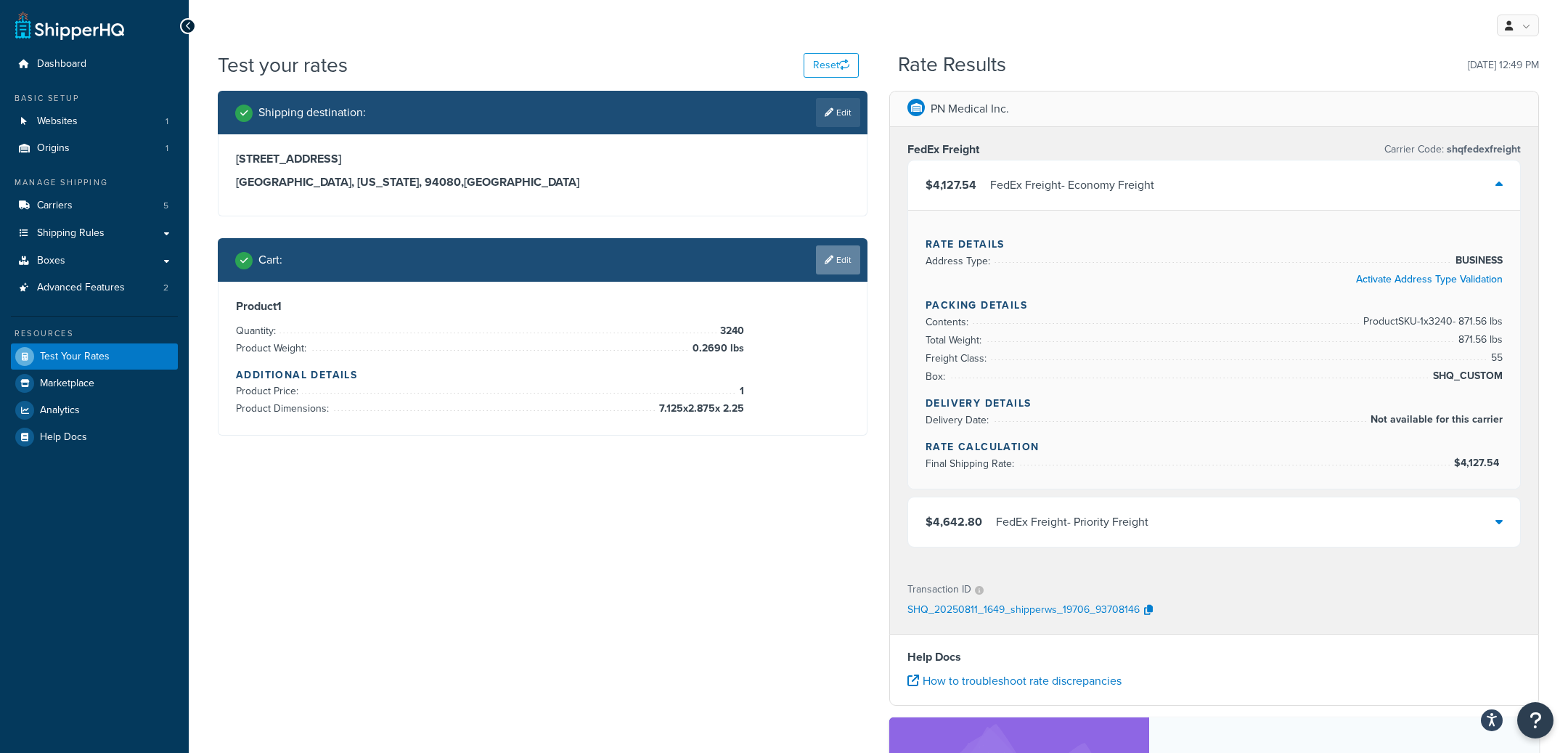
click at [858, 266] on link "Edit" at bounding box center [837, 260] width 44 height 29
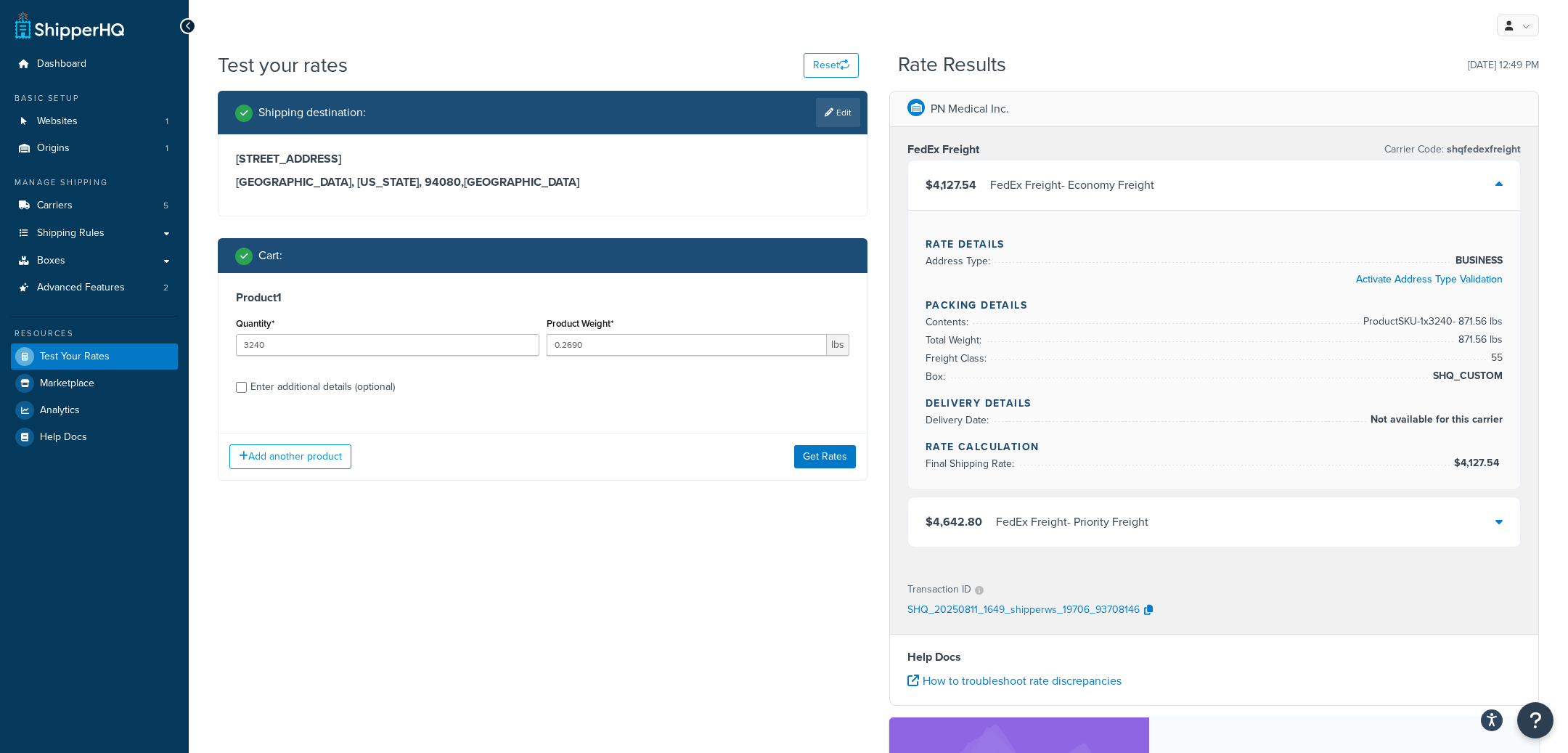
click at [433, 392] on label "Enter additional details (optional)" at bounding box center [550, 386] width 599 height 24
click at [247, 392] on input "Enter additional details (optional)" at bounding box center [242, 387] width 11 height 11
checkbox input "true"
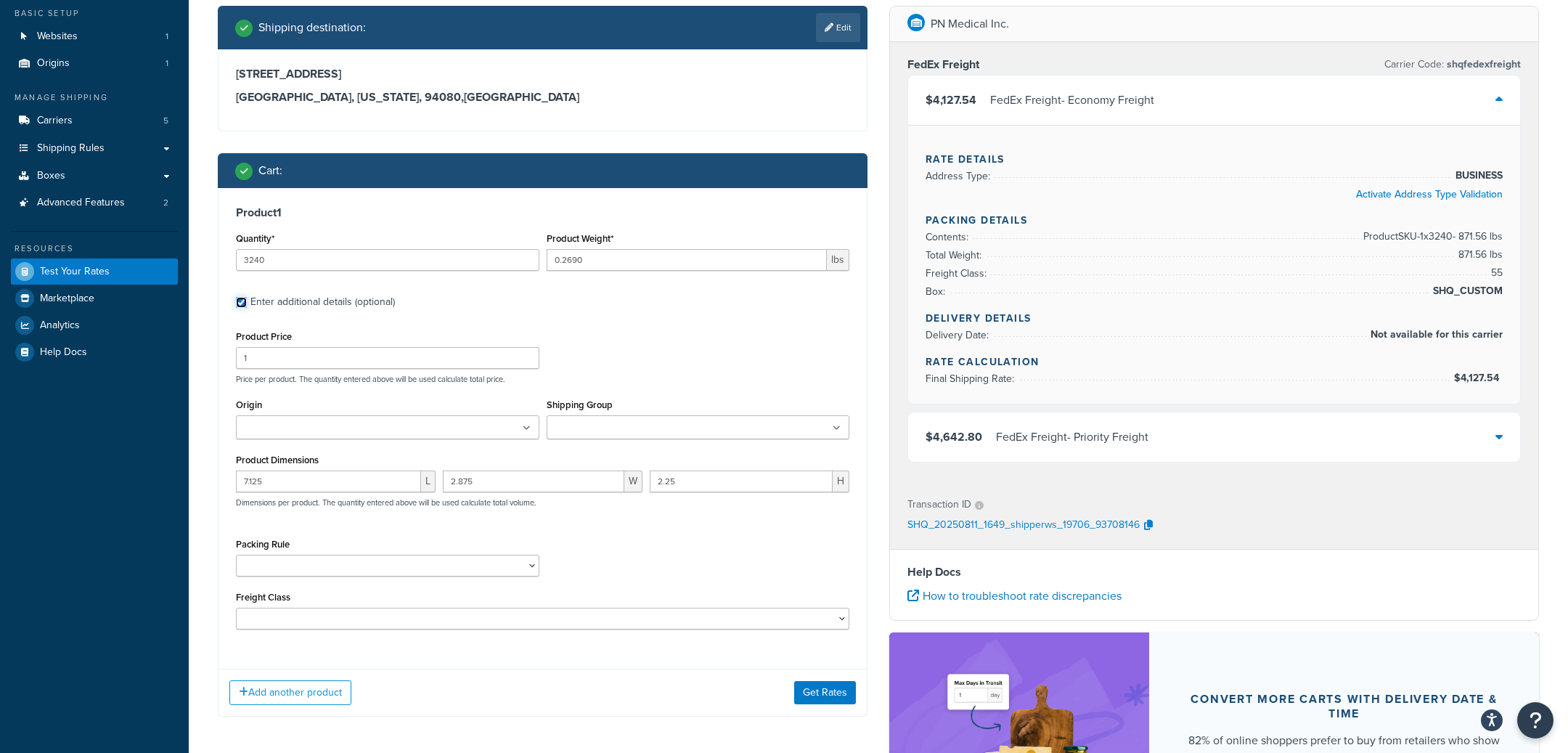
scroll to position [88, 0]
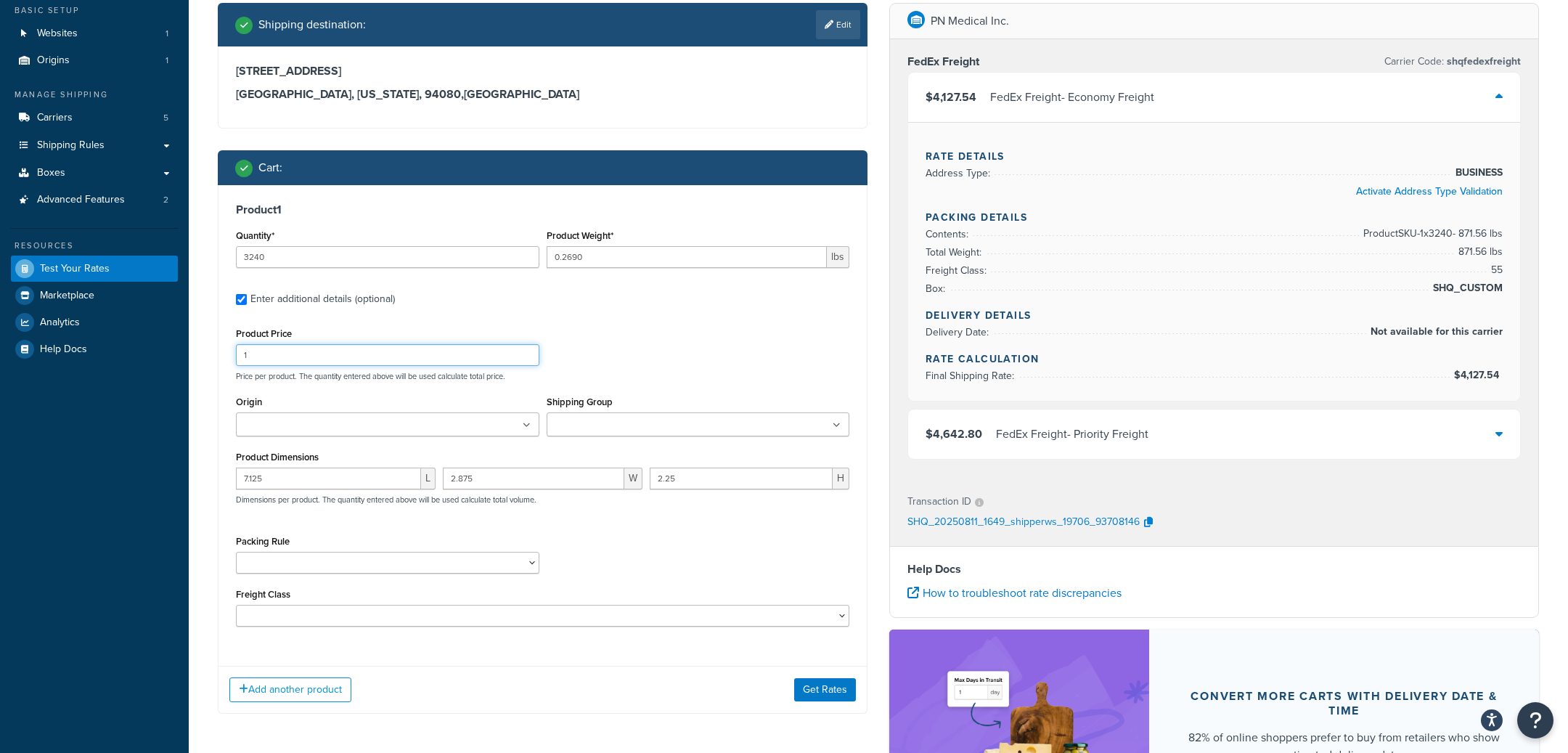
click at [351, 354] on input "1" at bounding box center [387, 355] width 303 height 22
type input "1.5"
click at [809, 691] on button "Get Rates" at bounding box center [825, 690] width 62 height 24
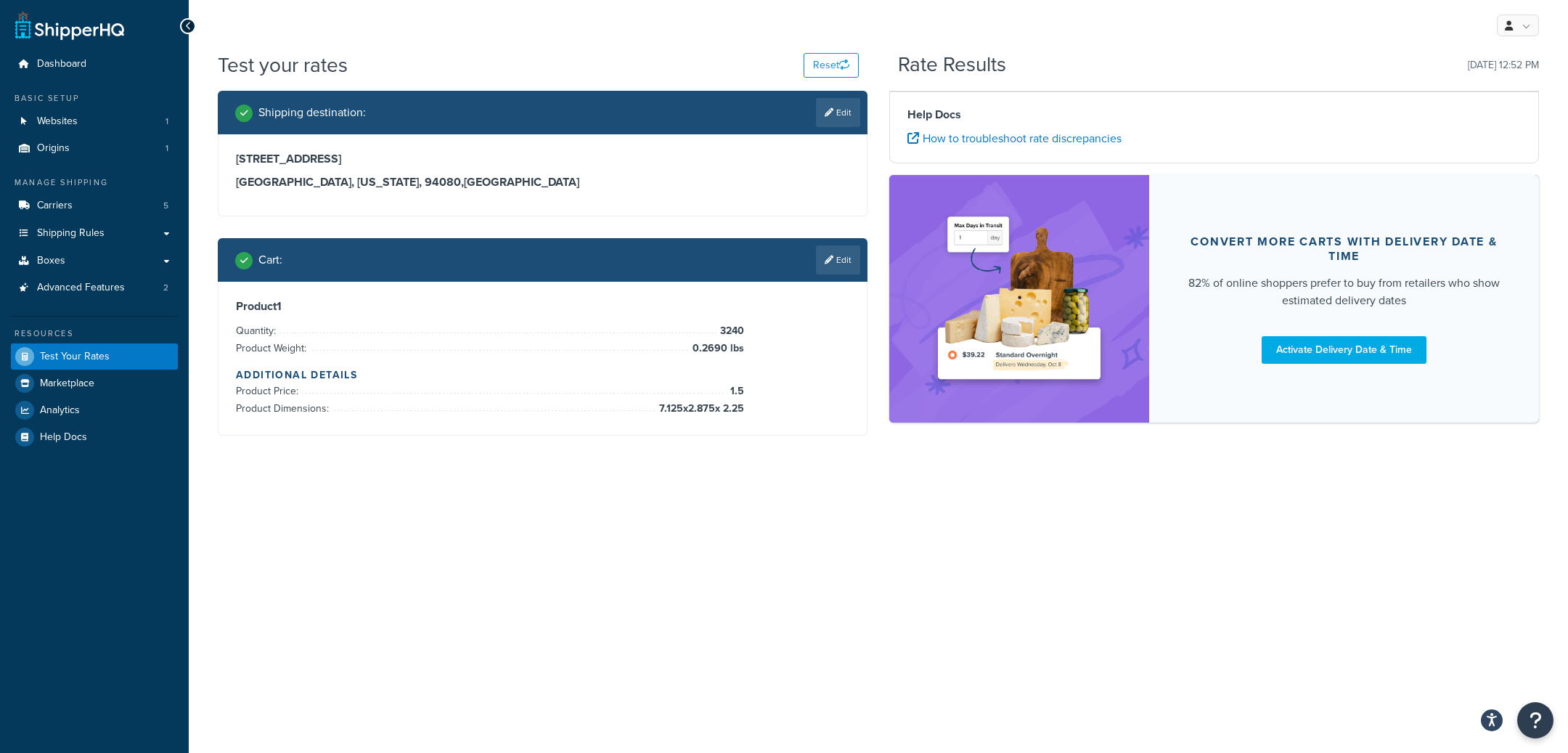
scroll to position [0, 0]
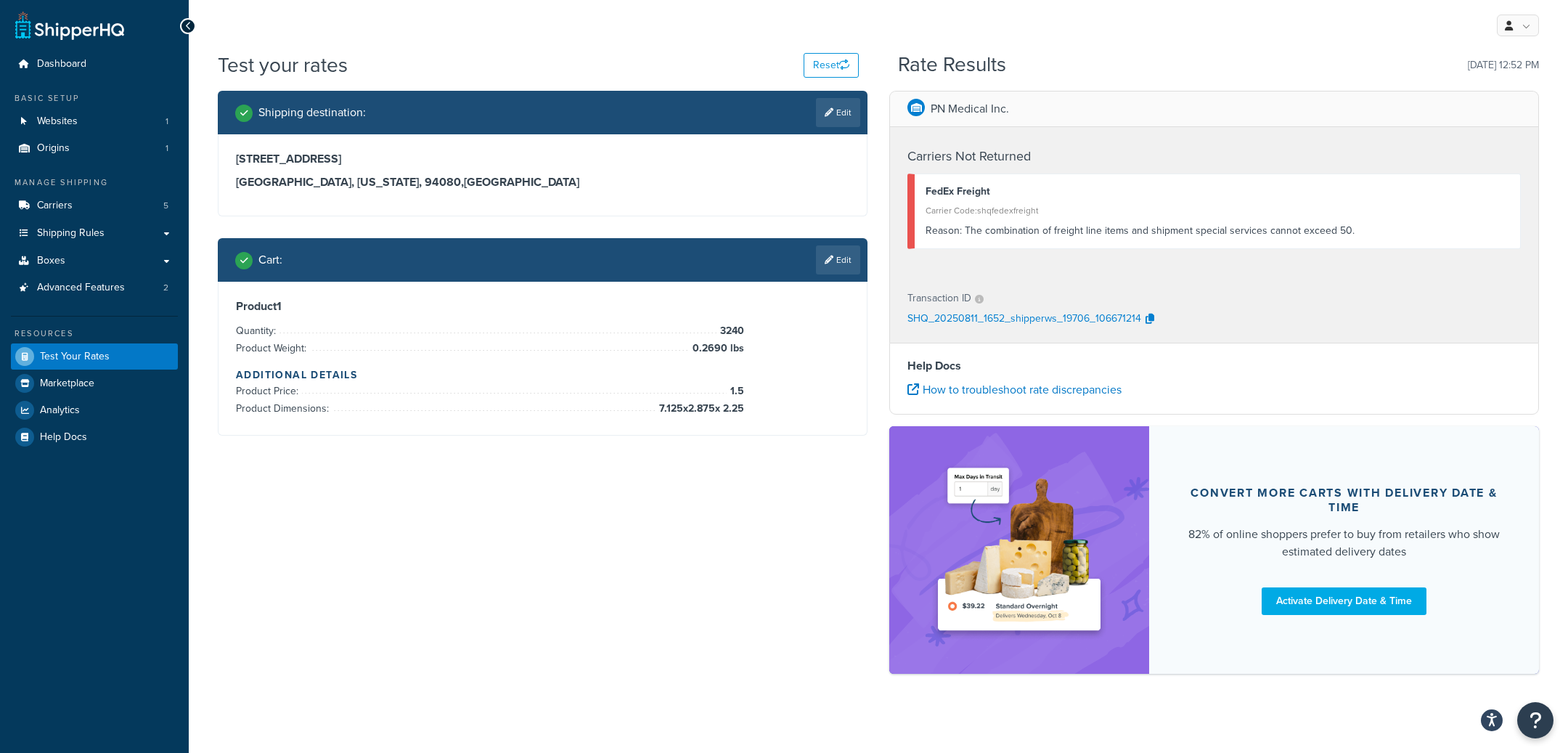
click at [845, 262] on link "Edit" at bounding box center [837, 260] width 44 height 29
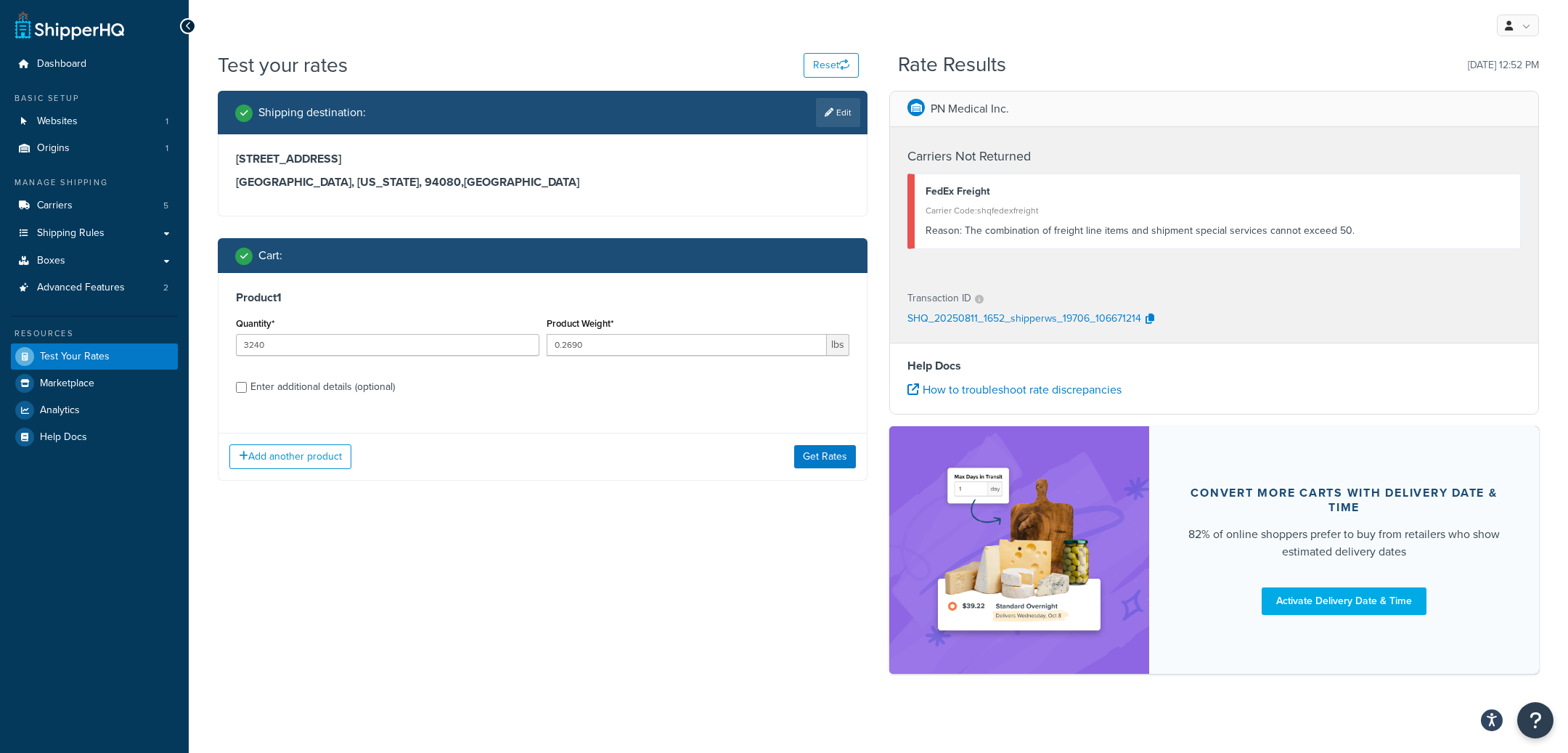
click at [341, 391] on div "Enter additional details (optional)" at bounding box center [323, 386] width 145 height 20
click at [247, 391] on input "Enter additional details (optional)" at bounding box center [242, 387] width 11 height 11
checkbox input "true"
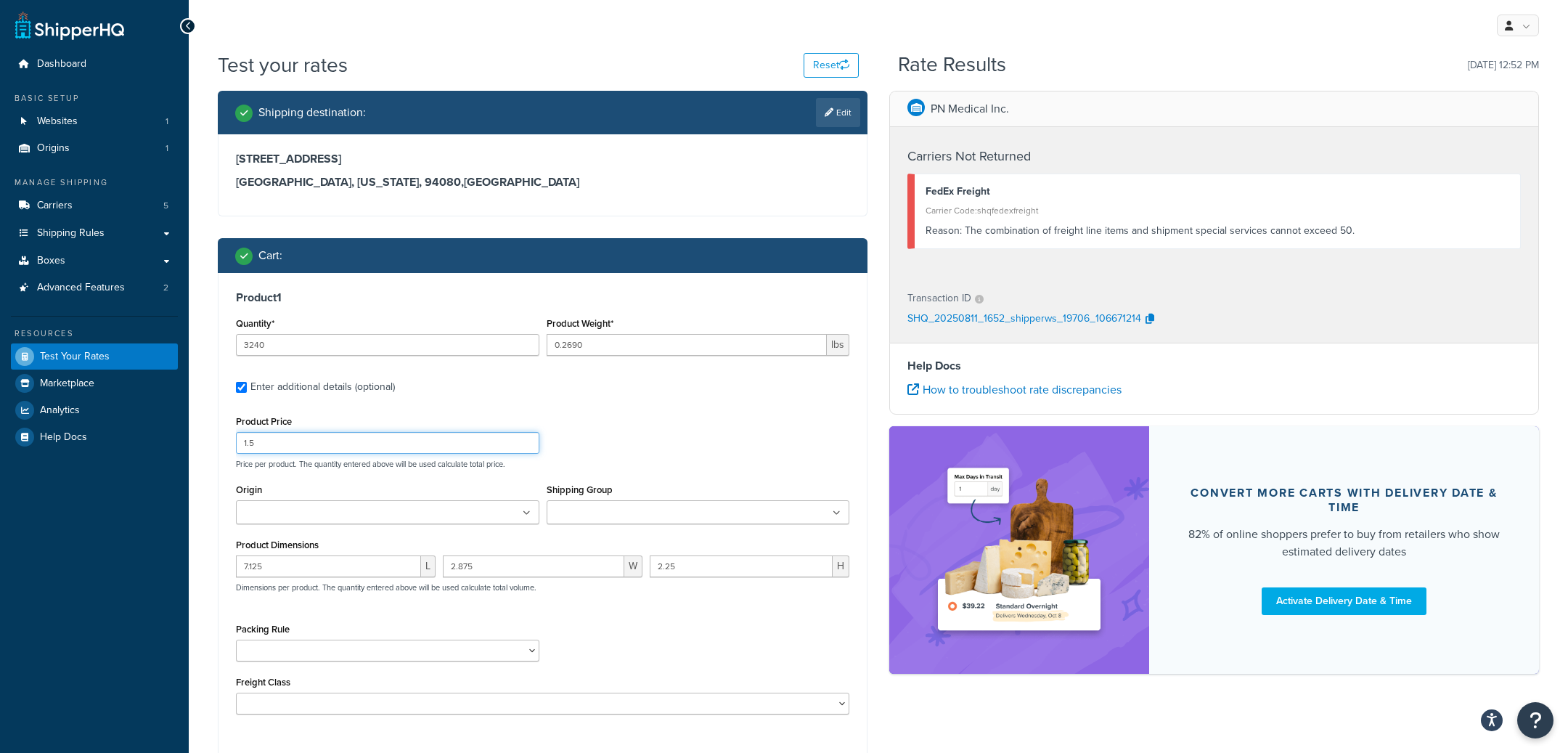
click at [339, 442] on input "1.5" at bounding box center [387, 443] width 303 height 22
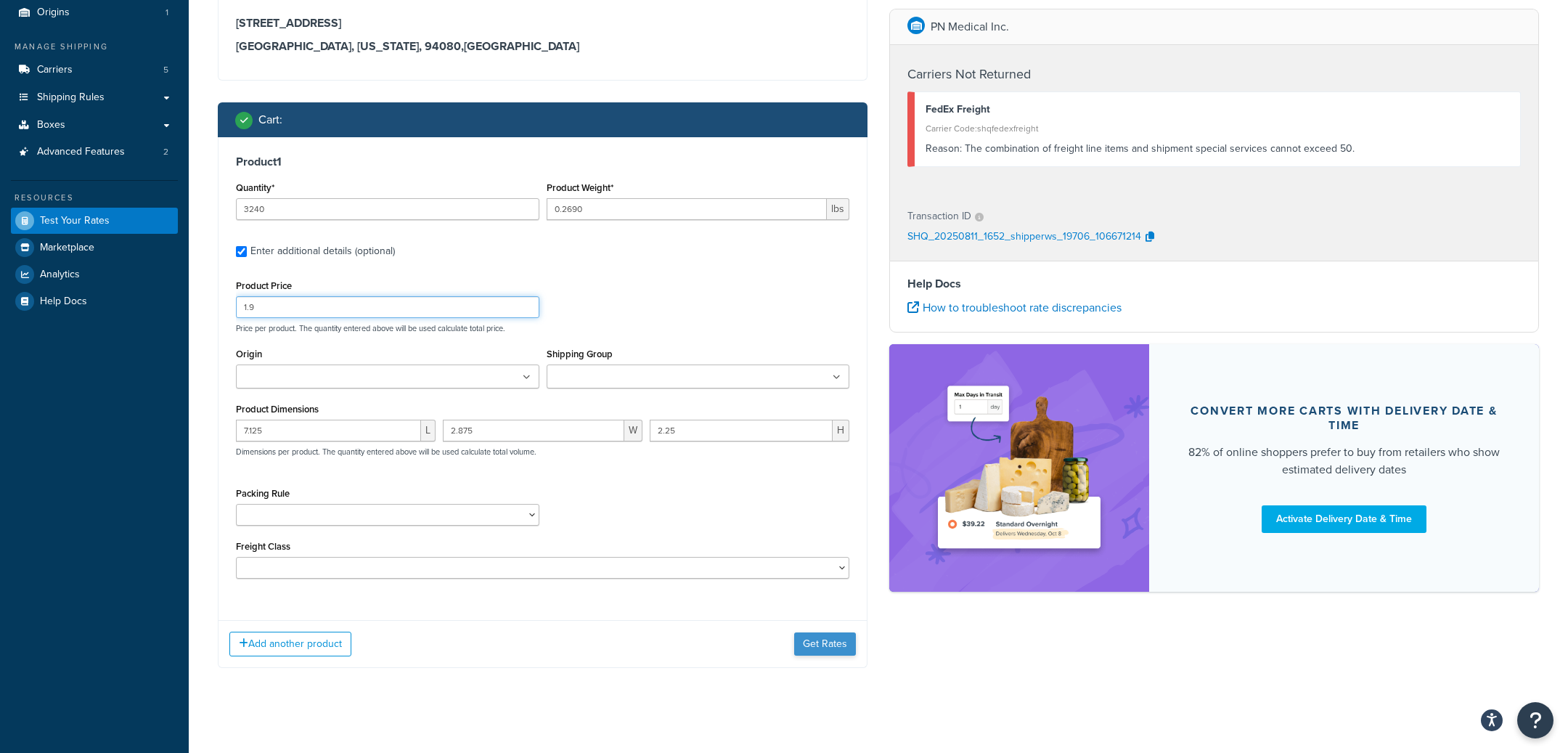
type input "1.9"
click at [816, 643] on button "Get Rates" at bounding box center [825, 642] width 62 height 24
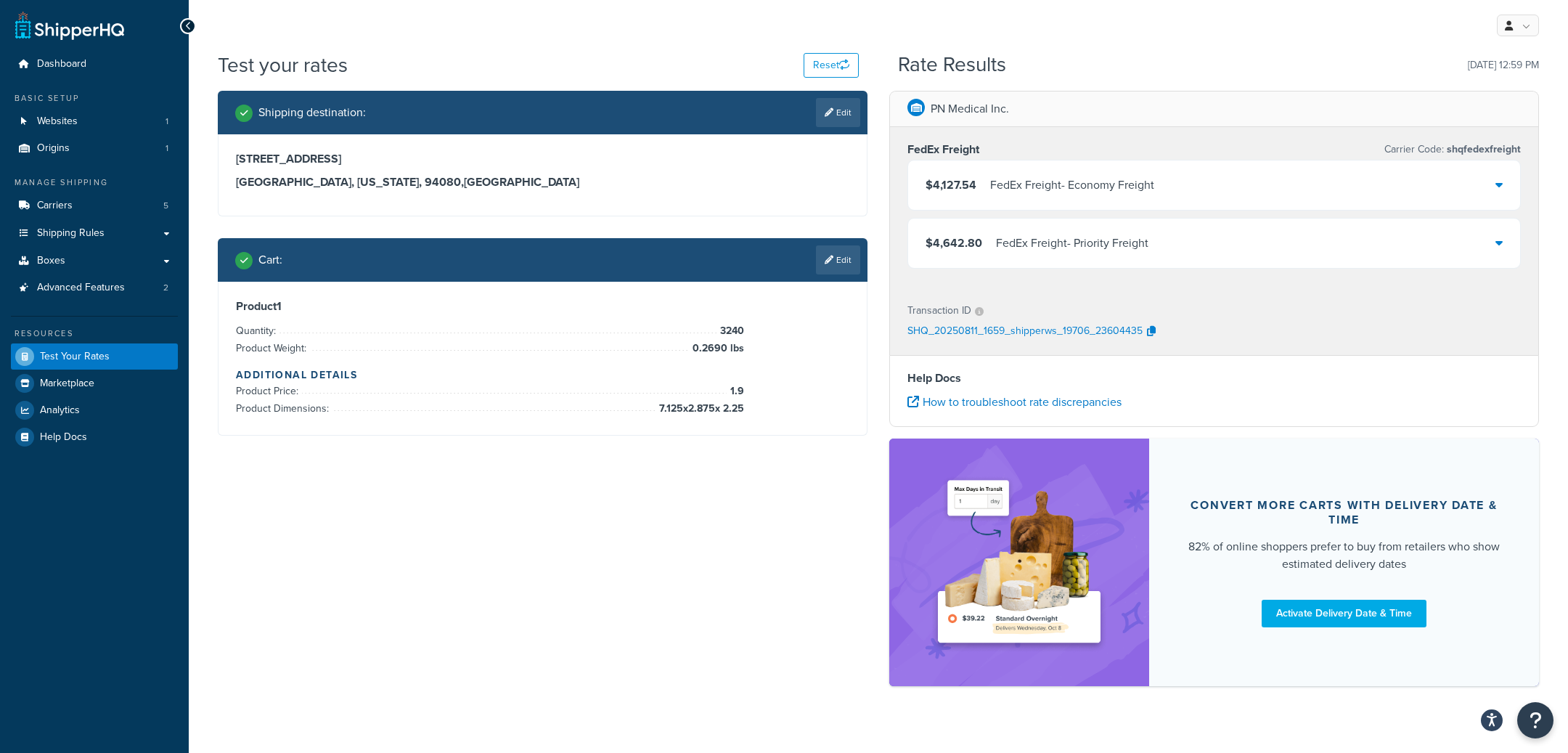
click at [1025, 185] on div "FedEx Freight - Economy Freight" at bounding box center [1072, 185] width 164 height 20
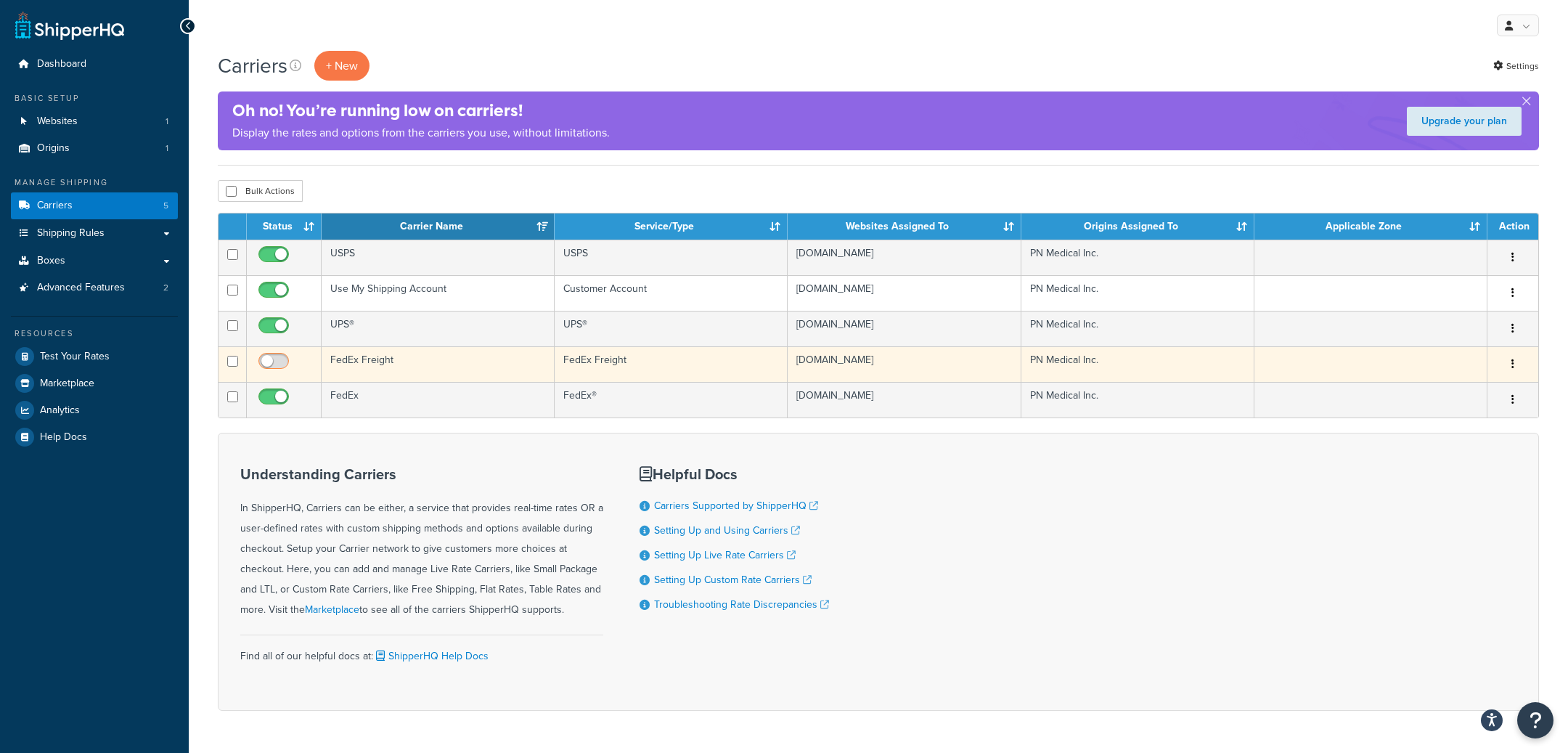
click at [277, 365] on input "checkbox" at bounding box center [275, 365] width 40 height 18
click at [282, 360] on input "checkbox" at bounding box center [275, 365] width 40 height 18
checkbox input "false"
click at [479, 372] on td "FedEx Freight" at bounding box center [437, 364] width 233 height 35
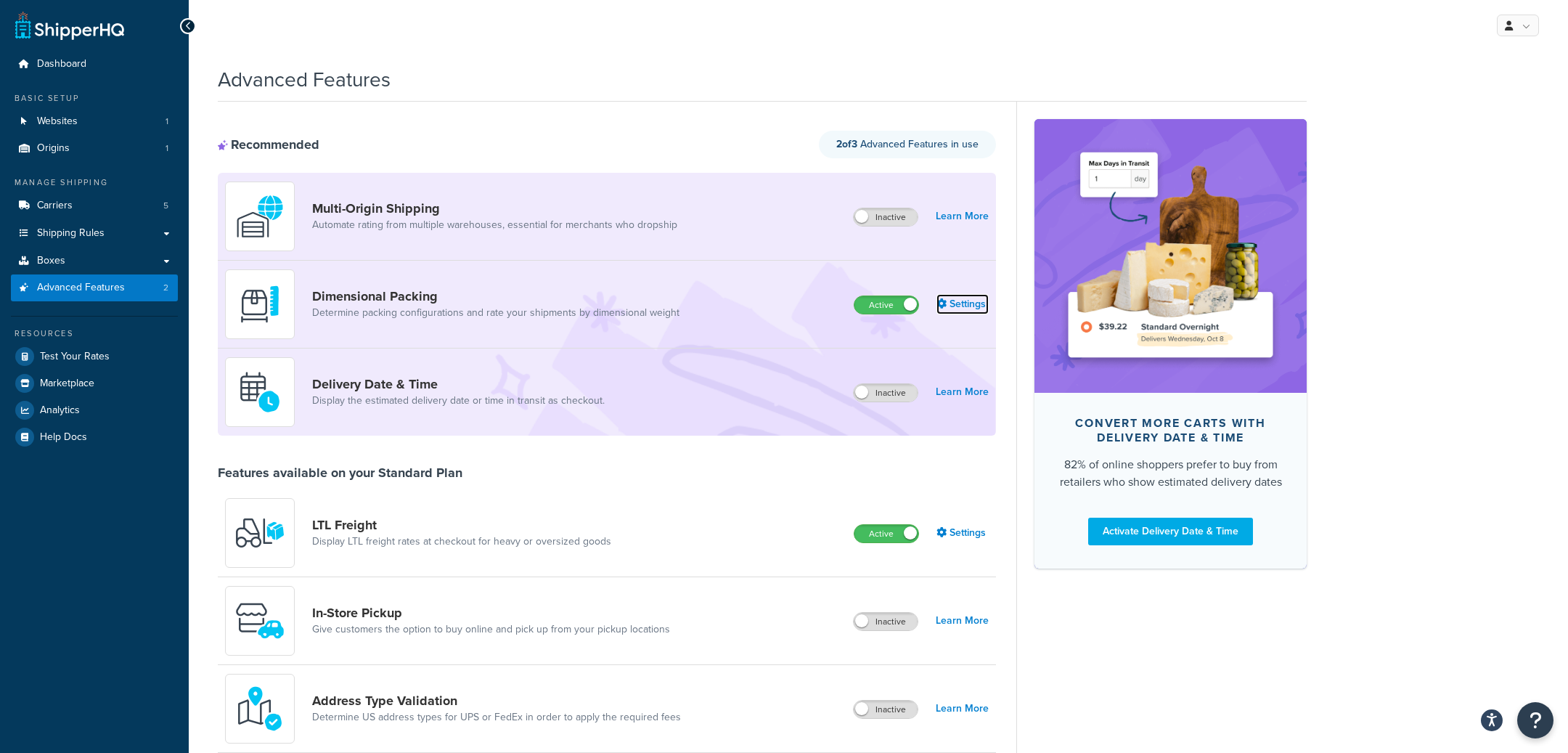
click at [973, 304] on link "Settings" at bounding box center [962, 304] width 53 height 20
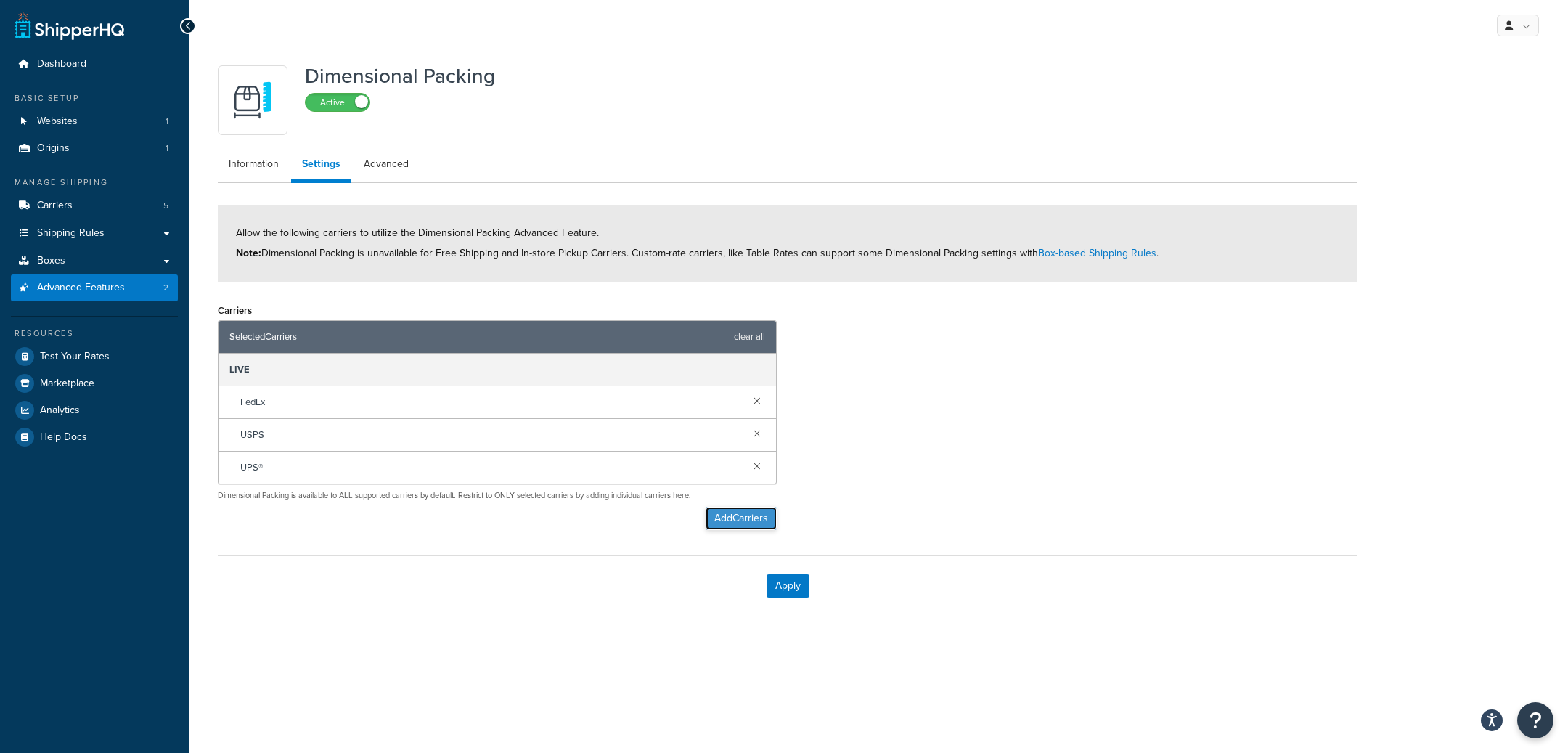
click at [711, 518] on button "Add Carriers" at bounding box center [741, 519] width 72 height 24
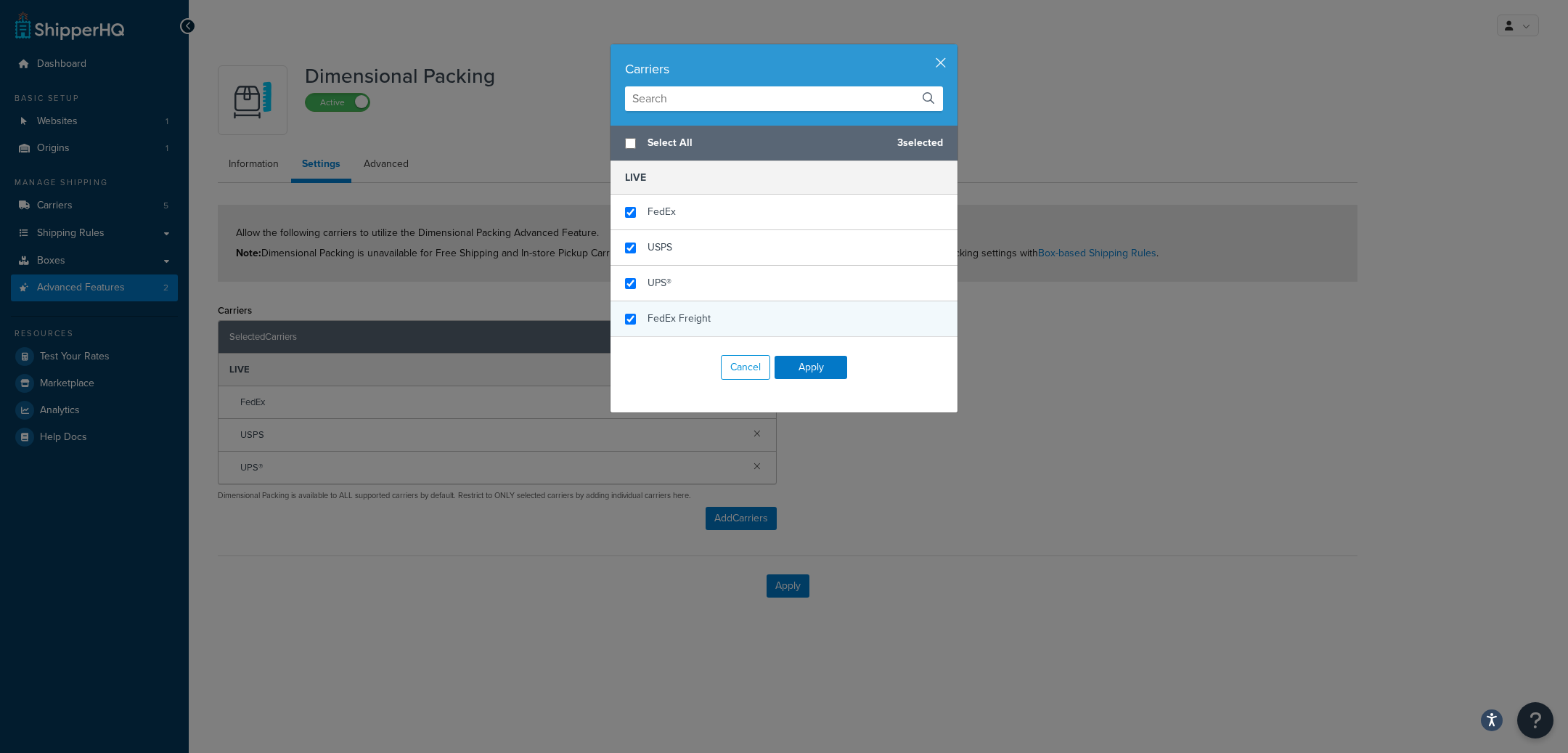
checkbox input "true"
click at [744, 324] on div "FedEx Freight" at bounding box center [783, 319] width 347 height 34
click at [831, 376] on button "Apply" at bounding box center [811, 367] width 72 height 24
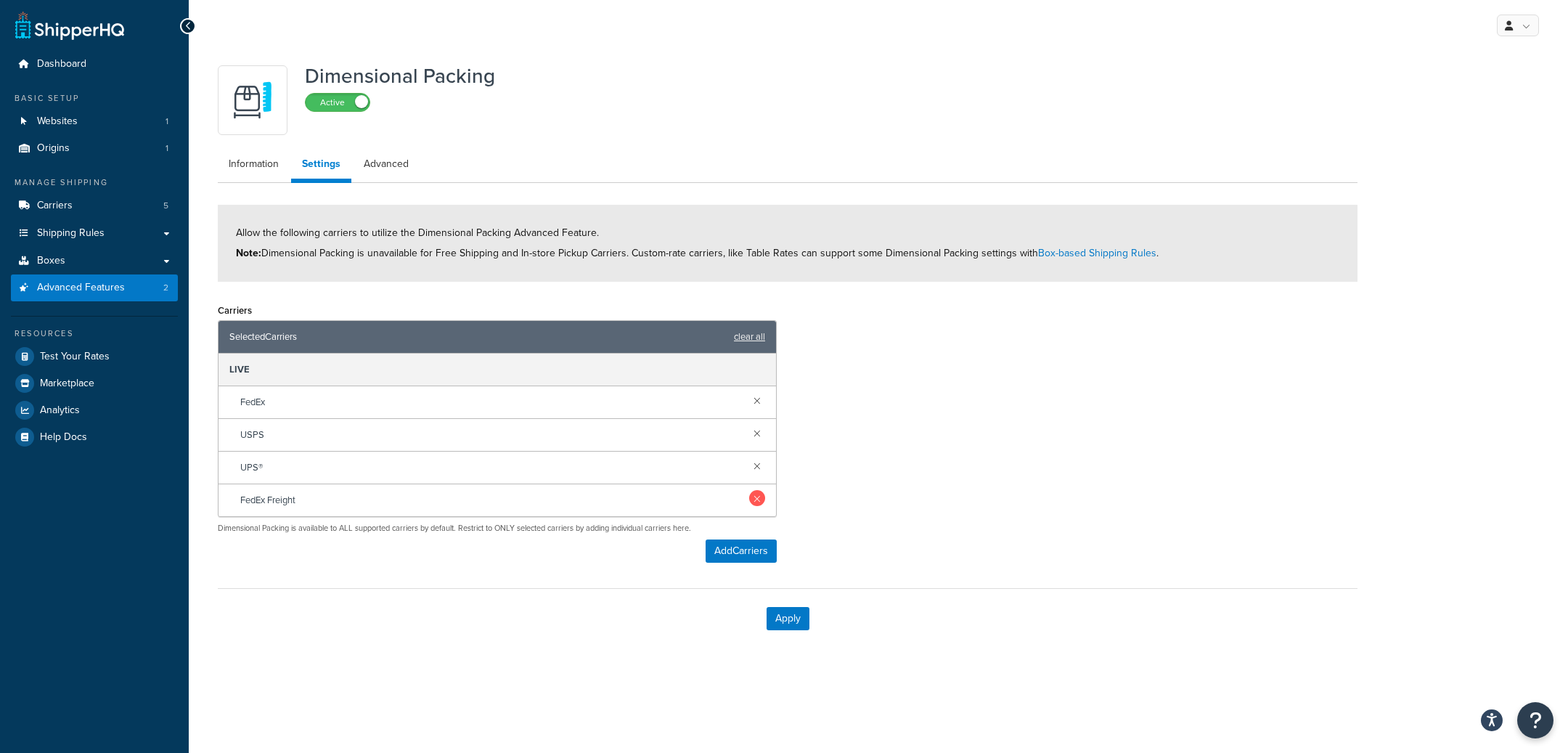
click at [760, 498] on link at bounding box center [758, 498] width 16 height 16
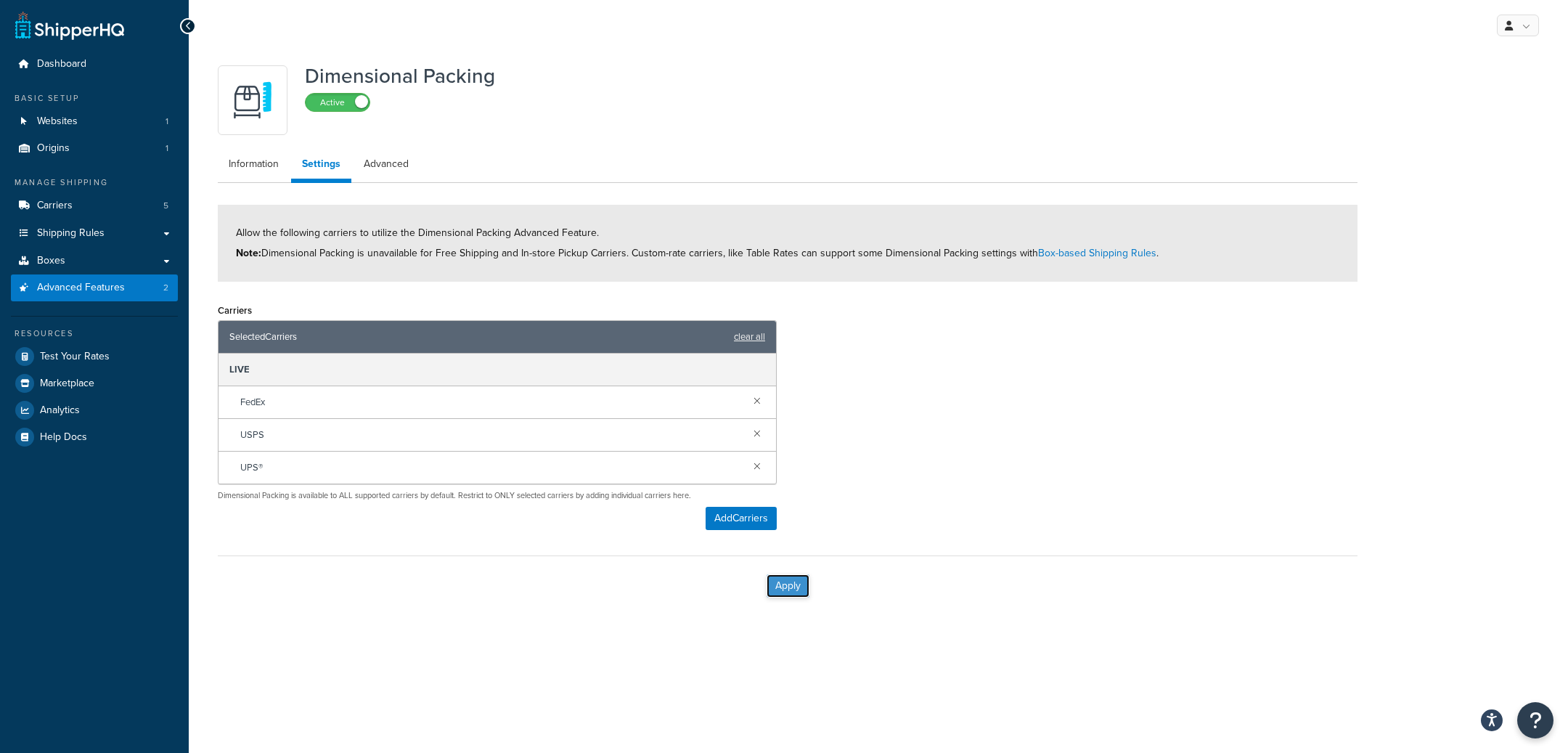
click at [781, 584] on button "Apply" at bounding box center [788, 586] width 43 height 24
click at [739, 524] on button "Add Carriers" at bounding box center [741, 519] width 72 height 24
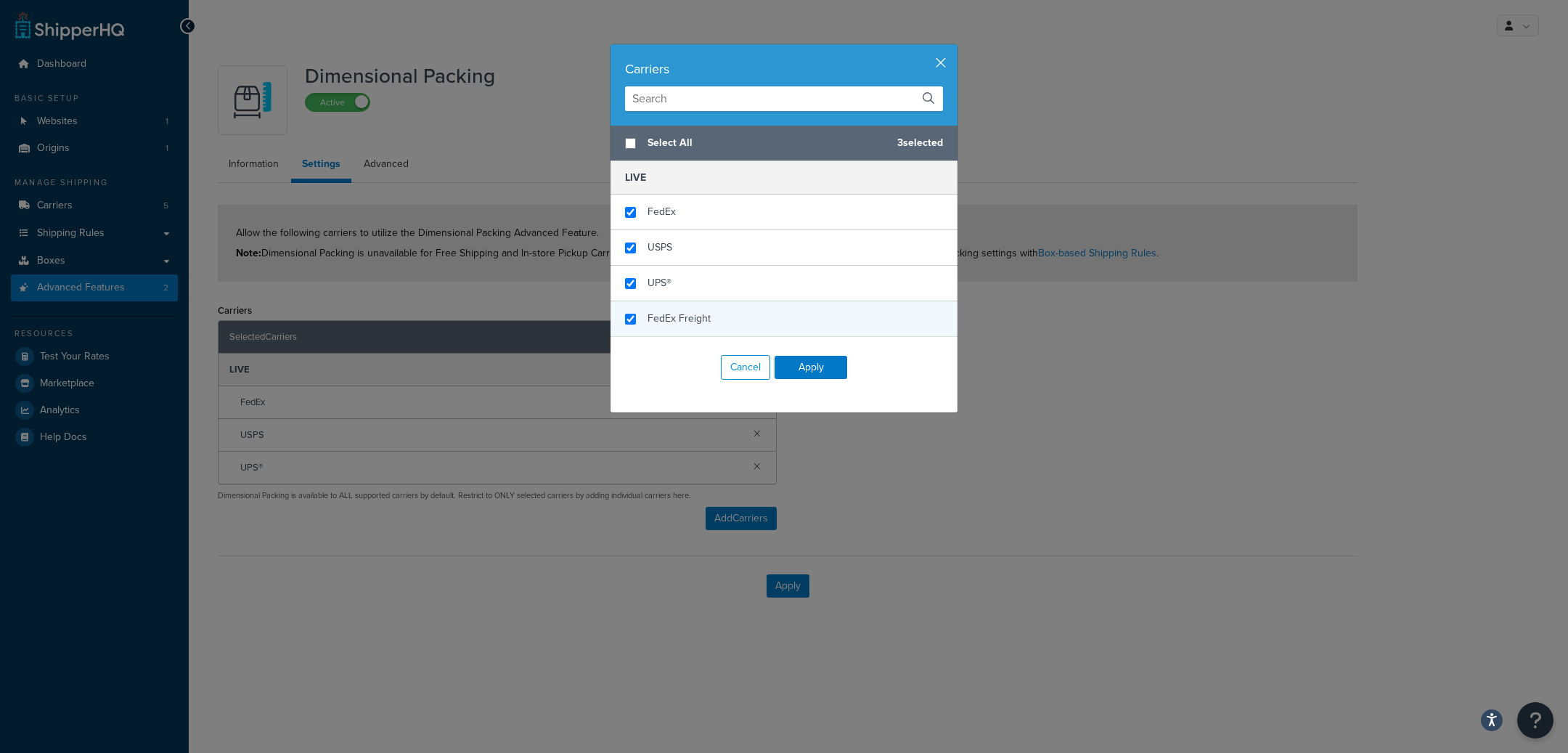
checkbox input "true"
click at [690, 325] on span "FedEx Freight" at bounding box center [679, 318] width 63 height 15
click at [827, 368] on button "Apply" at bounding box center [811, 367] width 72 height 24
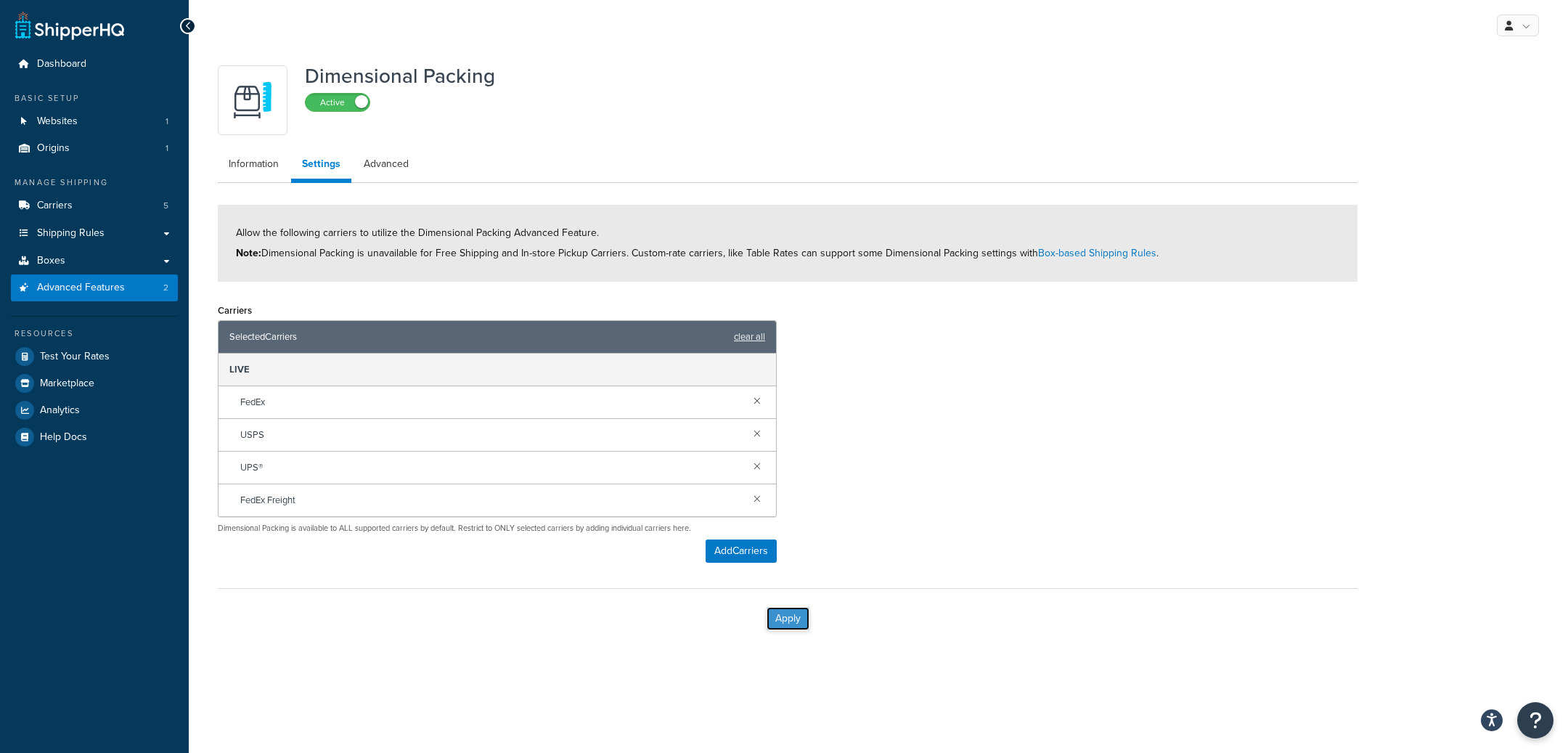
click at [803, 624] on button "Apply" at bounding box center [788, 618] width 43 height 24
click at [762, 500] on link at bounding box center [758, 498] width 16 height 16
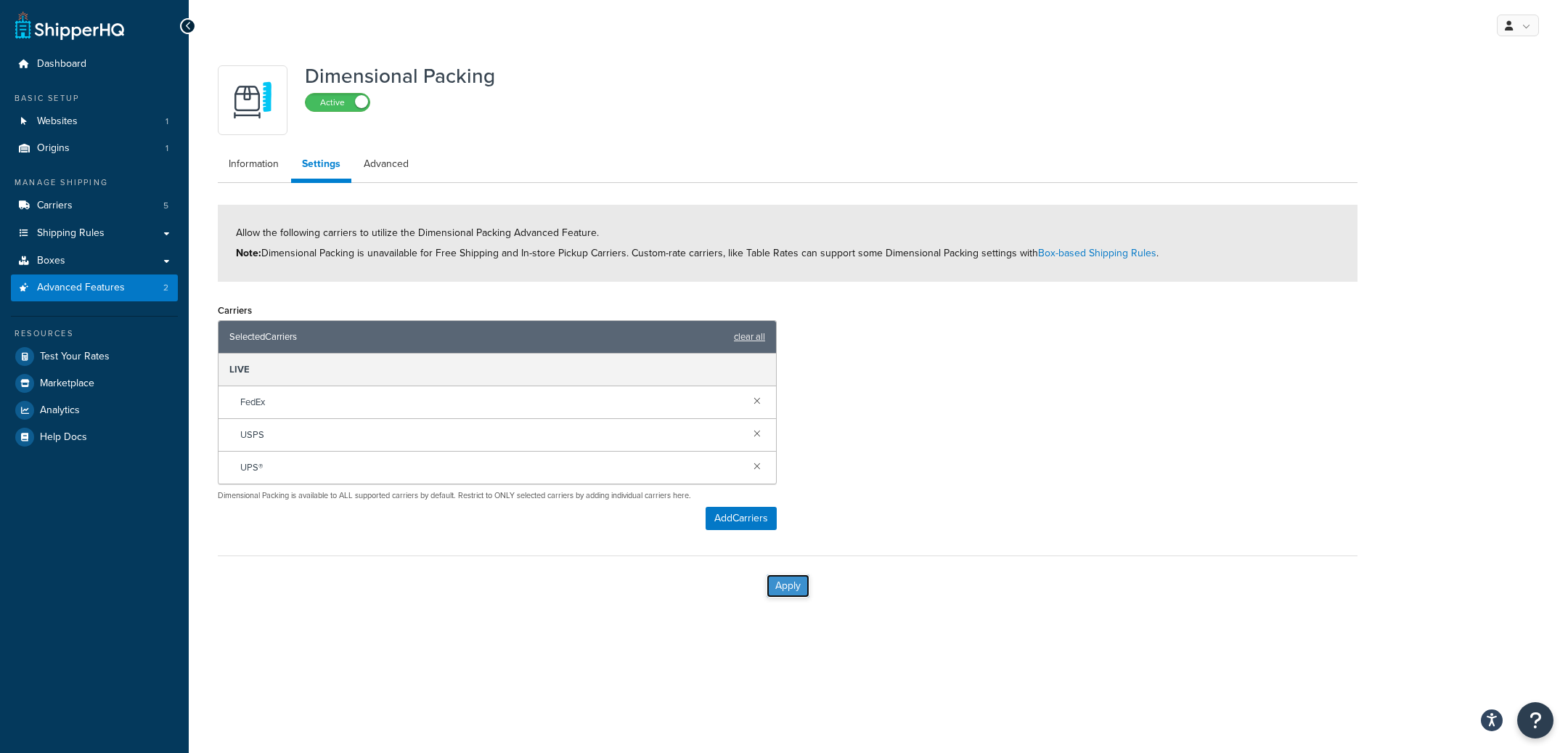
click at [786, 577] on button "Apply" at bounding box center [788, 586] width 43 height 24
click at [748, 513] on button "Add Carriers" at bounding box center [741, 519] width 72 height 24
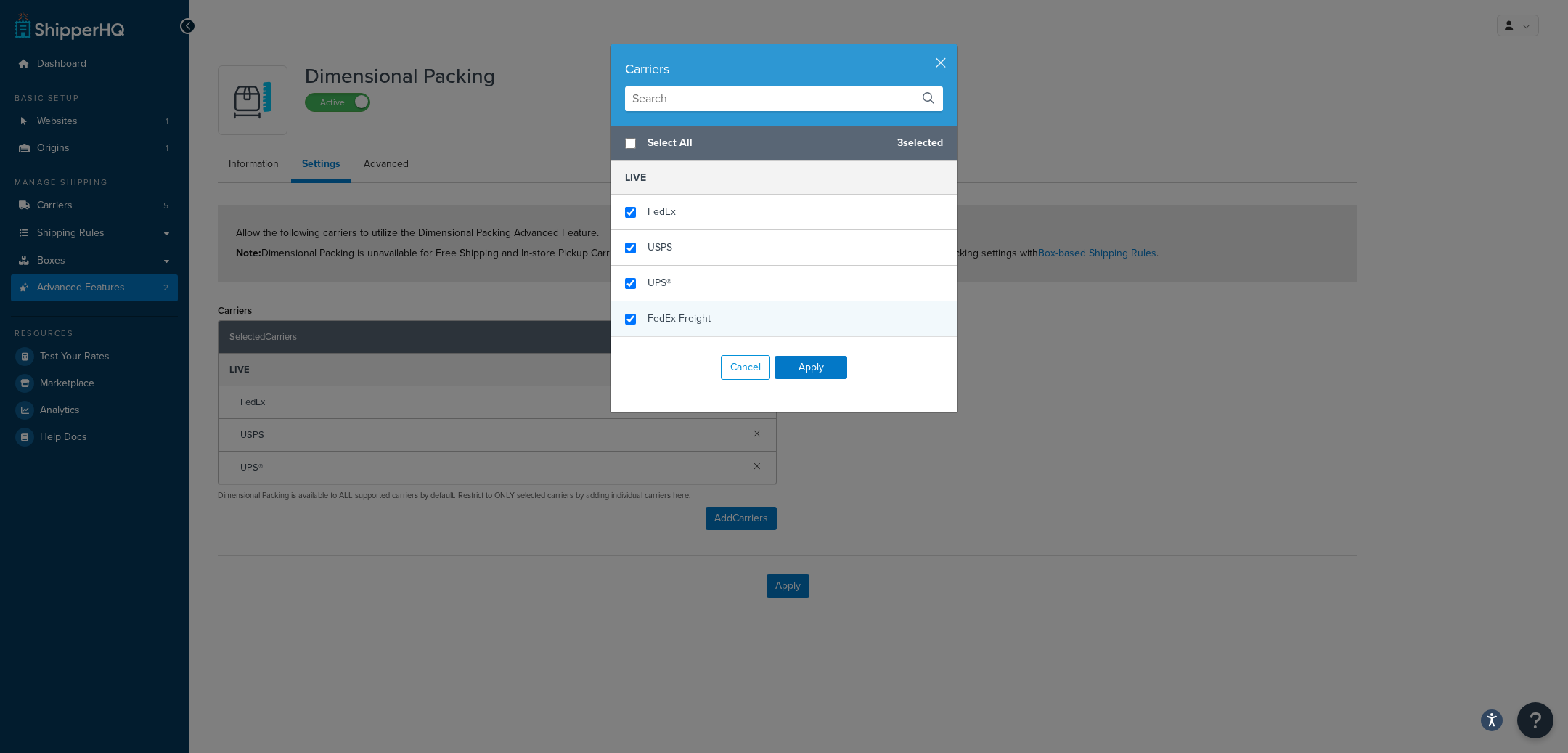
checkbox input "true"
click at [702, 331] on div "FedEx Freight" at bounding box center [783, 319] width 347 height 34
click at [816, 368] on button "Apply" at bounding box center [811, 367] width 72 height 24
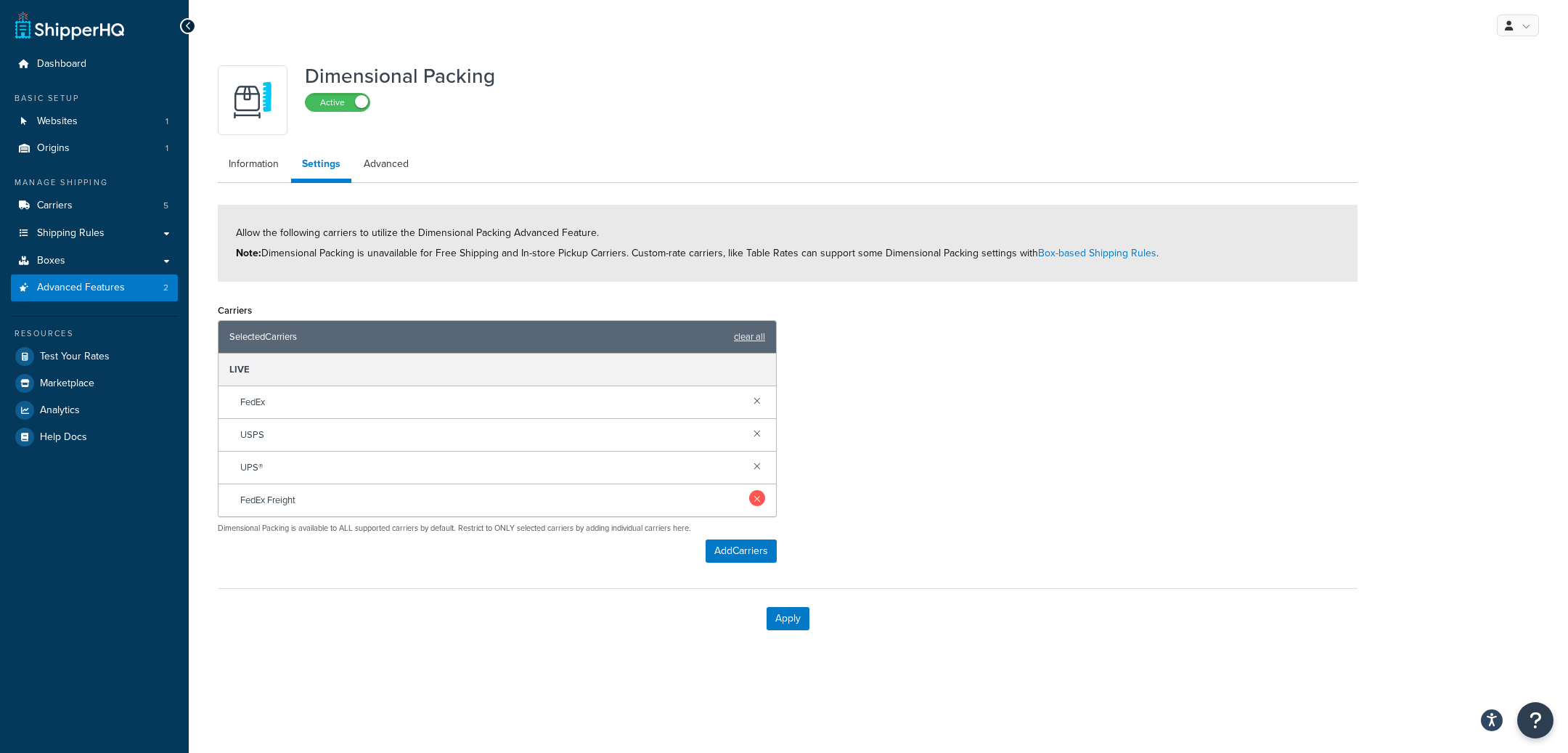
click at [760, 497] on link at bounding box center [758, 498] width 16 height 16
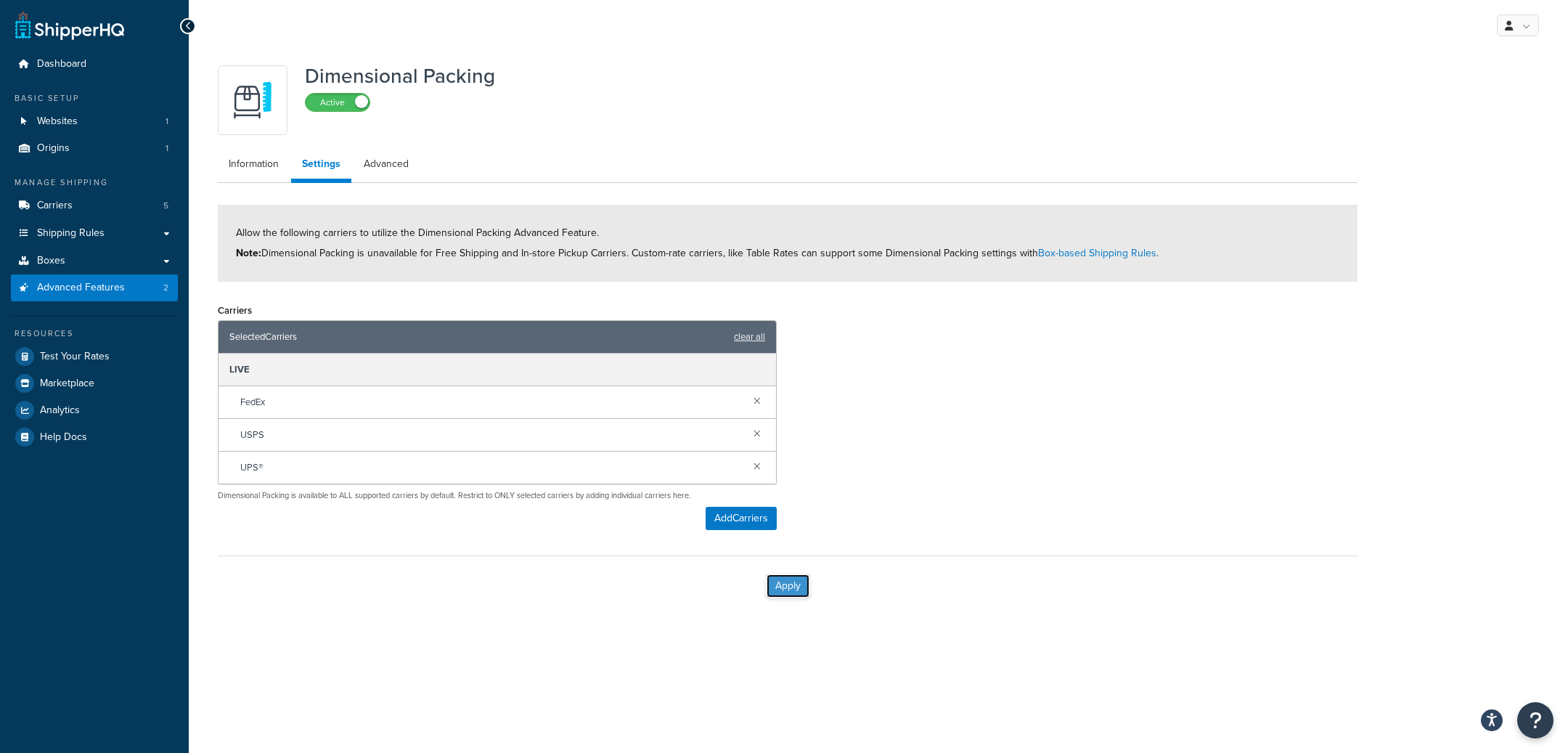
click at [803, 596] on button "Apply" at bounding box center [788, 586] width 43 height 24
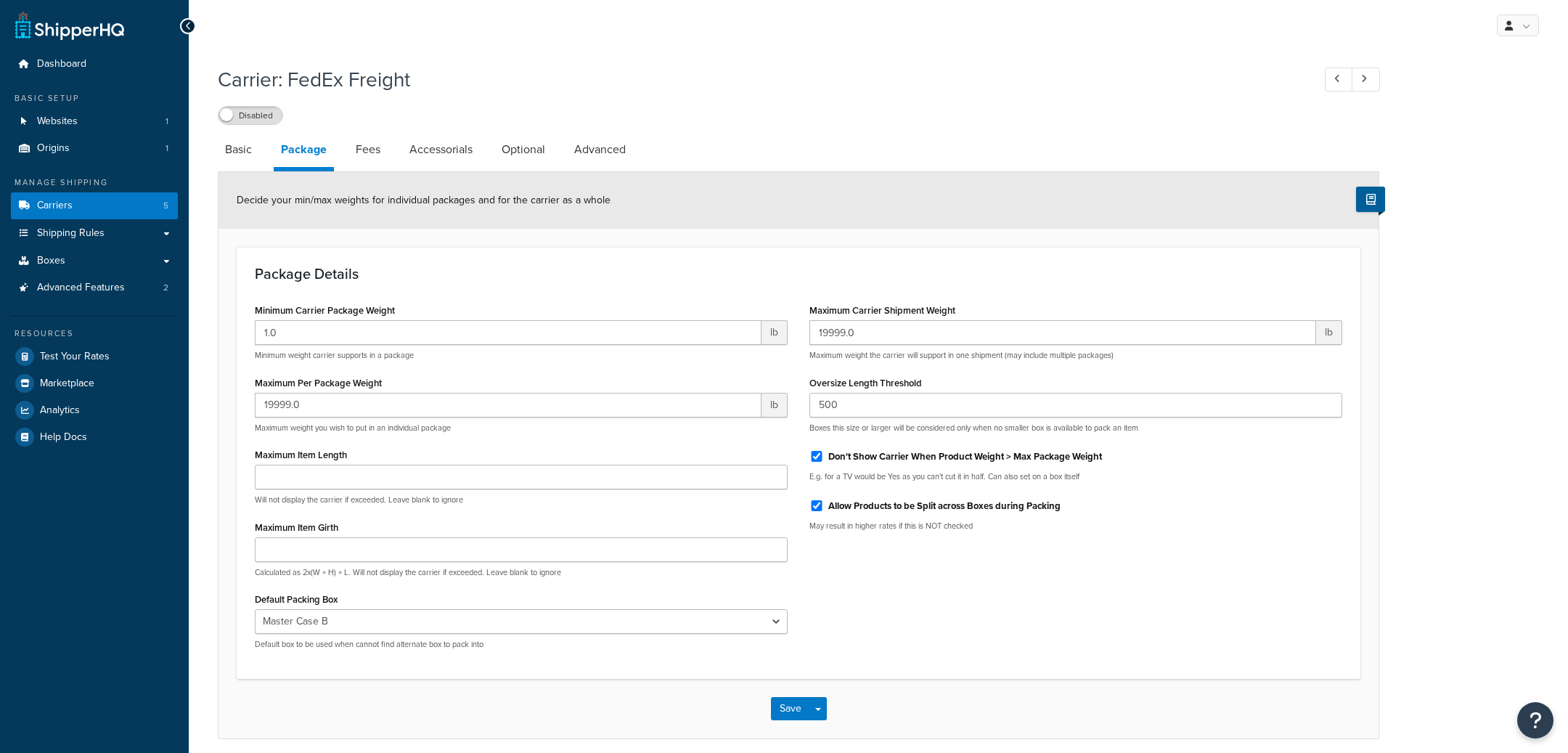
select select "729070"
click at [273, 119] on label "Disabled" at bounding box center [250, 115] width 64 height 17
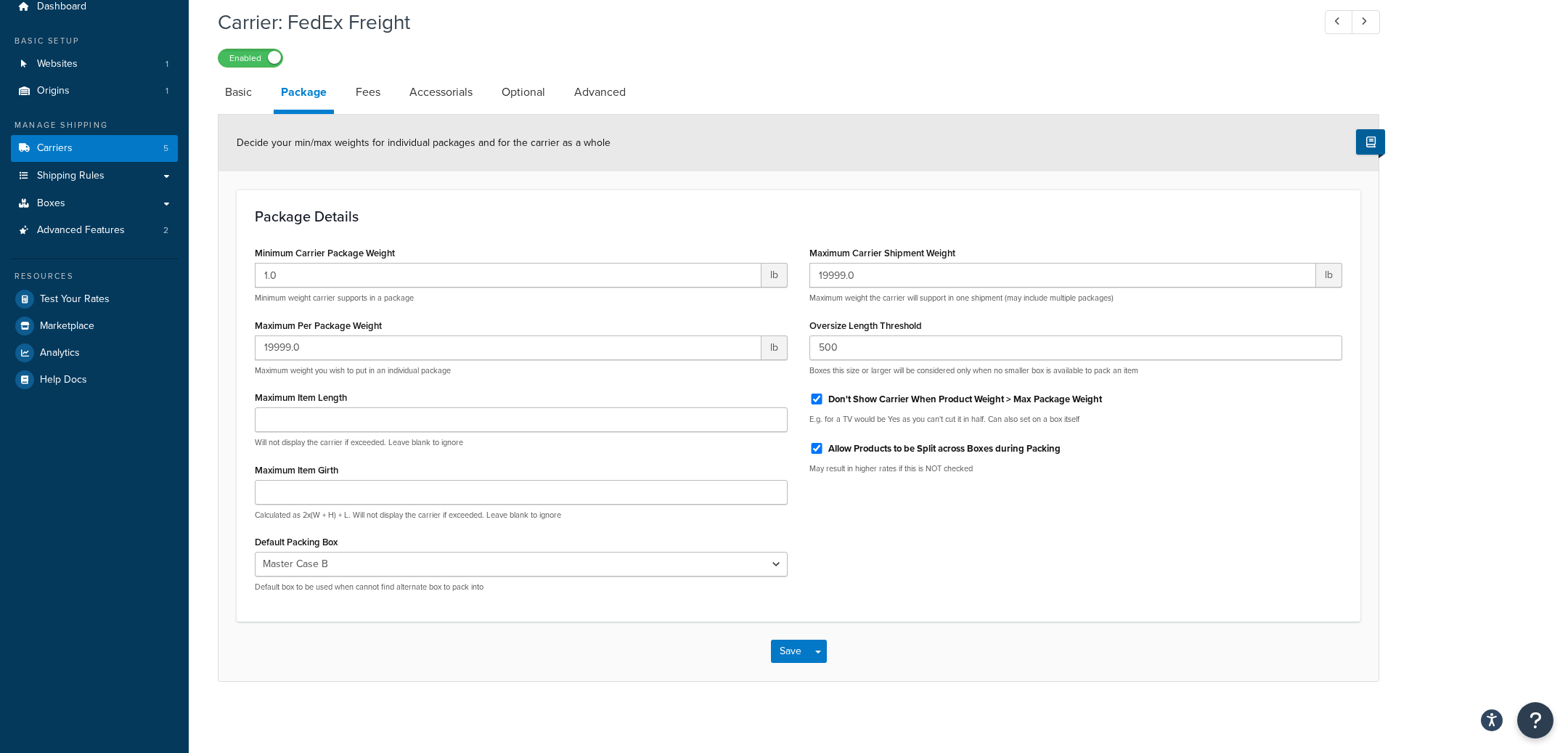
scroll to position [59, 0]
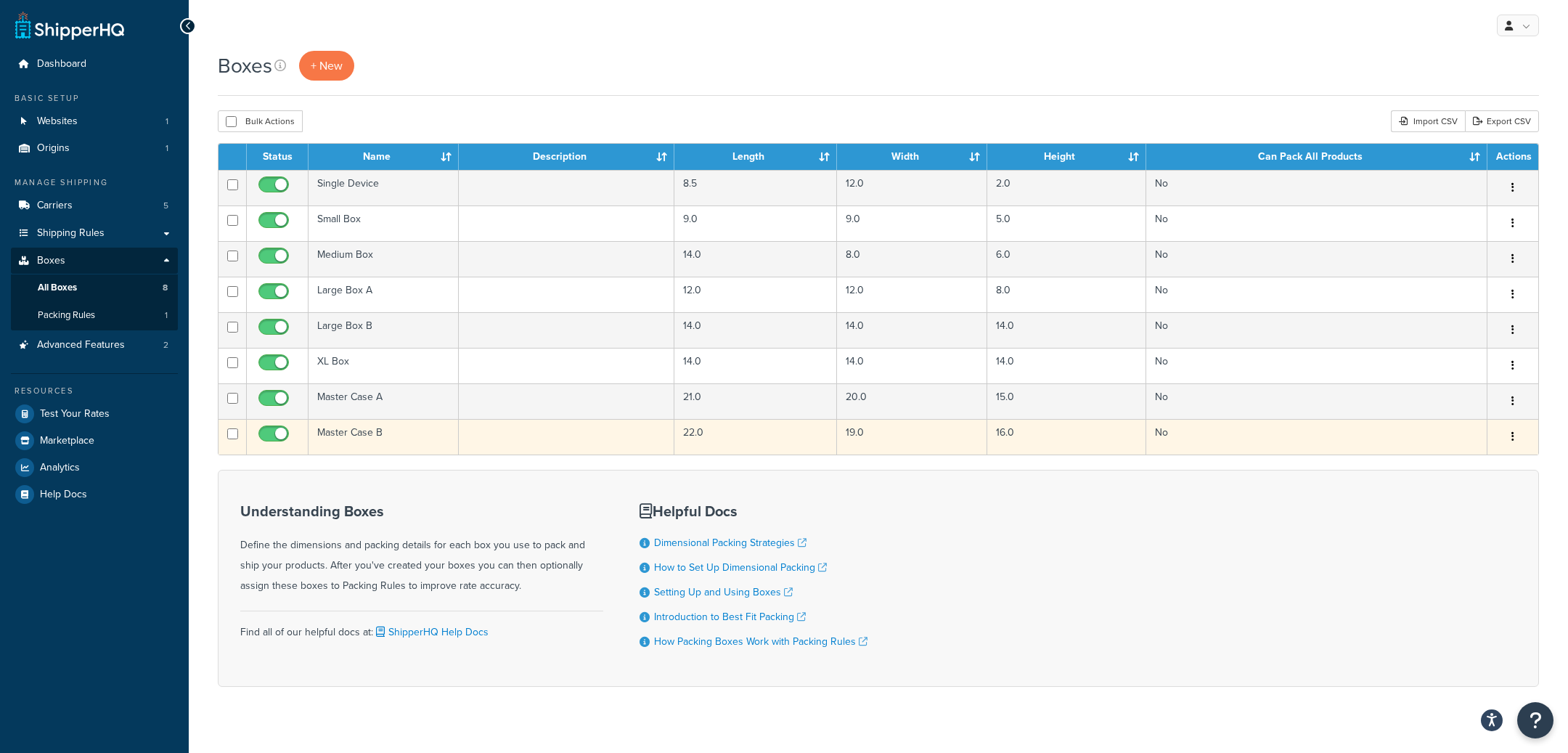
click at [465, 431] on td at bounding box center [567, 436] width 215 height 35
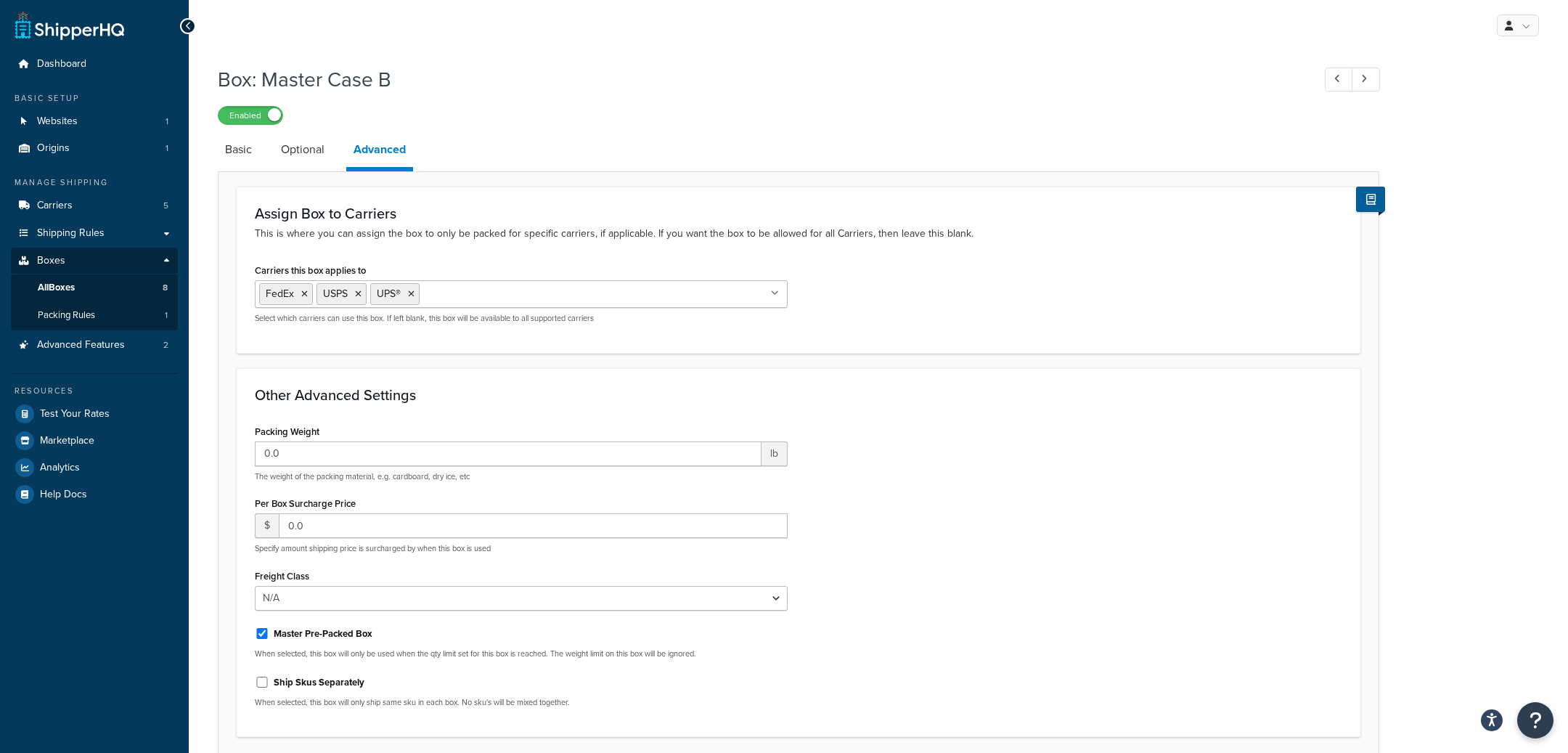
click at [317, 167] on link "Optional" at bounding box center [302, 149] width 58 height 34
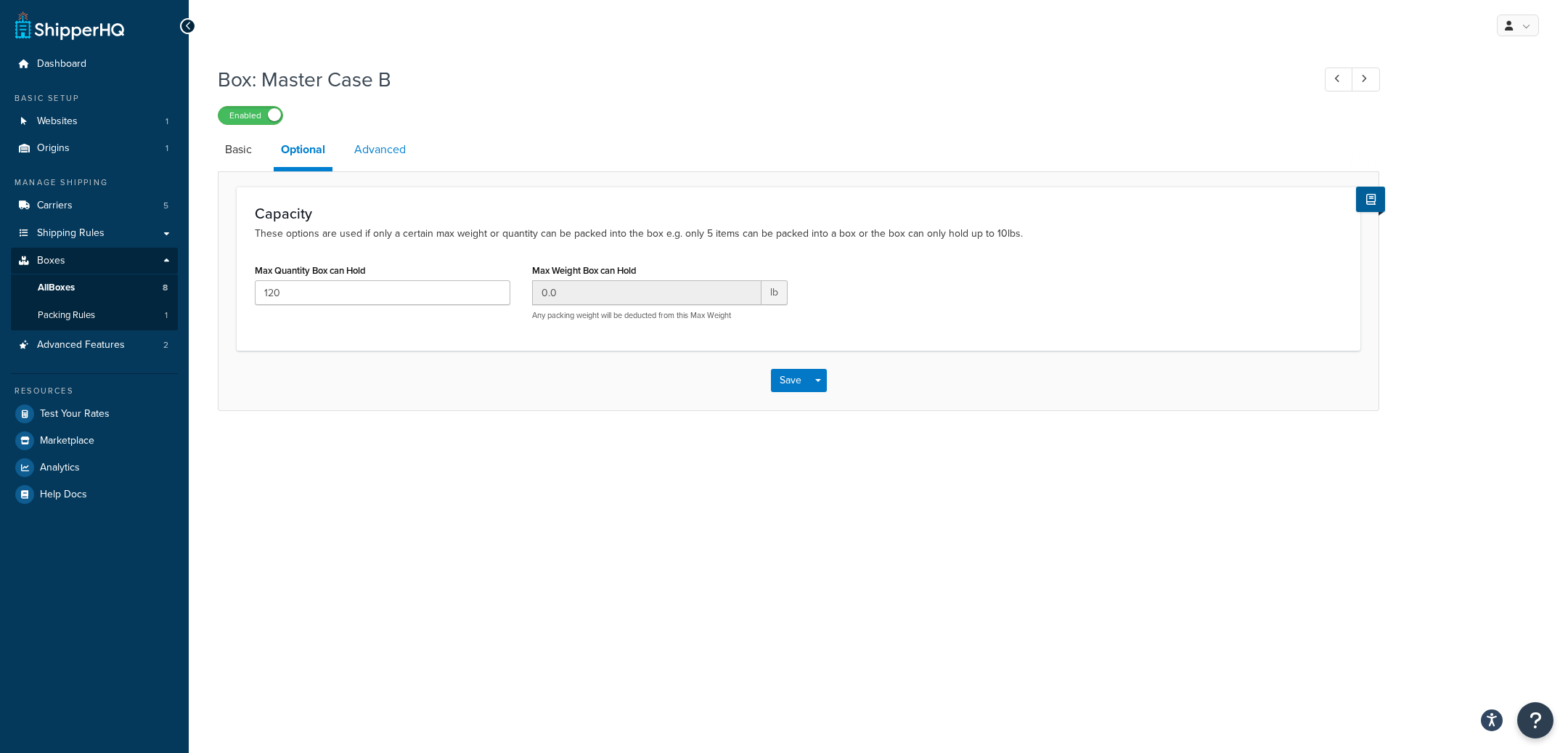
click at [382, 159] on link "Advanced" at bounding box center [379, 149] width 66 height 34
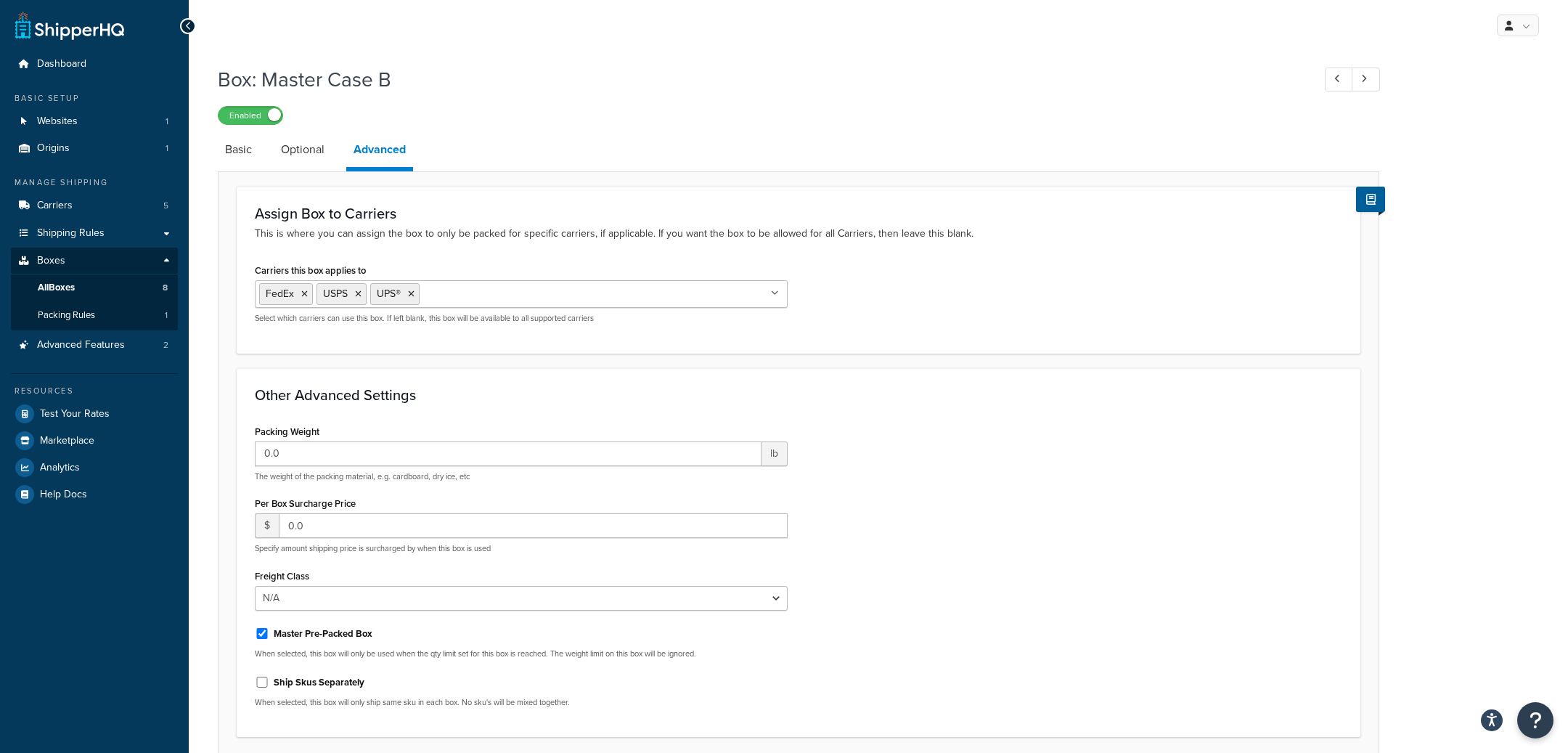
click at [521, 295] on input "Carriers this box applies to" at bounding box center [488, 293] width 129 height 16
click at [917, 444] on div "Packing Weight 0.0 lb The weight of the packing material, e.g. cardboard, dry i…" at bounding box center [798, 570] width 1109 height 299
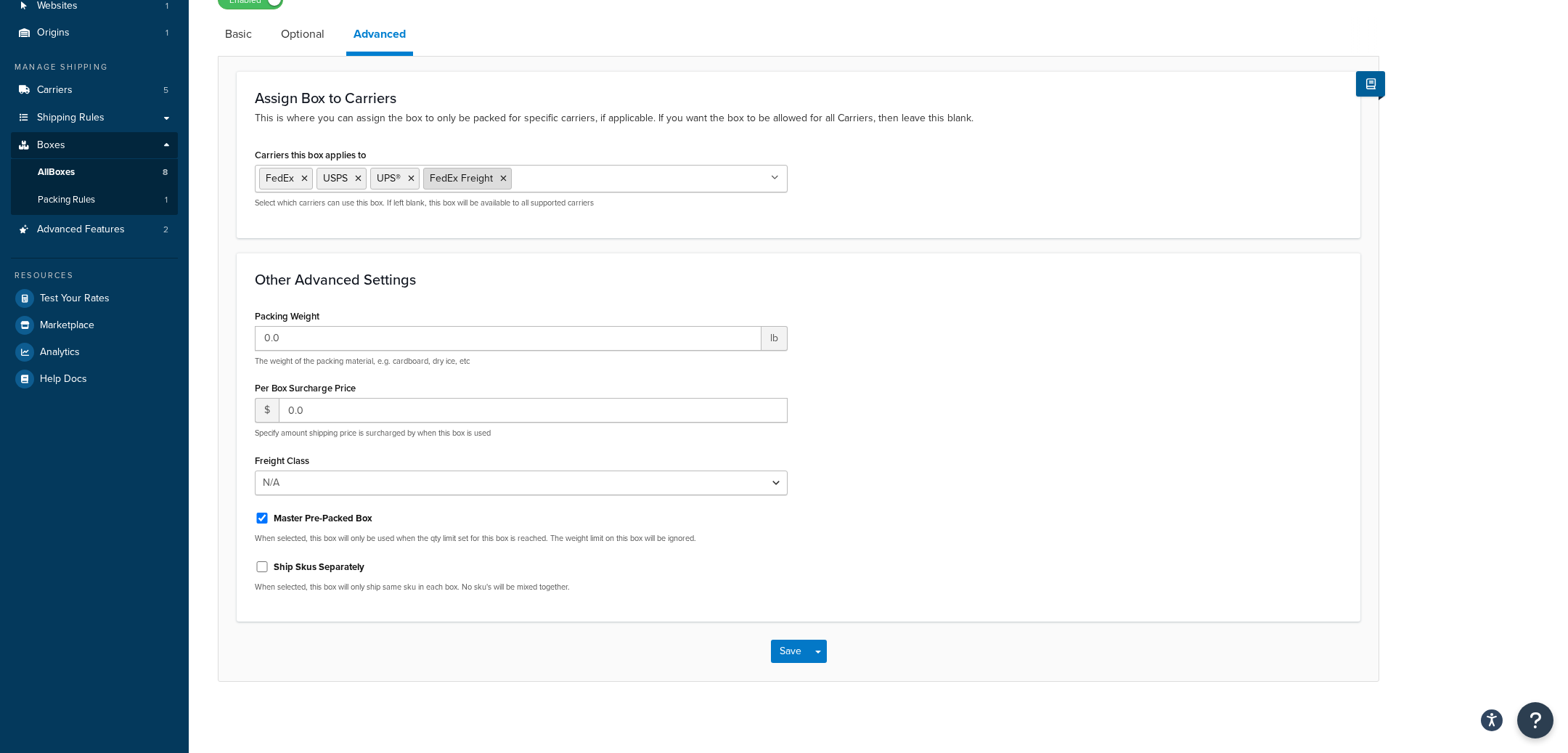
click at [501, 176] on icon at bounding box center [503, 178] width 6 height 9
click at [530, 110] on p "This is where you can assign the box to only be packed for specific carriers, i…" at bounding box center [798, 119] width 1087 height 16
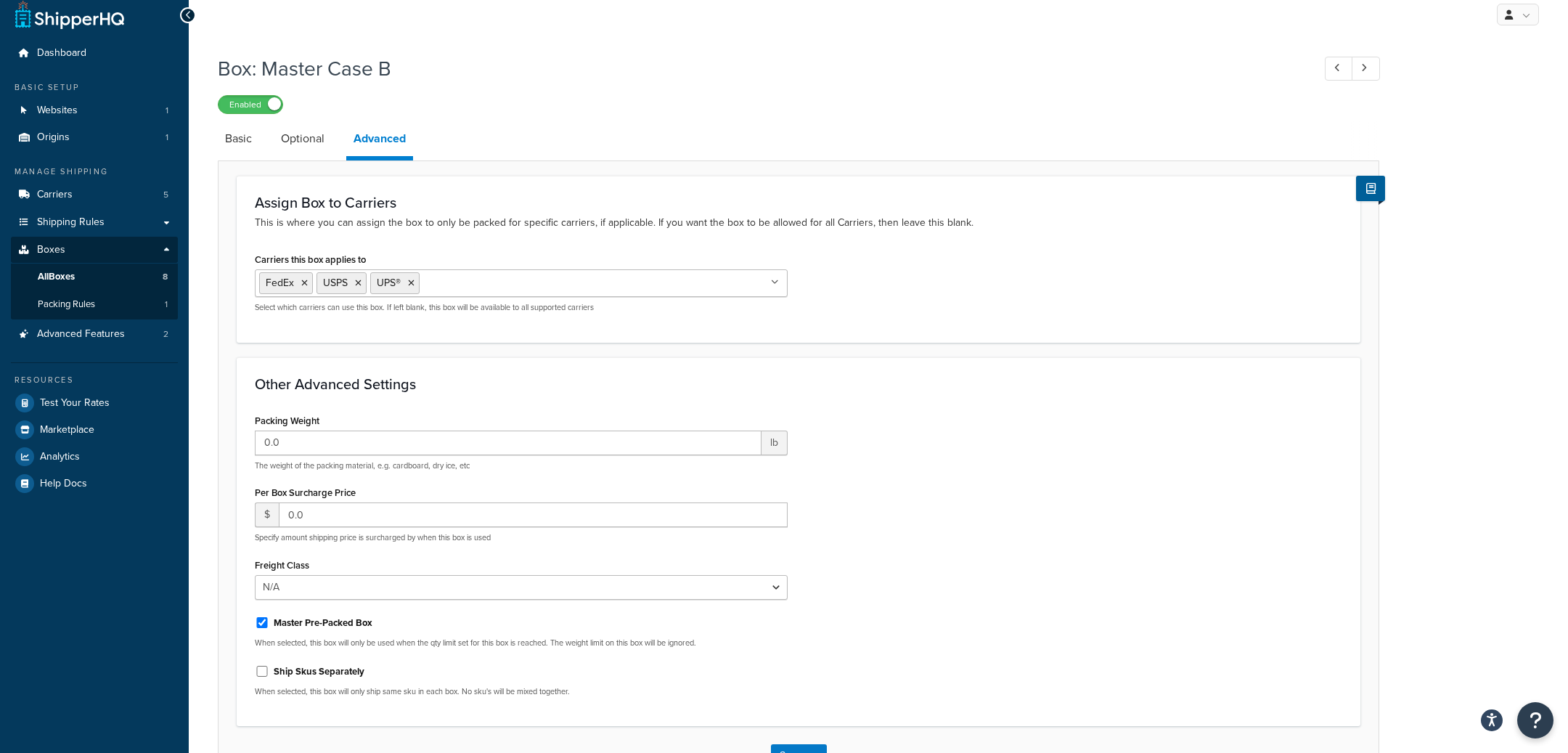
scroll to position [0, 0]
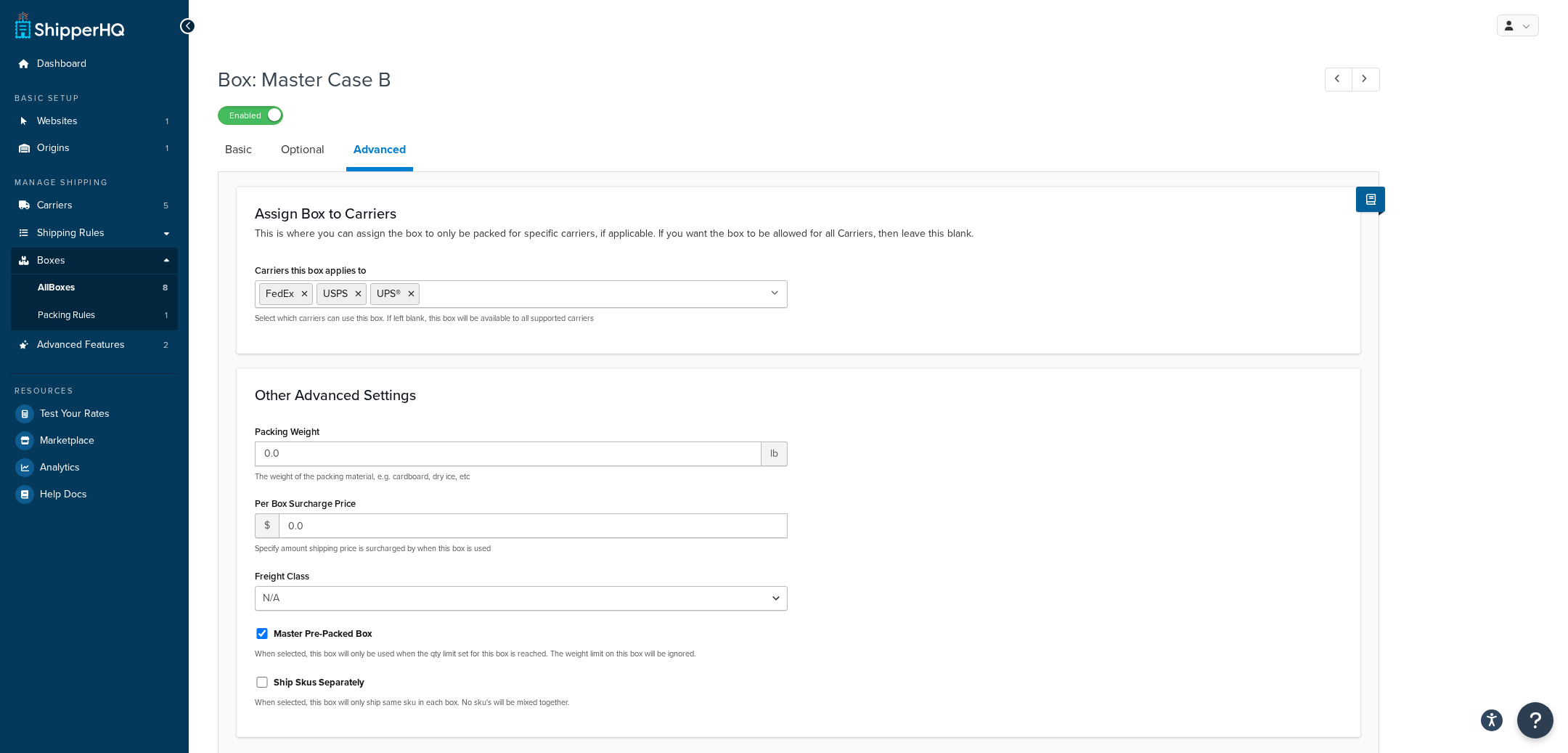
click at [530, 299] on input "Carriers this box applies to" at bounding box center [488, 293] width 129 height 16
click at [1015, 472] on div "Packing Weight 0.0 lb The weight of the packing material, e.g. cardboard, dry i…" at bounding box center [798, 570] width 1109 height 299
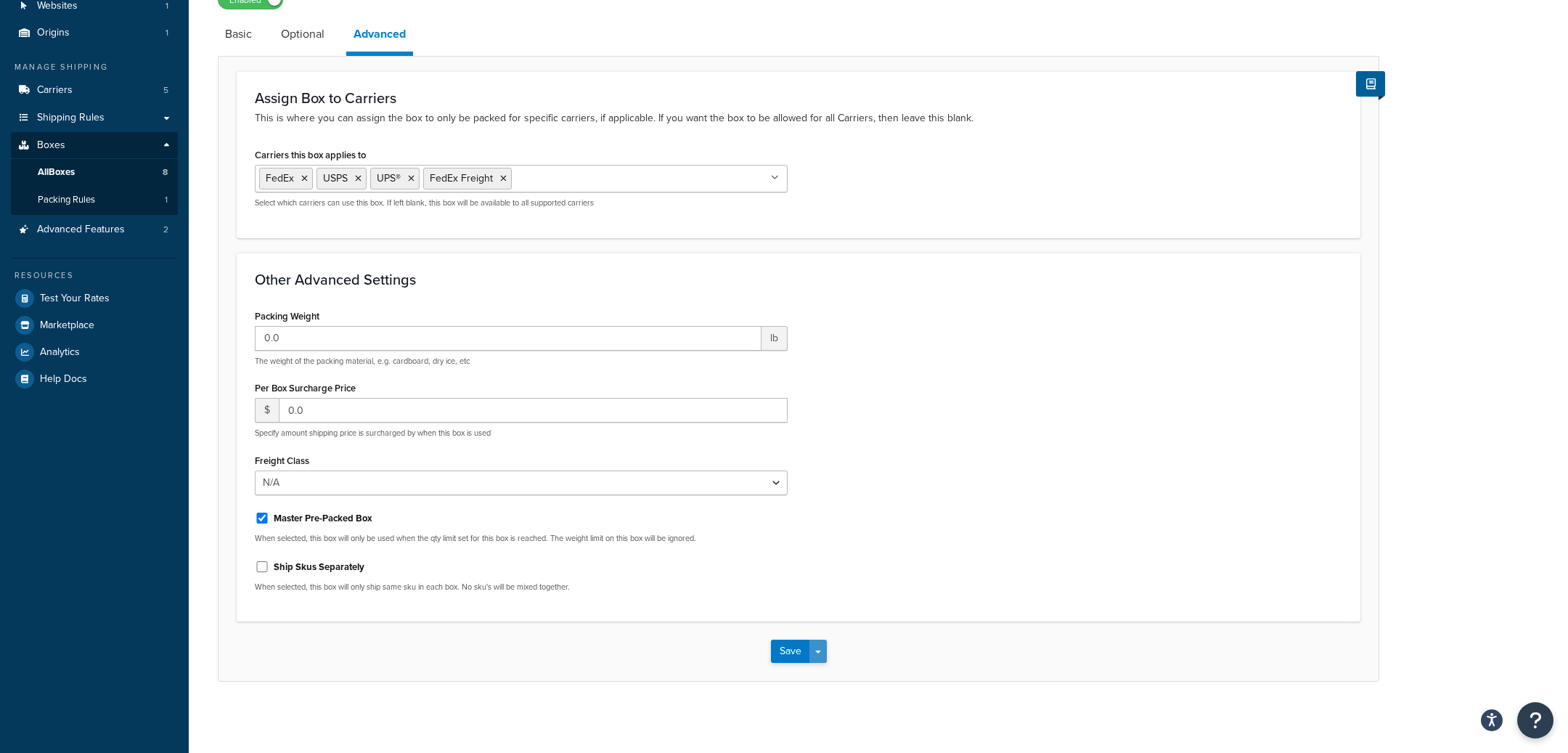
click at [821, 649] on button "Save Dropdown" at bounding box center [817, 651] width 17 height 24
click at [822, 668] on button "Save and Edit" at bounding box center [841, 678] width 140 height 31
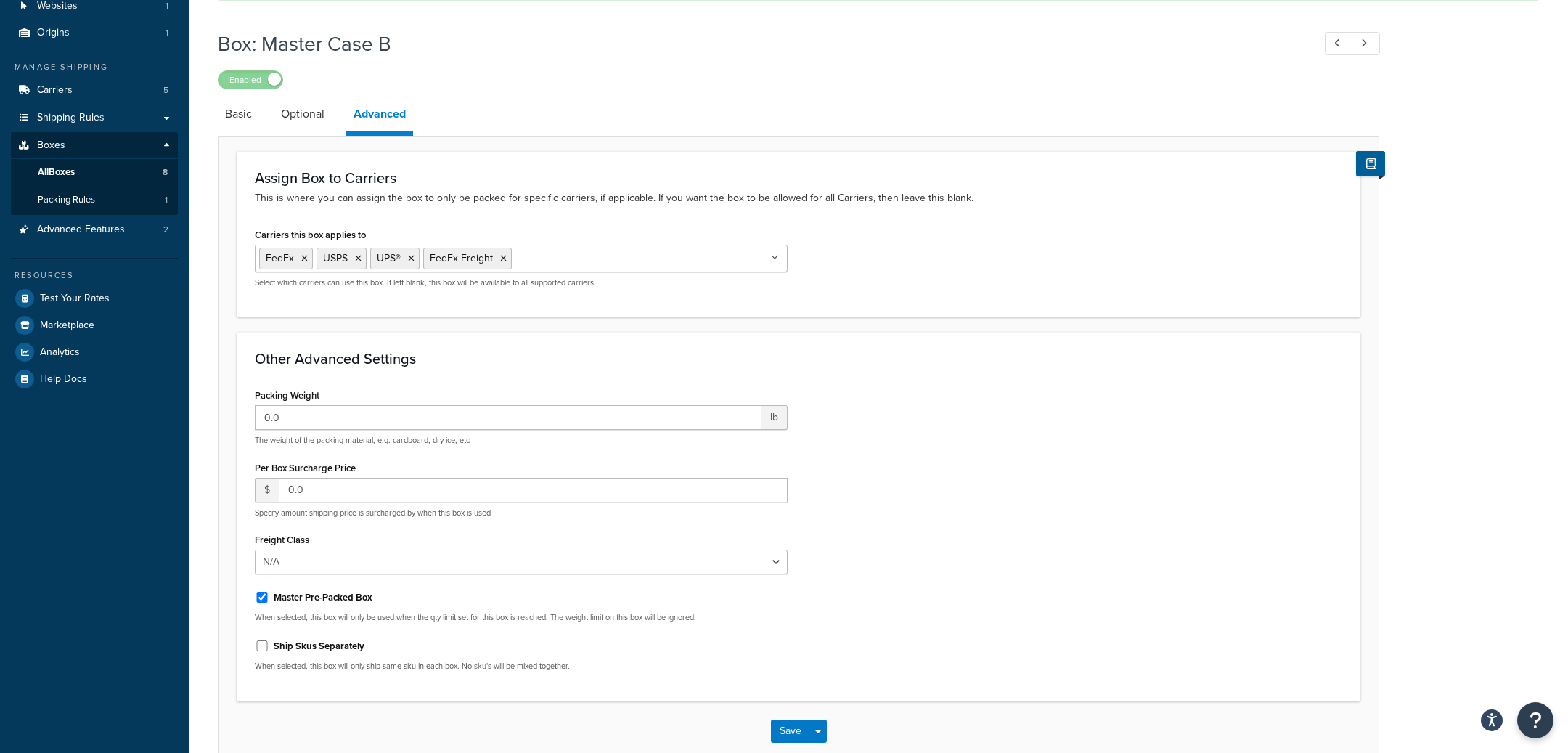
scroll to position [0, 0]
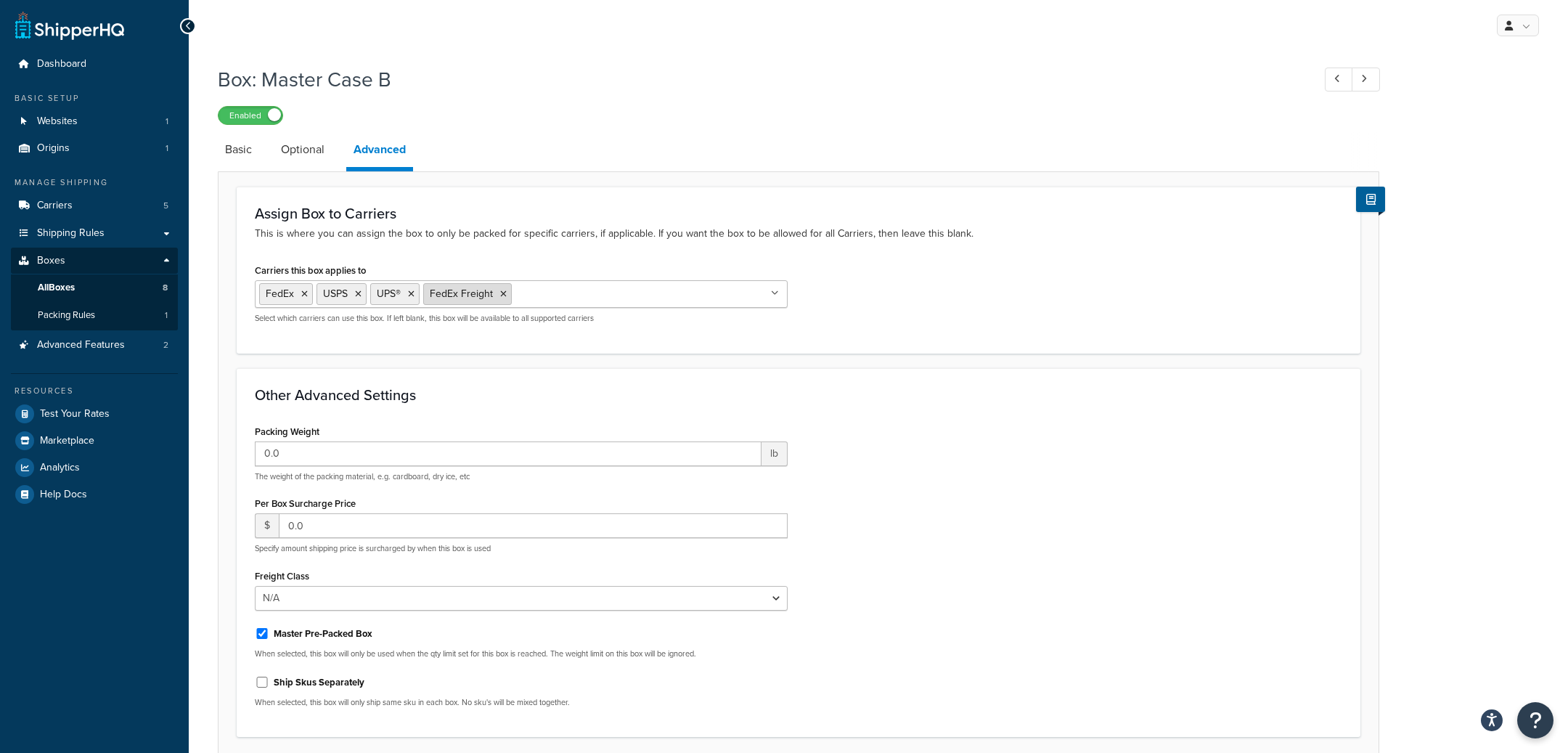
click at [504, 291] on icon at bounding box center [503, 294] width 6 height 9
click at [947, 396] on h3 "Other Advanced Settings" at bounding box center [798, 395] width 1087 height 16
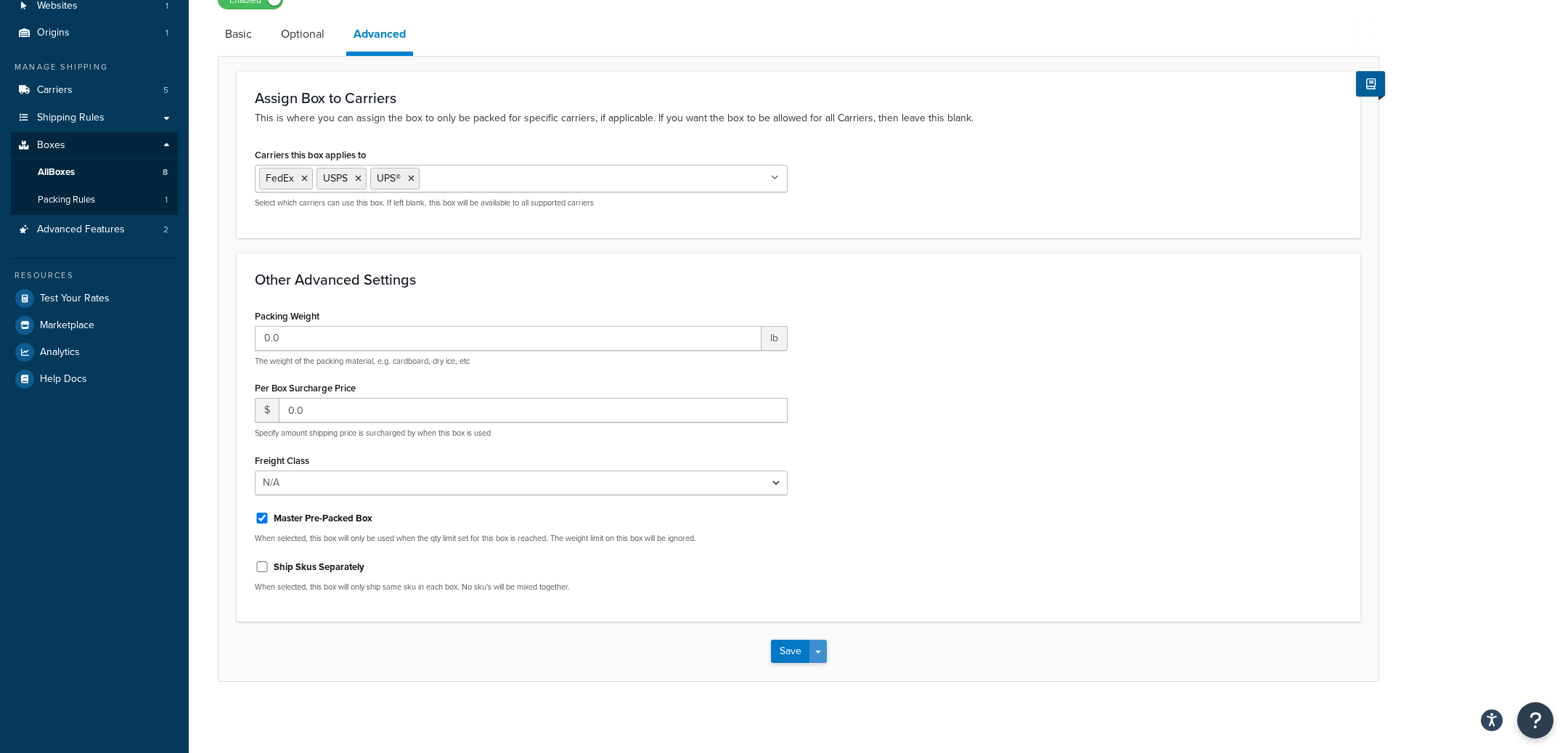
click at [820, 645] on button "Save Dropdown" at bounding box center [817, 651] width 17 height 24
click at [827, 677] on button "Save and Edit" at bounding box center [841, 678] width 140 height 31
click at [309, 47] on link "Optional" at bounding box center [302, 33] width 58 height 34
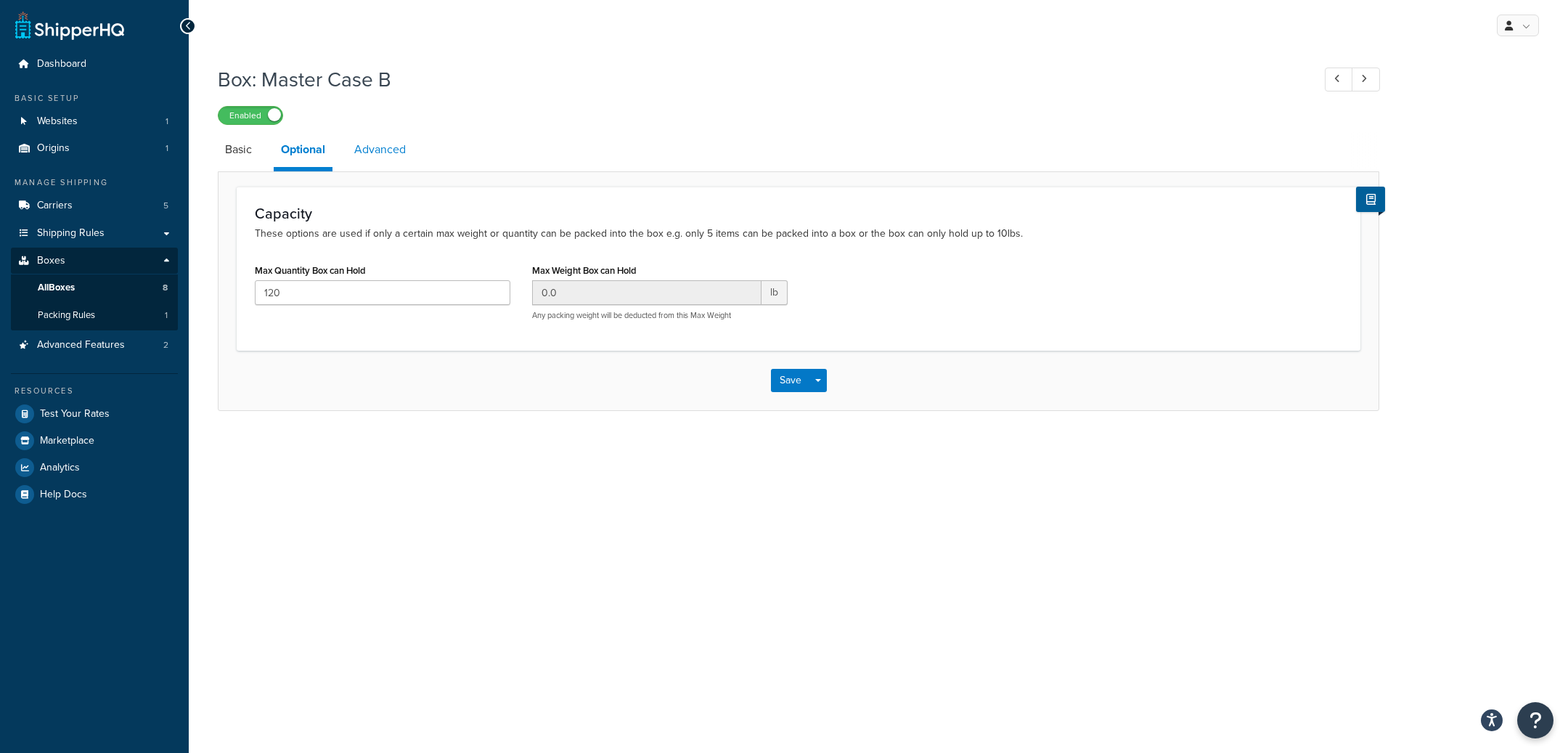
click at [379, 154] on link "Advanced" at bounding box center [379, 149] width 66 height 34
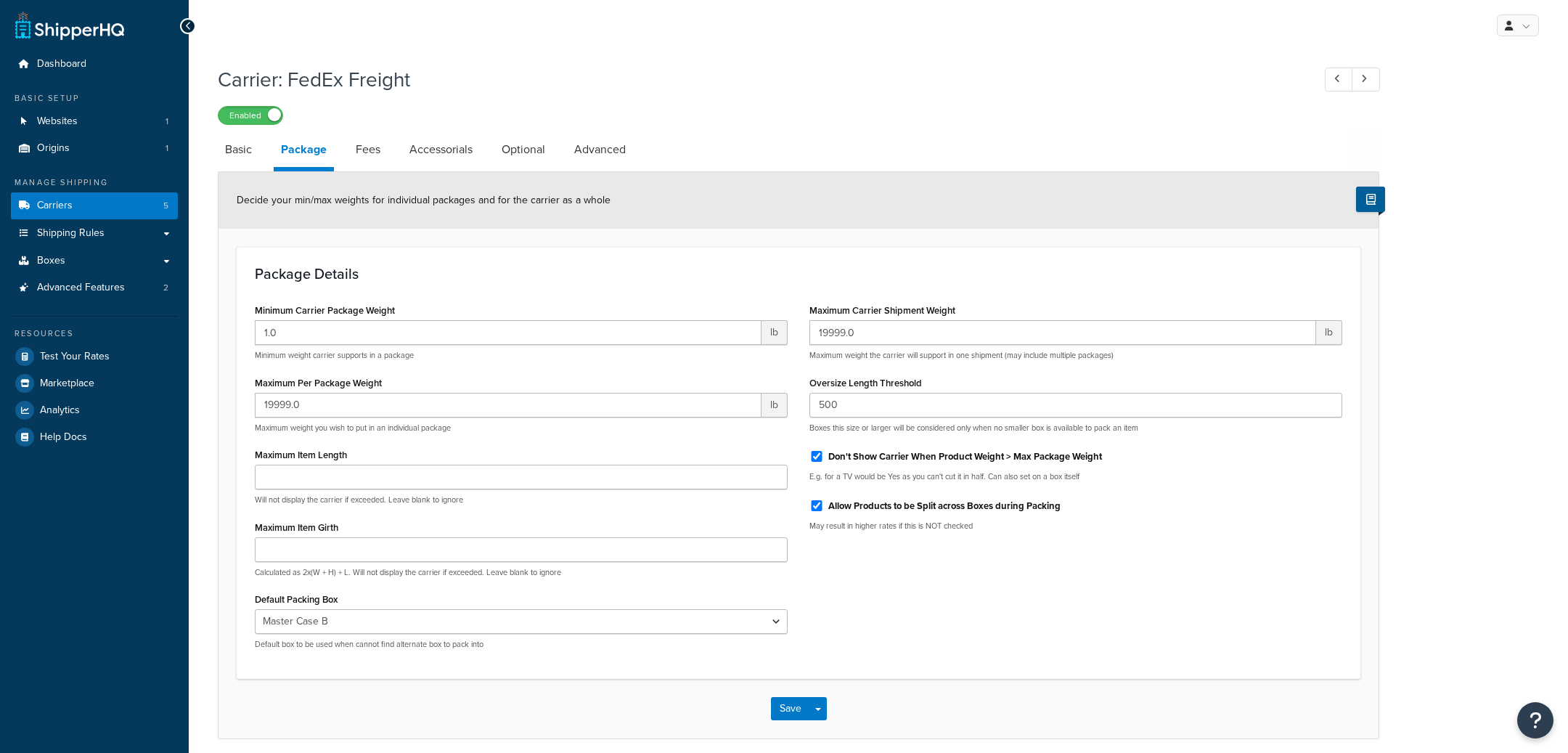
select select "729070"
click at [247, 118] on label "Enabled" at bounding box center [250, 115] width 64 height 17
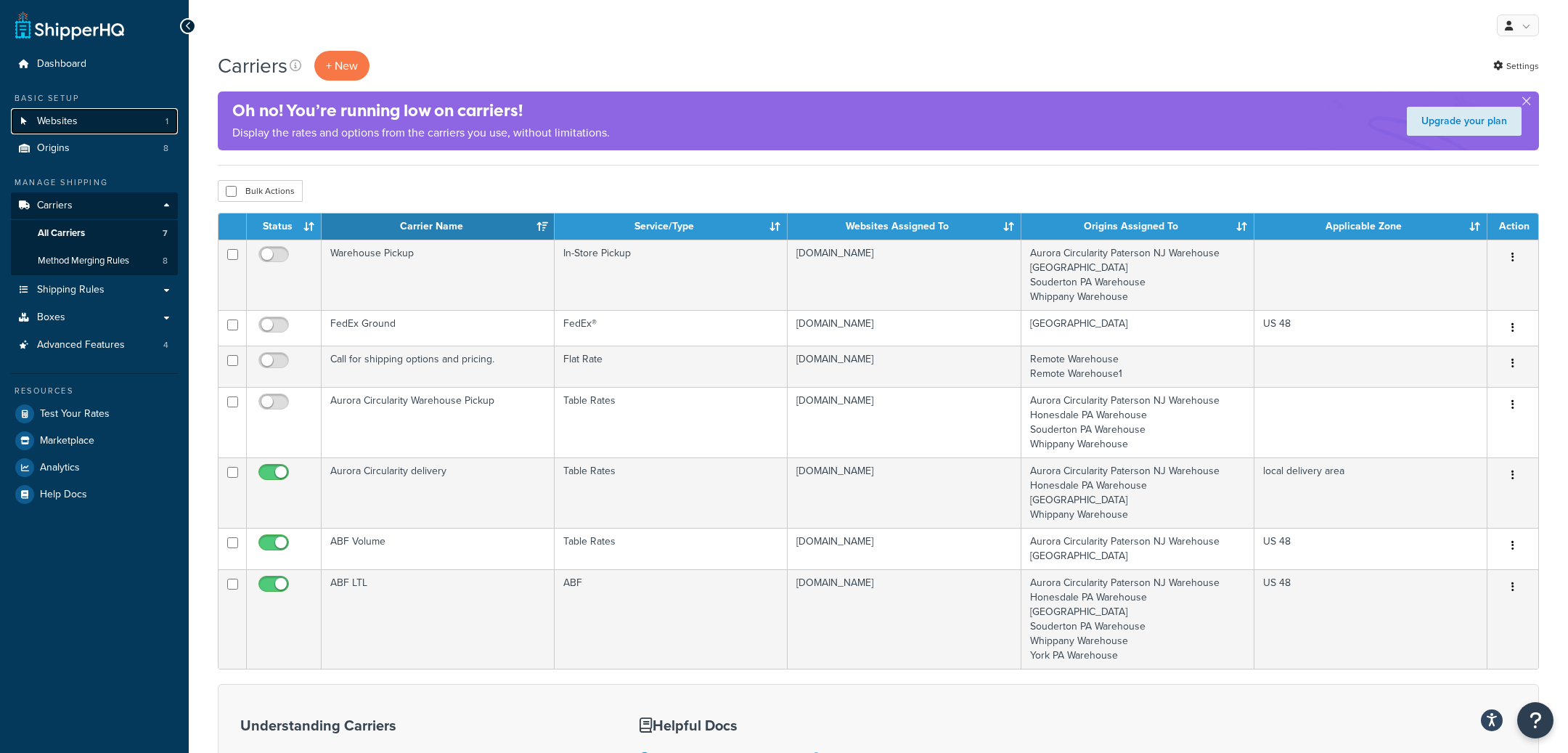
click at [125, 119] on link "Websites 1" at bounding box center [94, 121] width 167 height 27
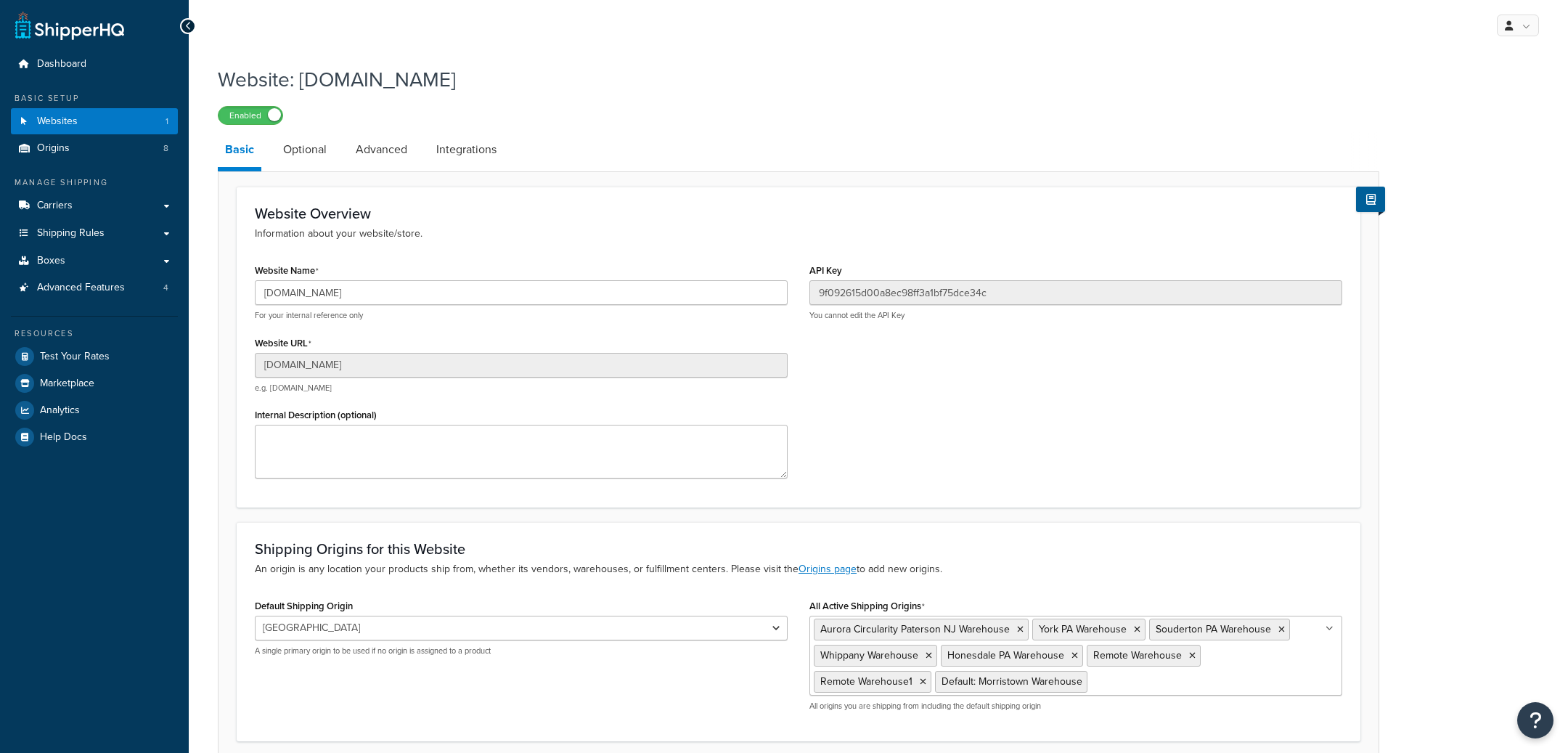
select select "166262"
click at [502, 367] on input "[DOMAIN_NAME]" at bounding box center [521, 365] width 533 height 24
click at [453, 368] on input "bac628-eb.myshopify.com" at bounding box center [521, 365] width 533 height 24
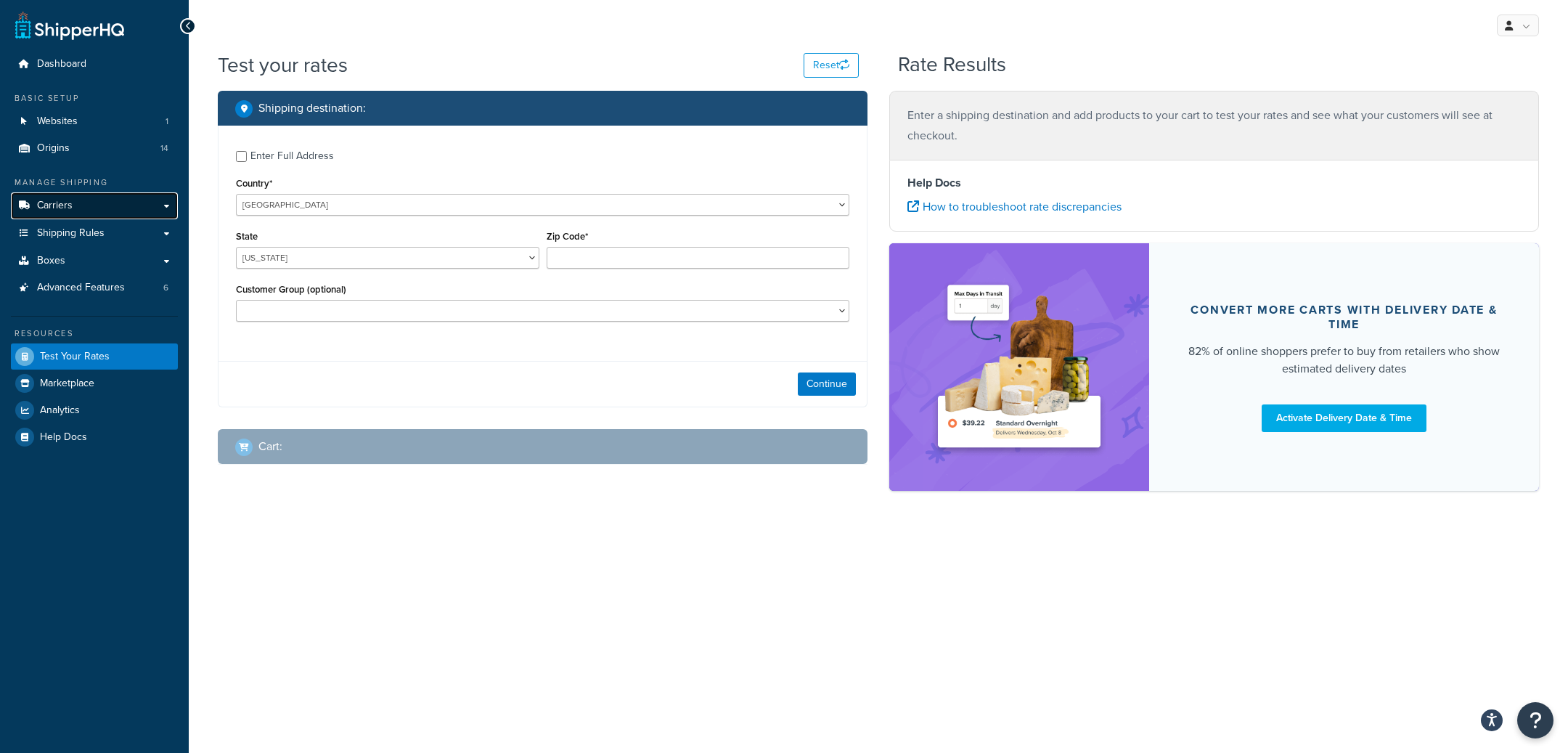
click at [138, 208] on link "Carriers" at bounding box center [94, 206] width 167 height 27
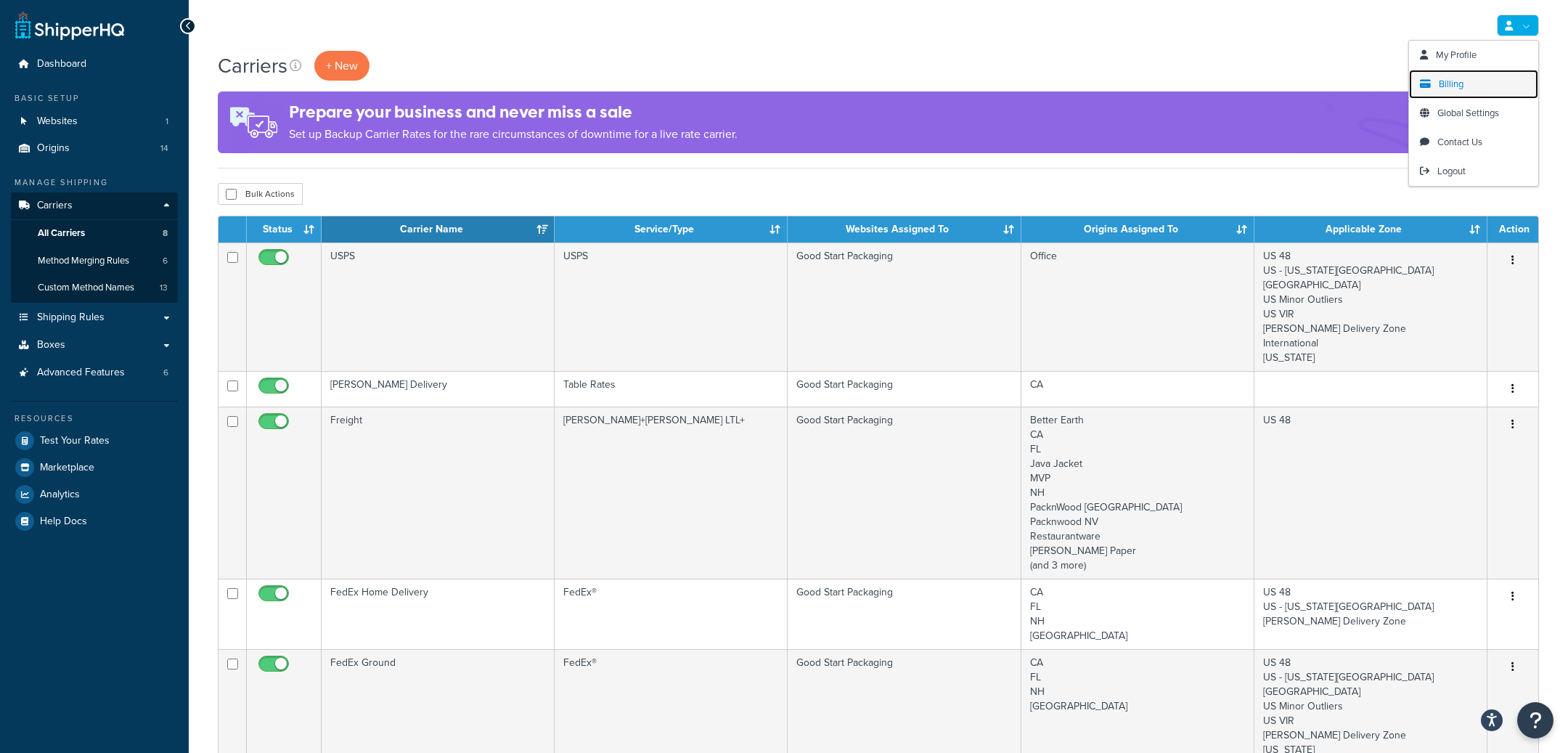
click at [1473, 80] on link "Billing" at bounding box center [1474, 84] width 129 height 29
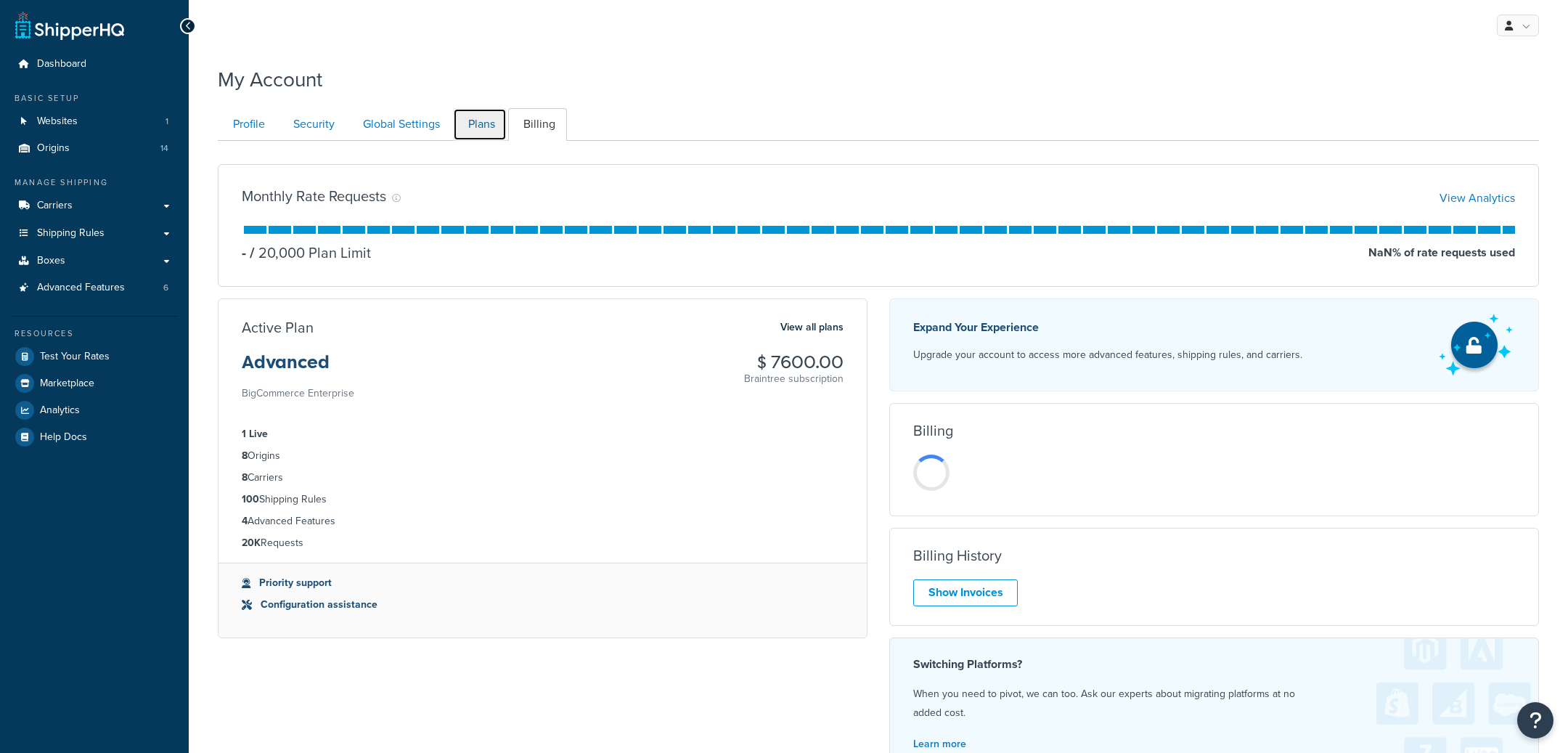
click at [485, 125] on link "Plans" at bounding box center [479, 124] width 53 height 33
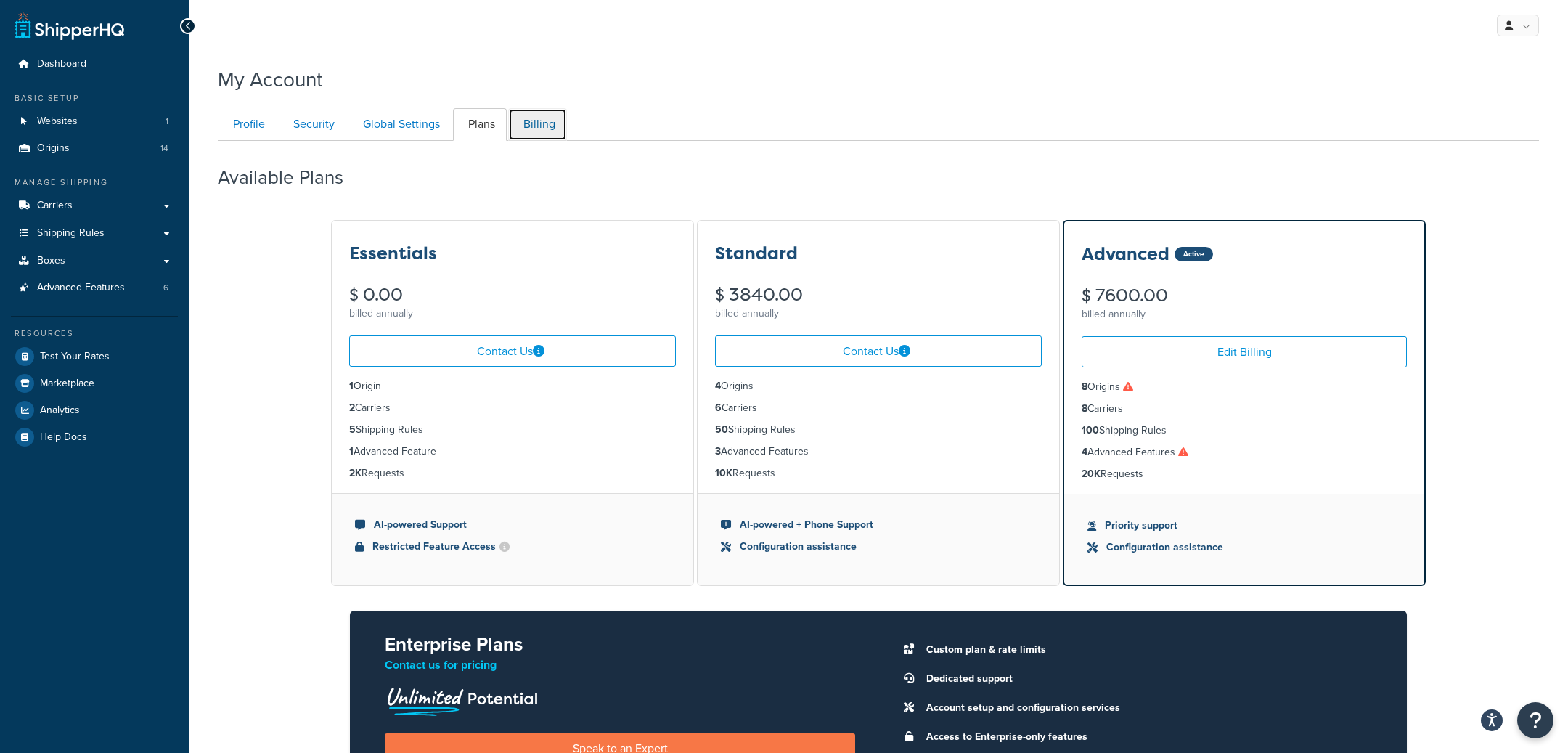
click at [548, 129] on link "Billing" at bounding box center [537, 124] width 59 height 33
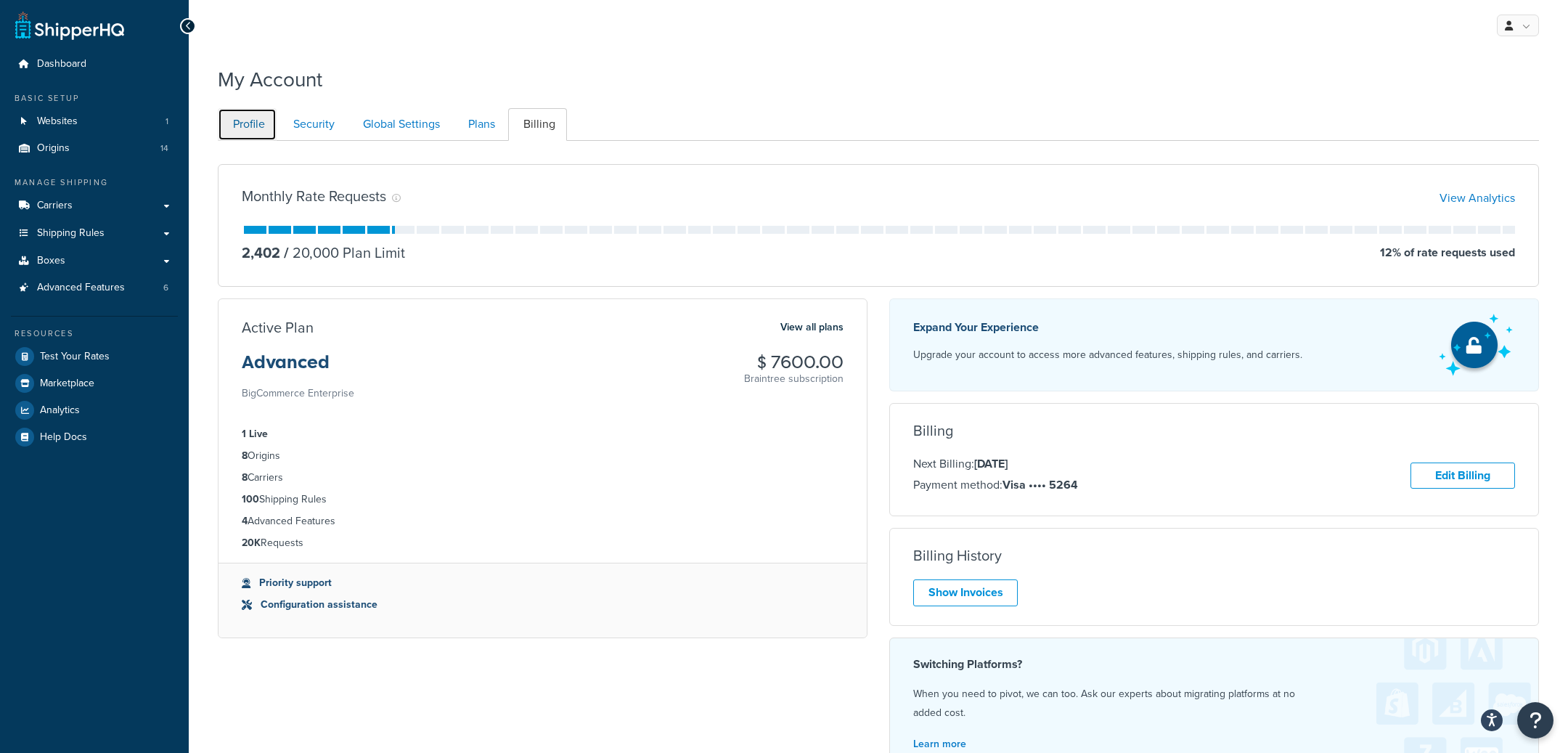
click at [248, 130] on link "Profile" at bounding box center [247, 124] width 59 height 33
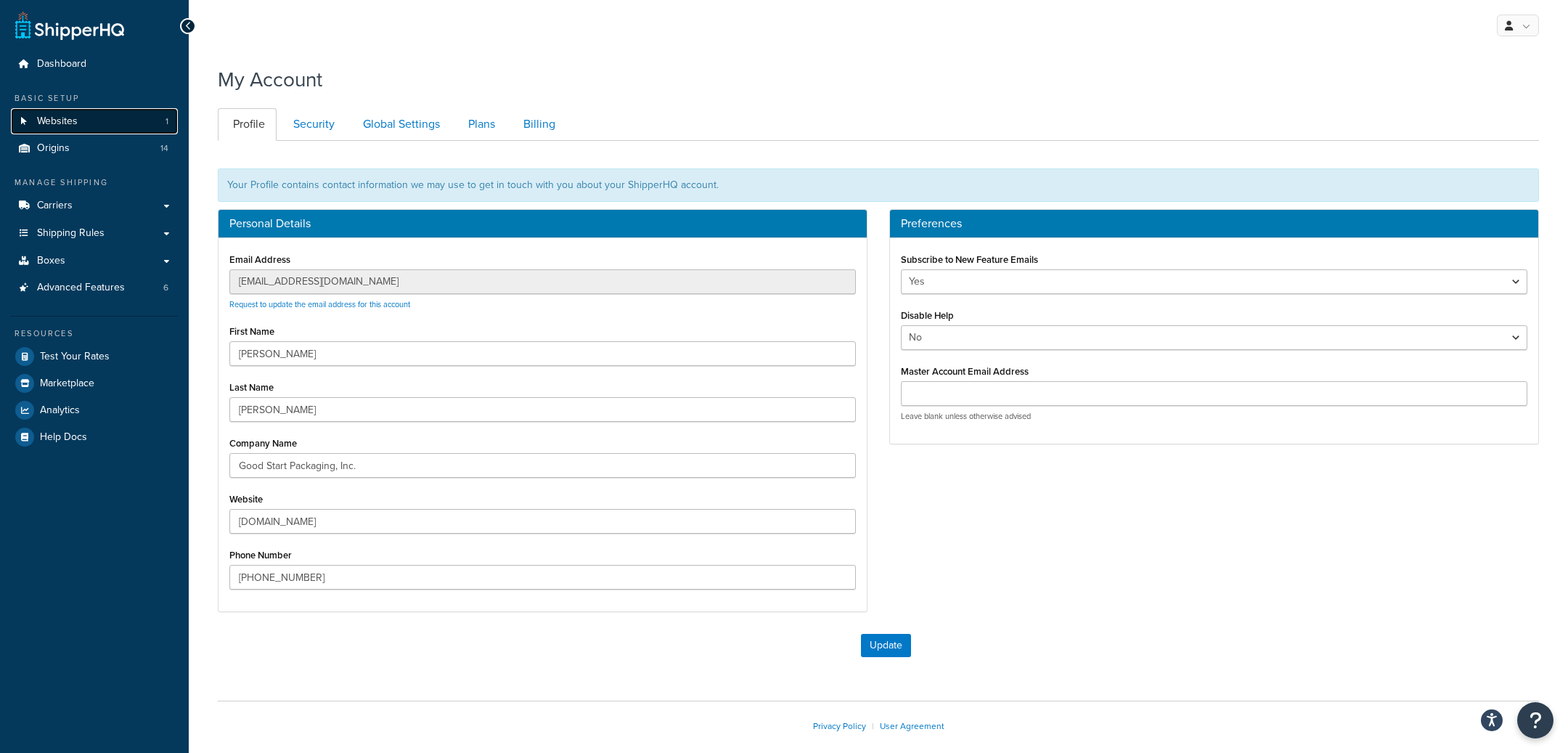
click at [117, 120] on link "Websites 1" at bounding box center [94, 121] width 167 height 27
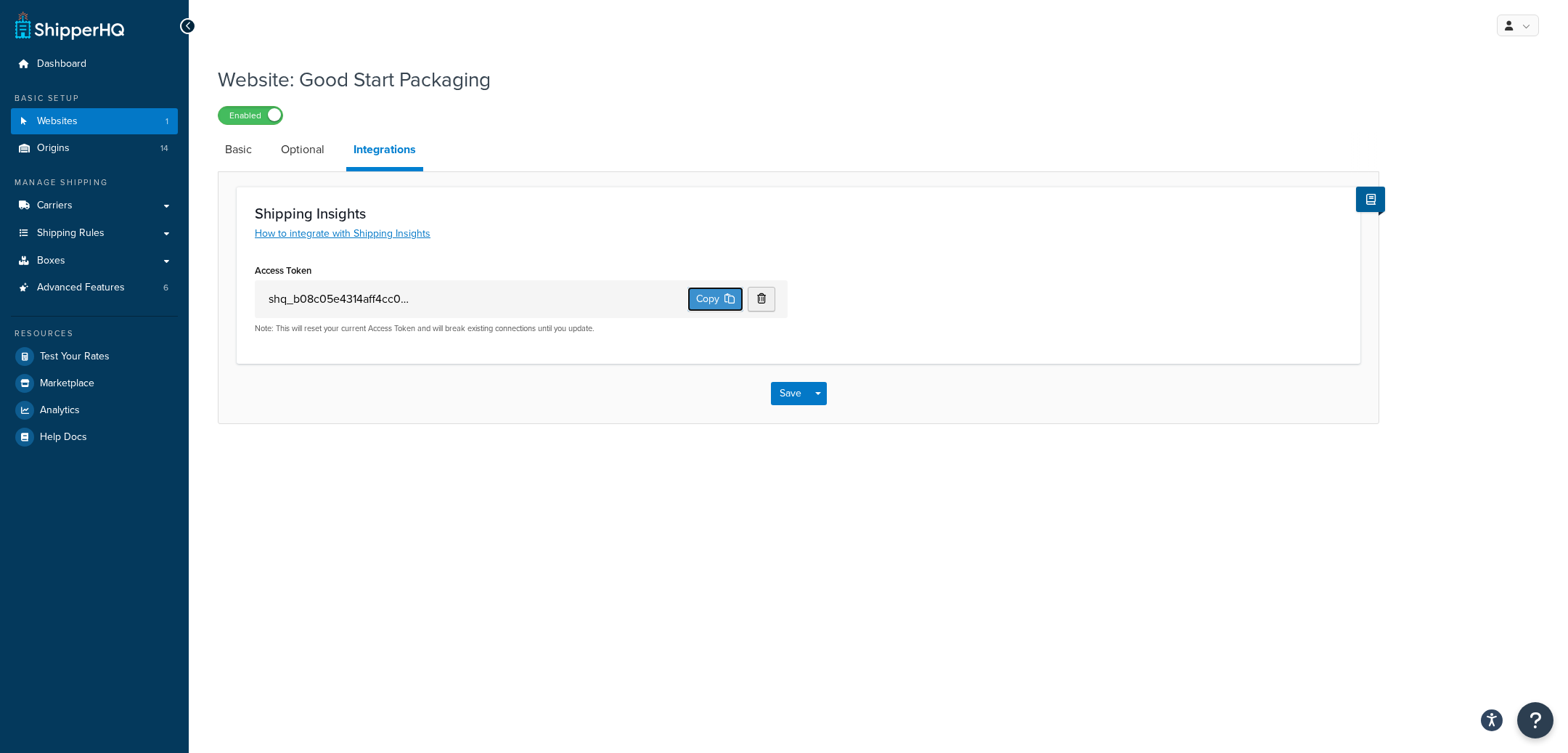
click at [704, 306] on button "Copy" at bounding box center [715, 299] width 56 height 24
click at [694, 300] on button "Copy" at bounding box center [715, 299] width 56 height 24
